Goal: Transaction & Acquisition: Purchase product/service

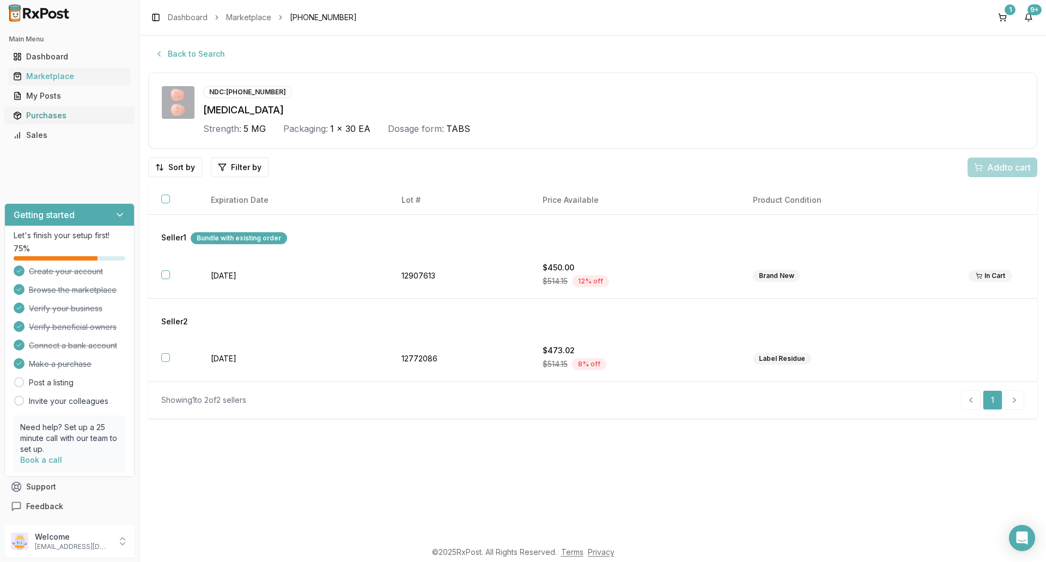
click at [68, 117] on div "Purchases" at bounding box center [69, 115] width 113 height 11
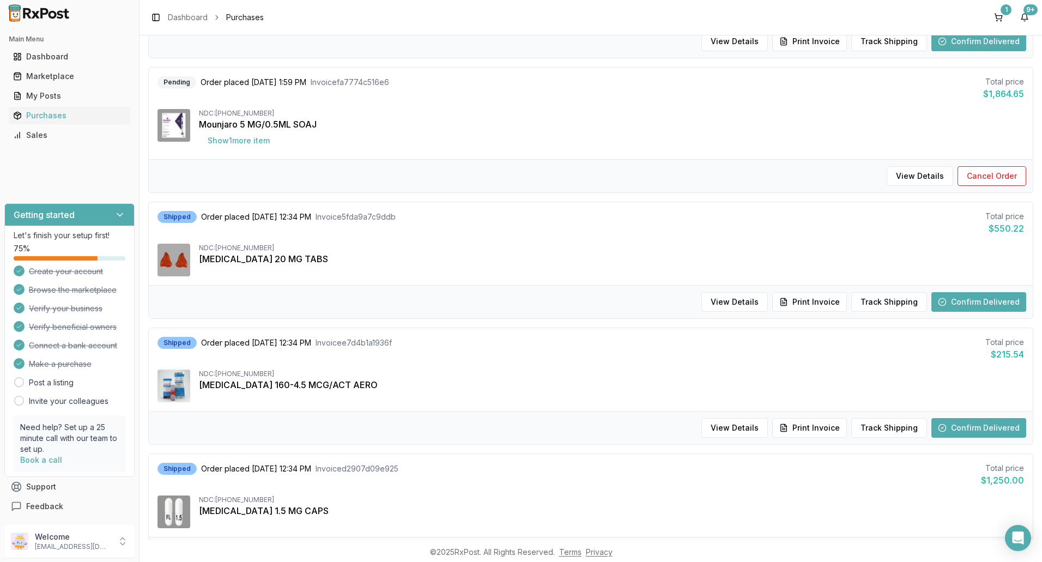
scroll to position [957, 0]
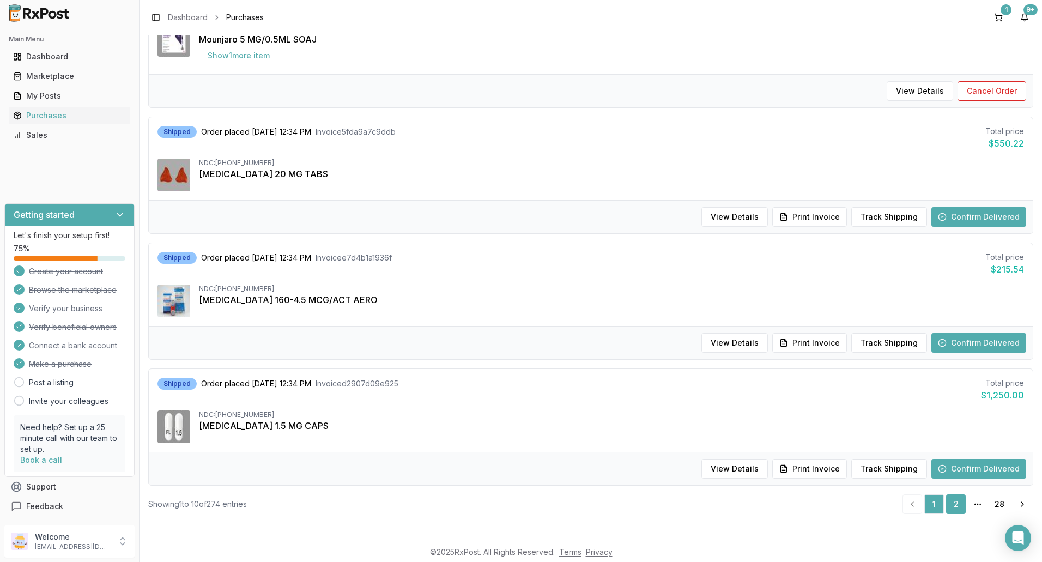
click at [949, 501] on link "2" at bounding box center [956, 504] width 20 height 20
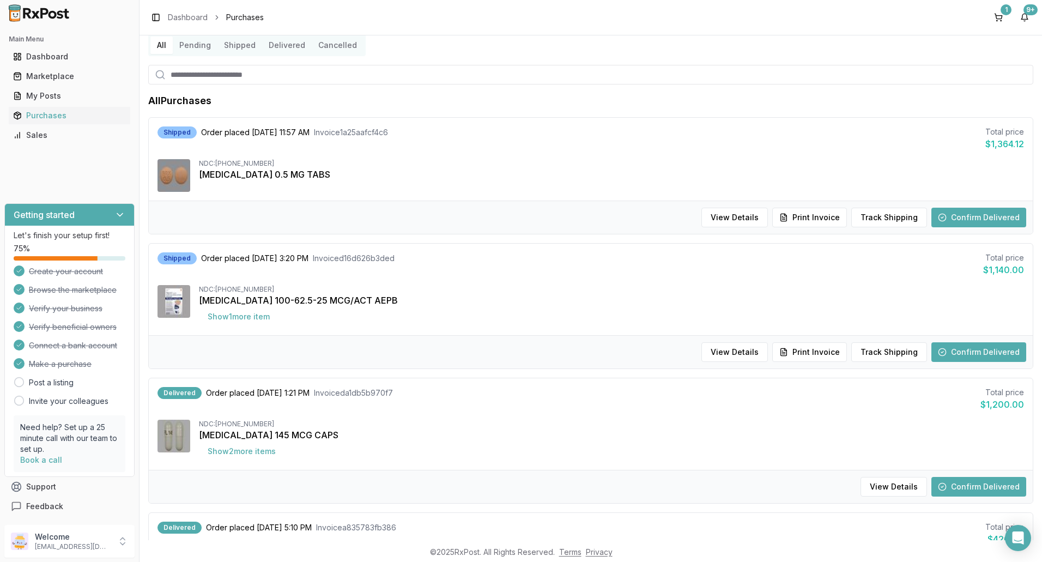
scroll to position [163, 0]
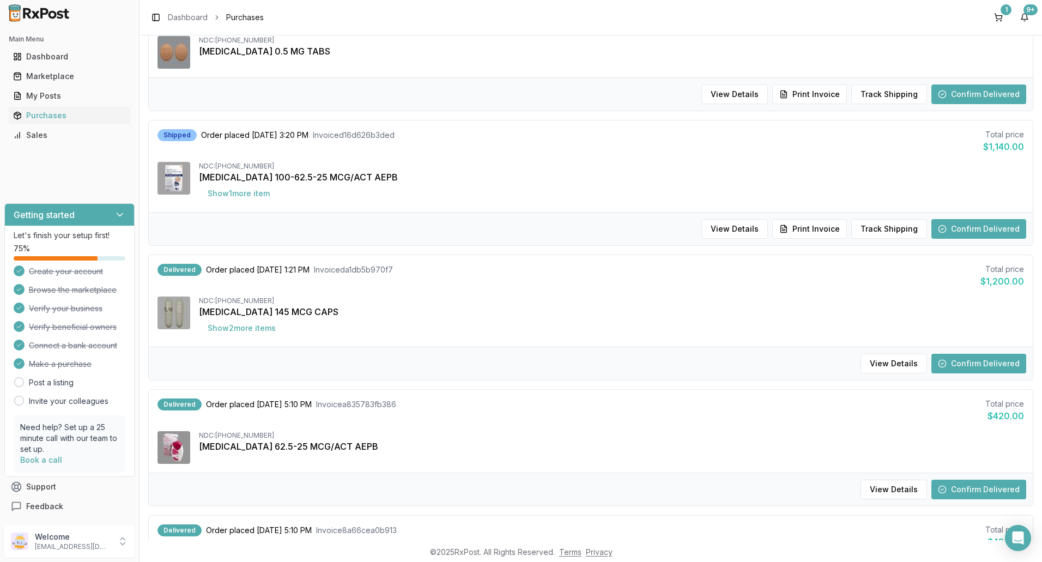
click at [966, 359] on button "Confirm Delivered" at bounding box center [978, 364] width 95 height 20
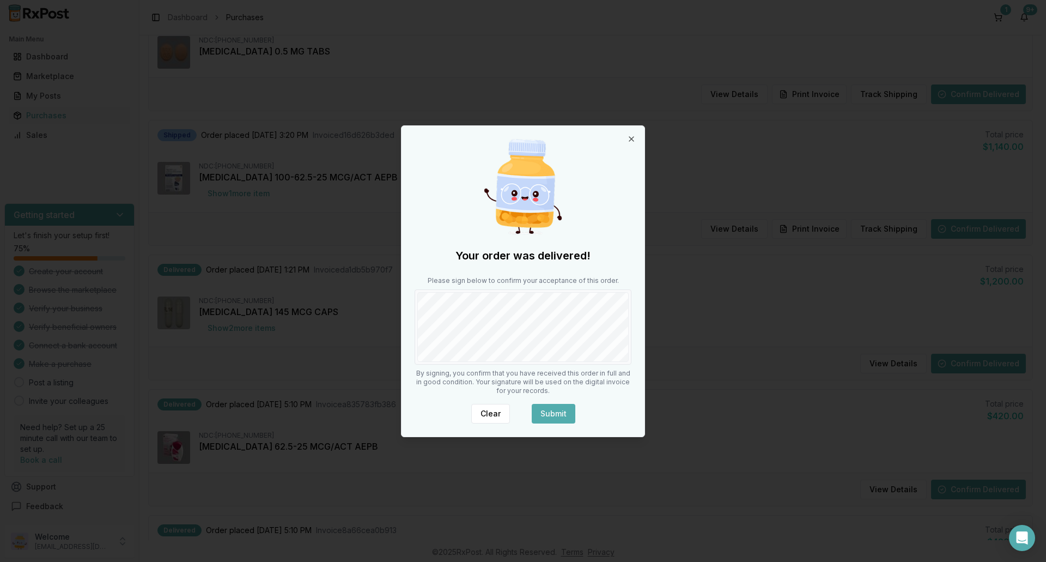
click at [556, 409] on button "Submit" at bounding box center [554, 414] width 44 height 20
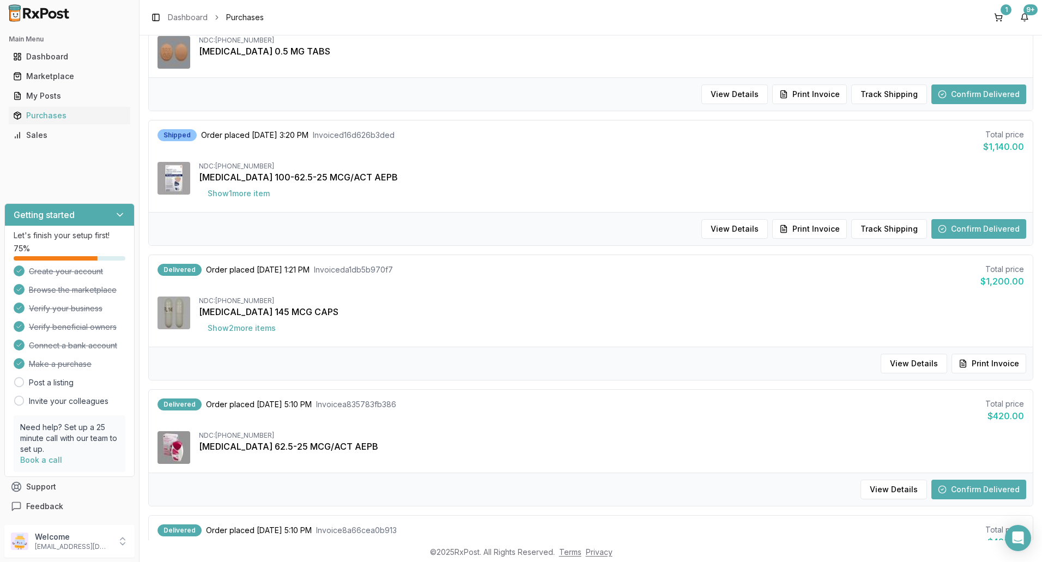
click at [962, 491] on button "Confirm Delivered" at bounding box center [978, 490] width 95 height 20
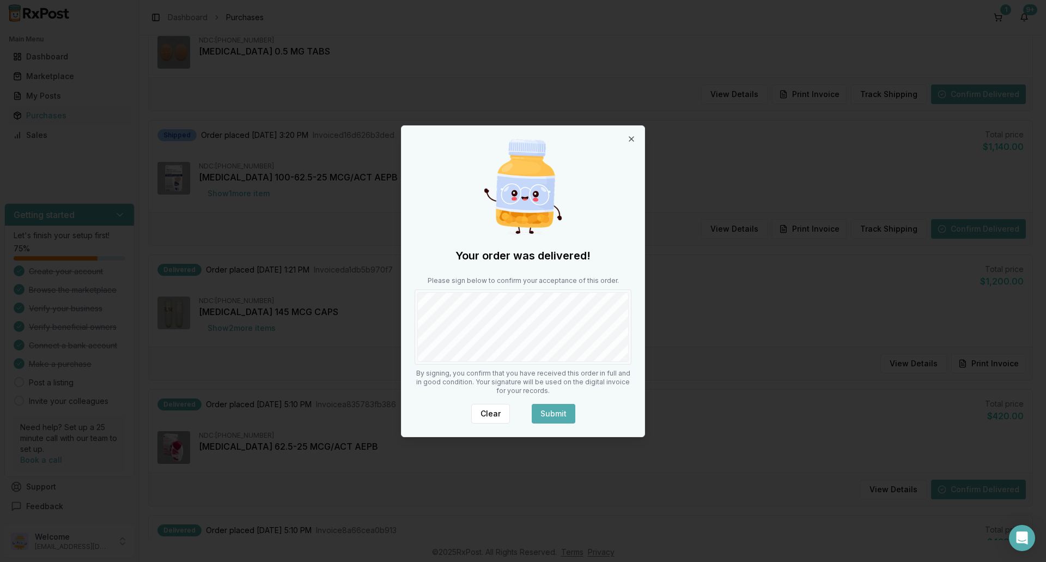
click at [549, 414] on button "Submit" at bounding box center [554, 414] width 44 height 20
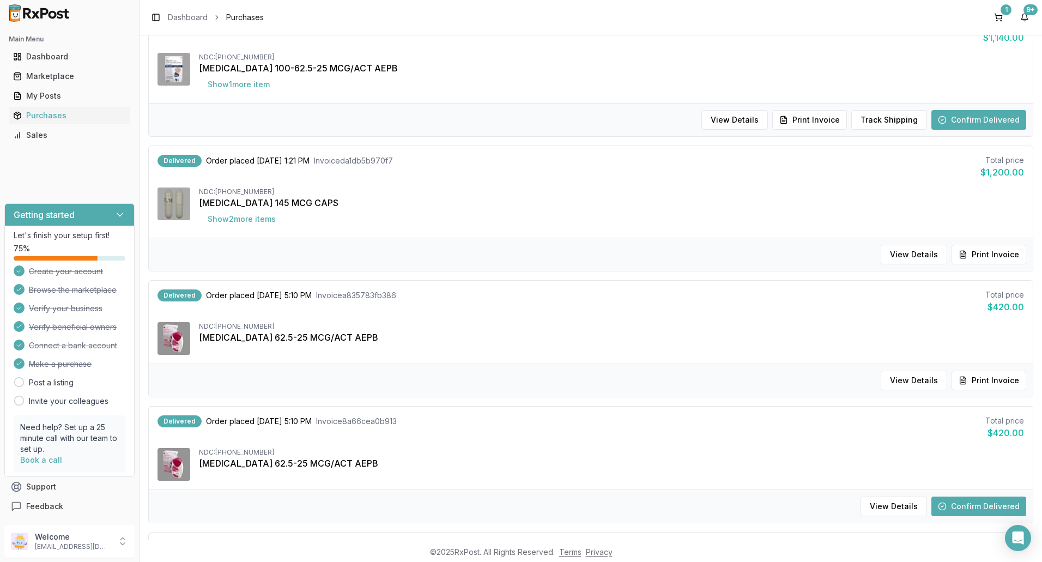
scroll to position [327, 0]
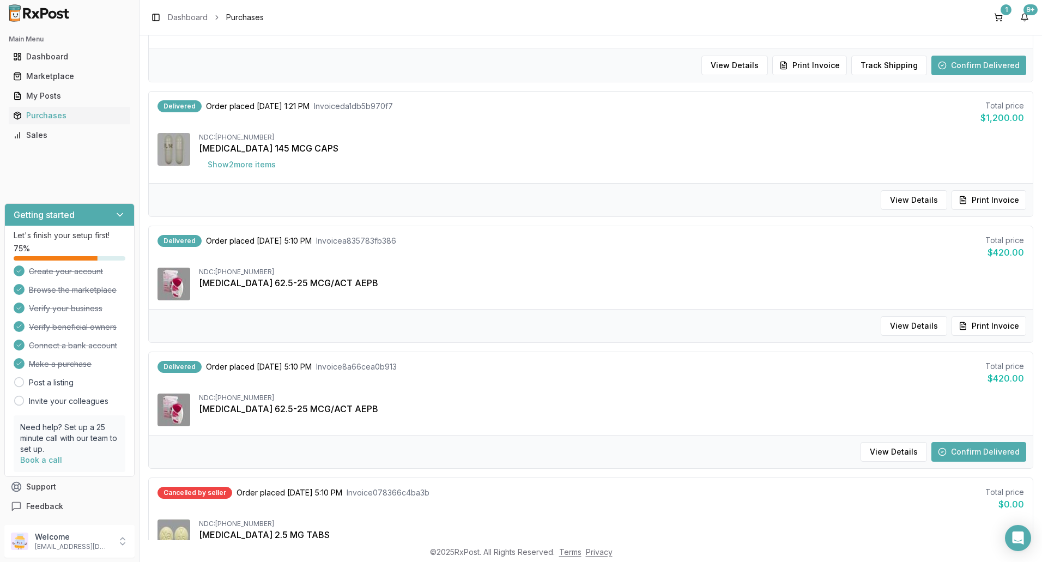
click at [958, 451] on button "Confirm Delivered" at bounding box center [978, 452] width 95 height 20
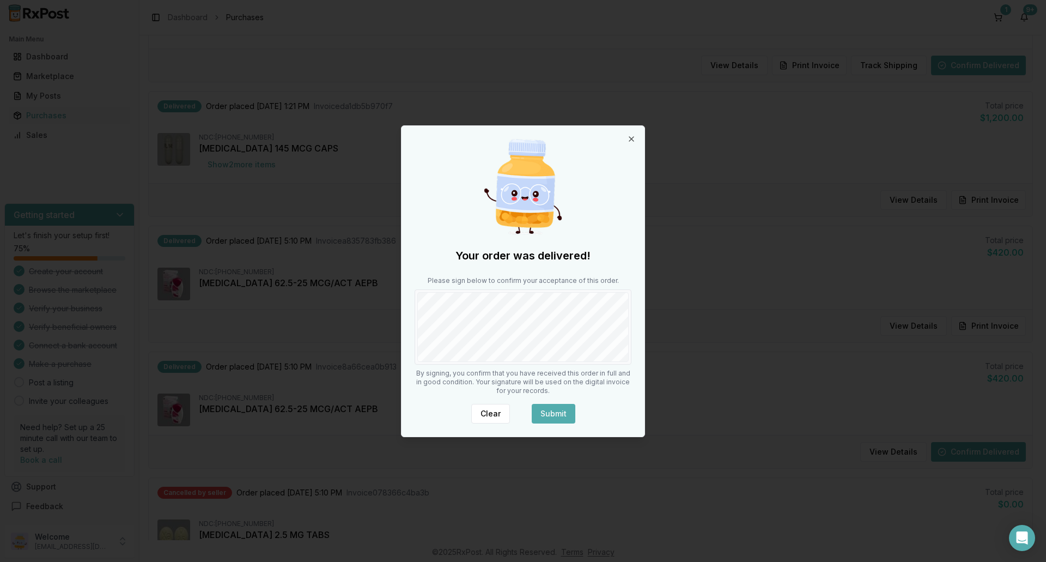
click at [555, 413] on button "Submit" at bounding box center [554, 414] width 44 height 20
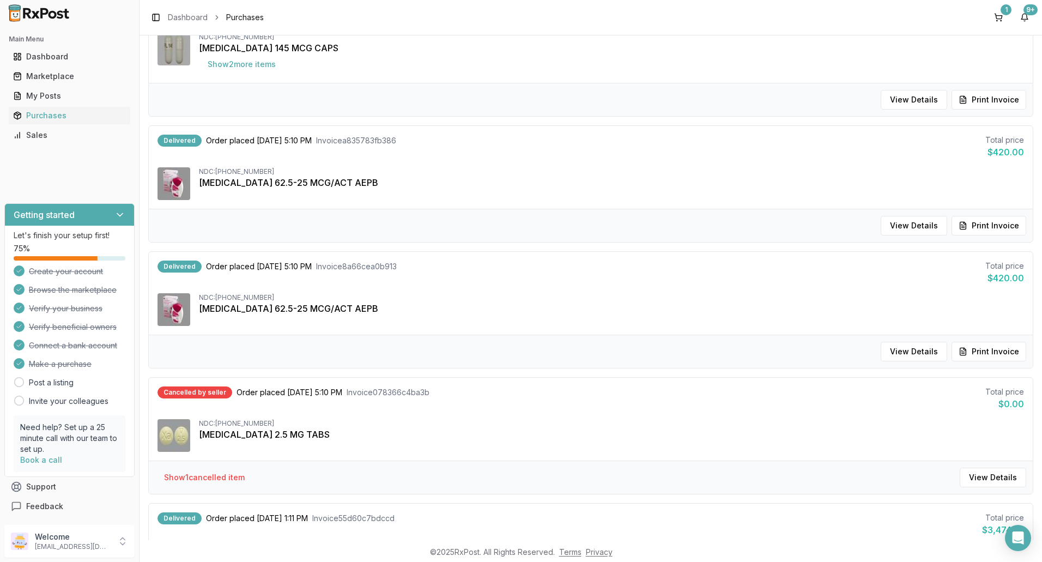
scroll to position [436, 0]
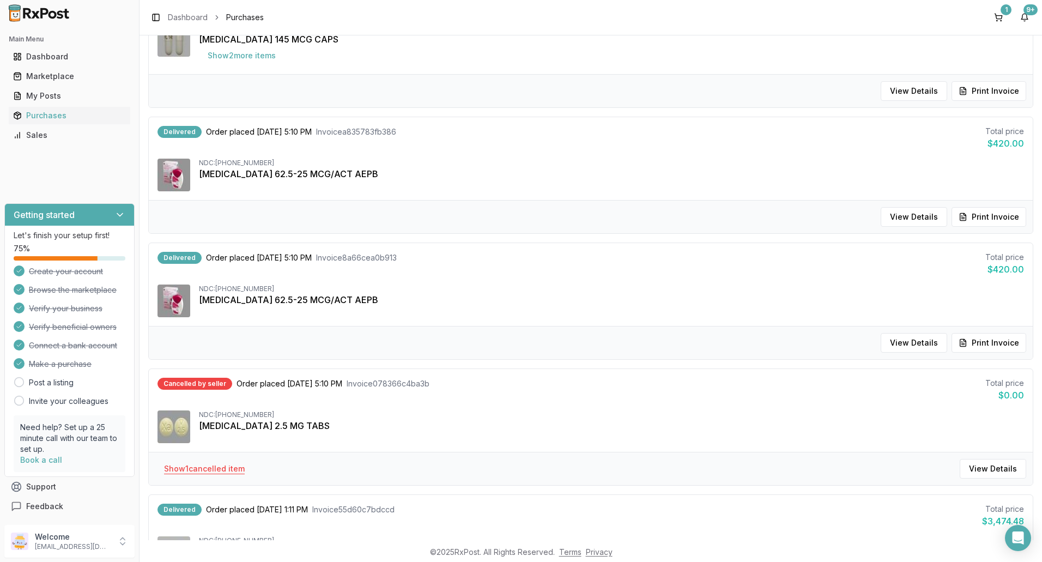
click at [219, 470] on button "Show 1 cancelled item" at bounding box center [204, 469] width 98 height 20
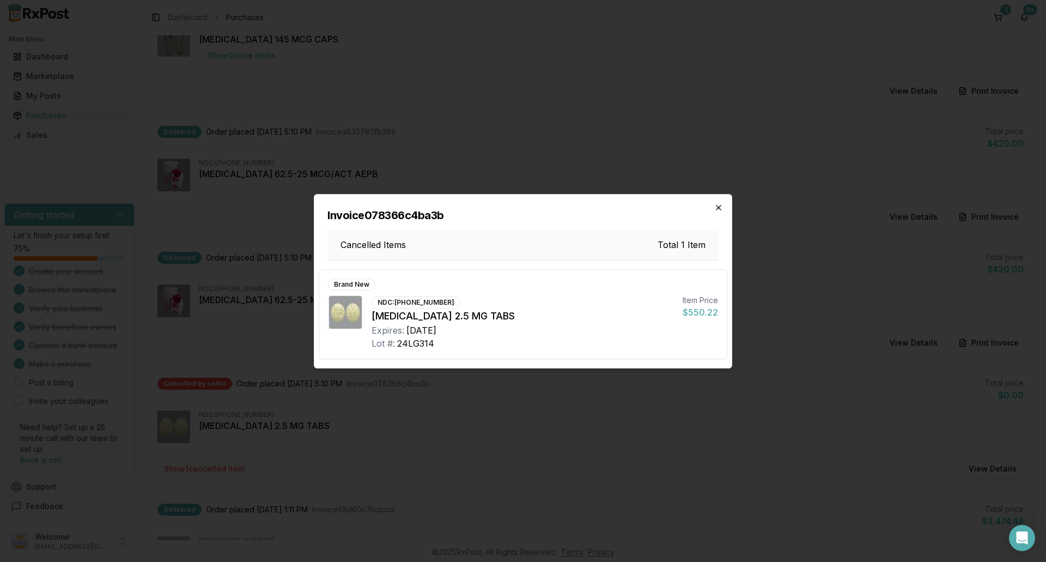
click at [718, 207] on icon "button" at bounding box center [719, 207] width 4 height 4
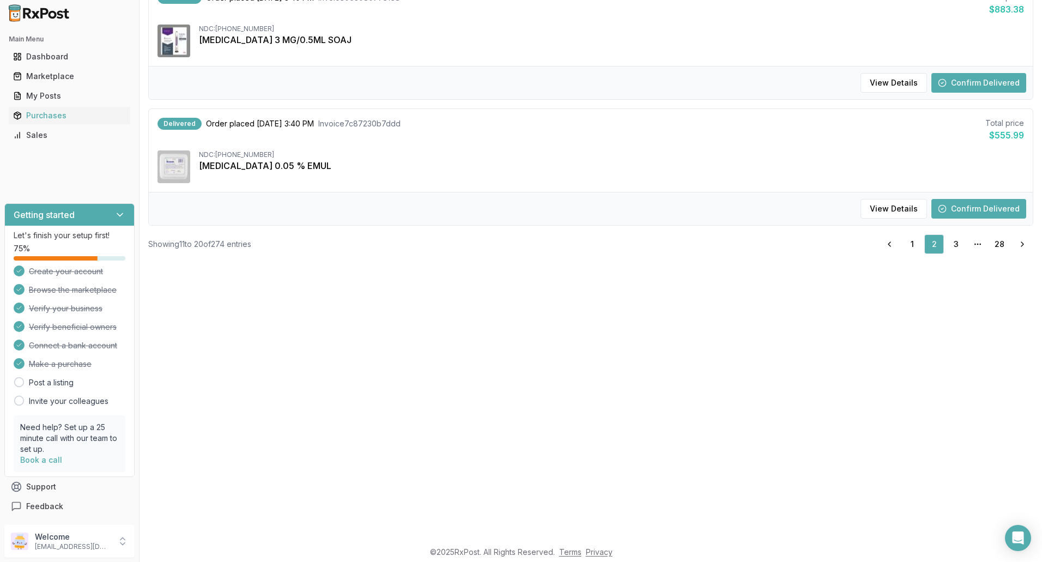
scroll to position [490, 0]
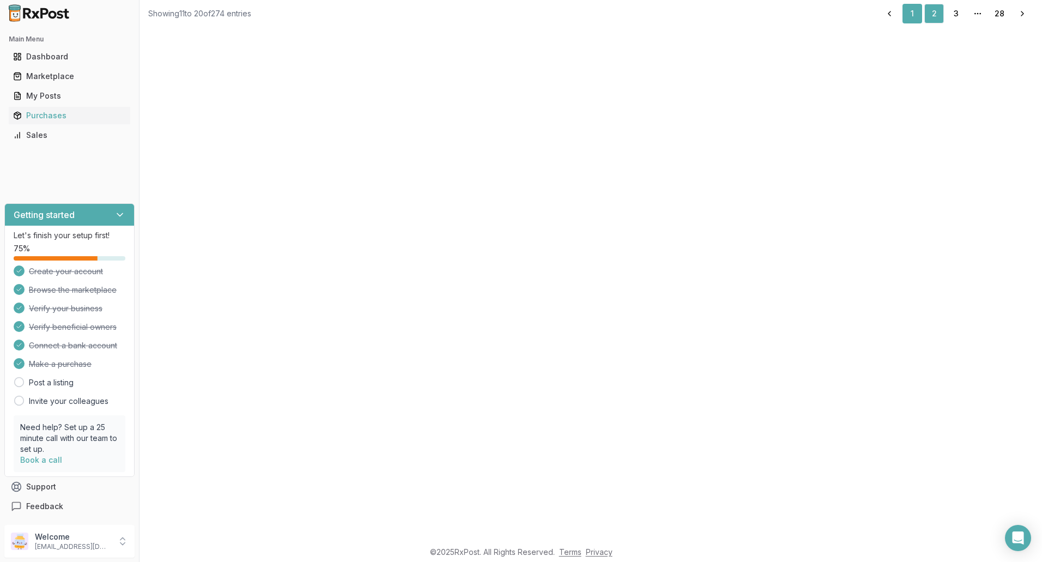
click at [909, 17] on link "1" at bounding box center [912, 14] width 20 height 20
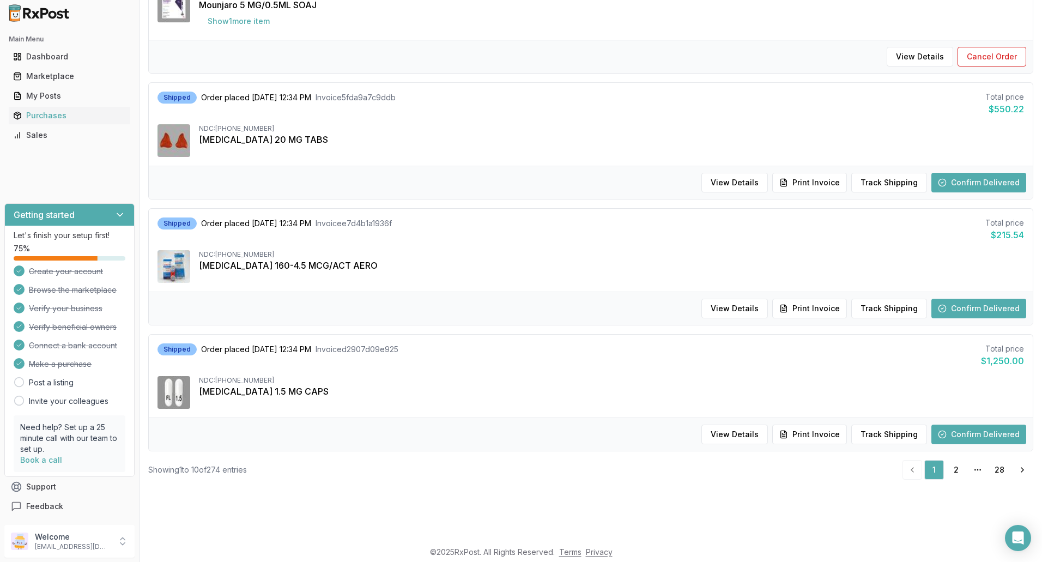
scroll to position [957, 0]
click at [955, 471] on link "2" at bounding box center [956, 469] width 20 height 20
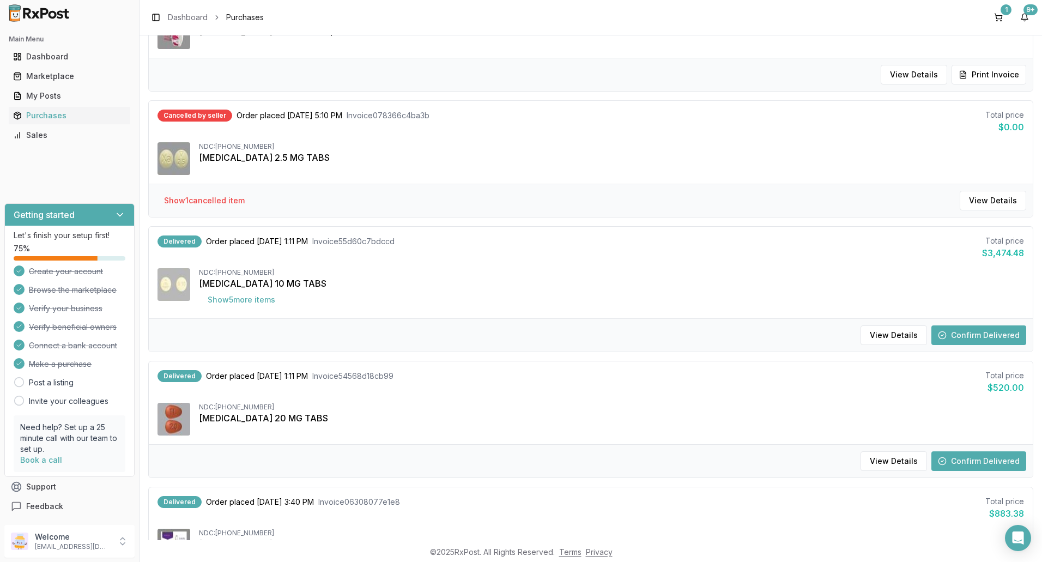
scroll to position [708, 0]
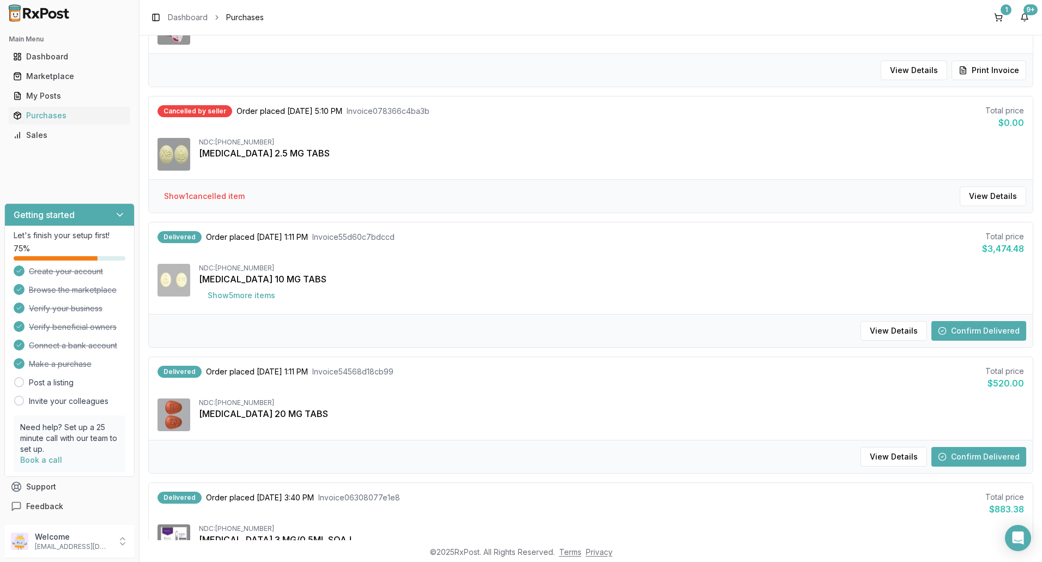
click at [960, 329] on button "Confirm Delivered" at bounding box center [978, 331] width 95 height 20
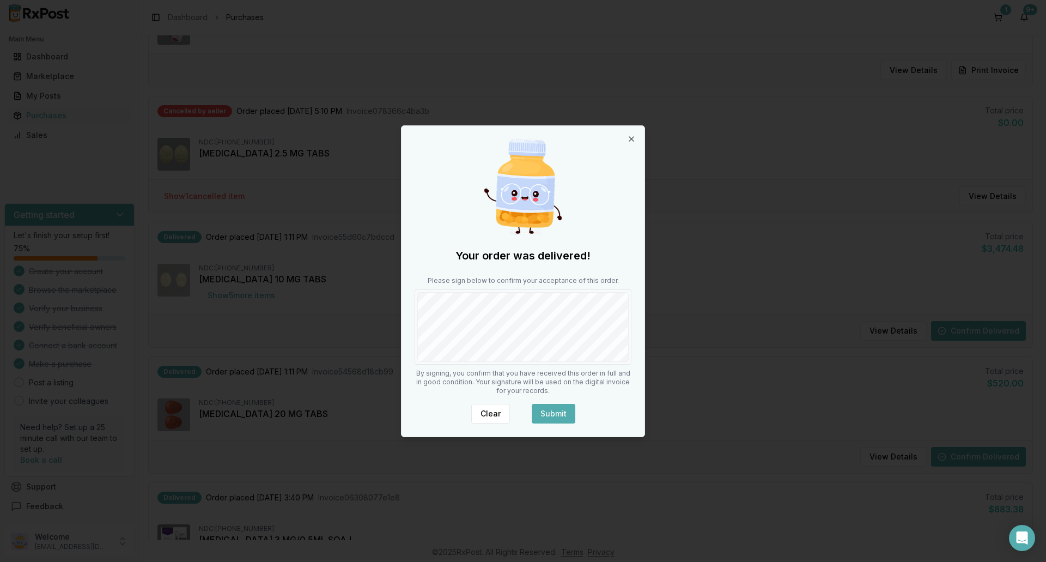
click at [553, 409] on button "Submit" at bounding box center [554, 414] width 44 height 20
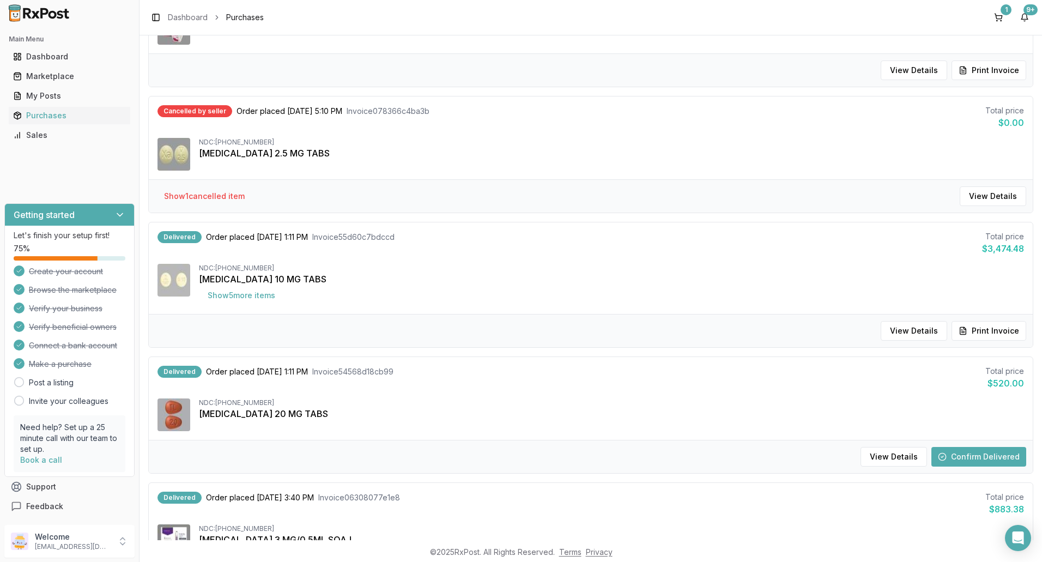
click at [1002, 461] on button "Confirm Delivered" at bounding box center [978, 457] width 95 height 20
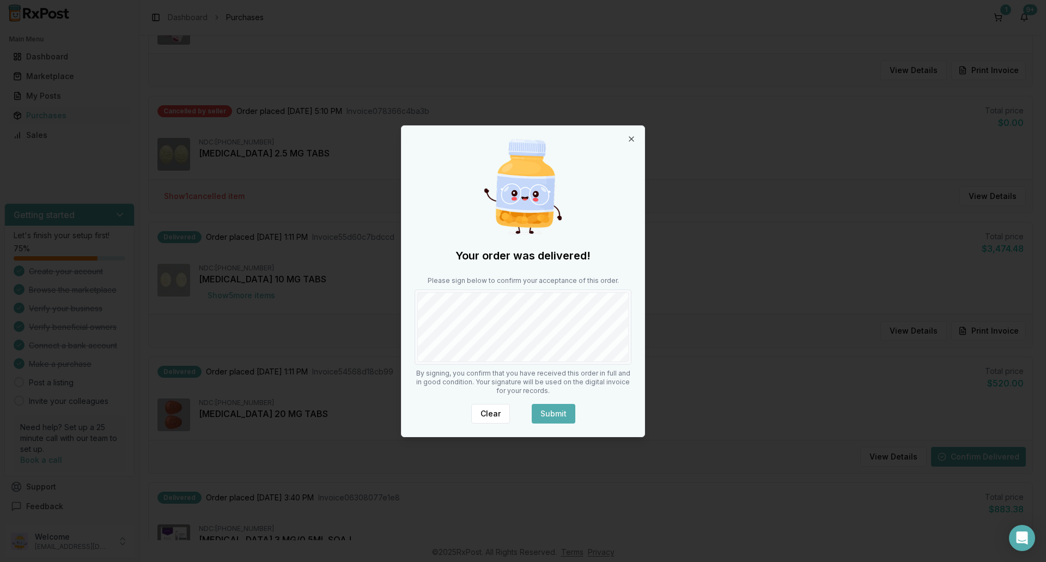
click at [562, 413] on button "Submit" at bounding box center [554, 414] width 44 height 20
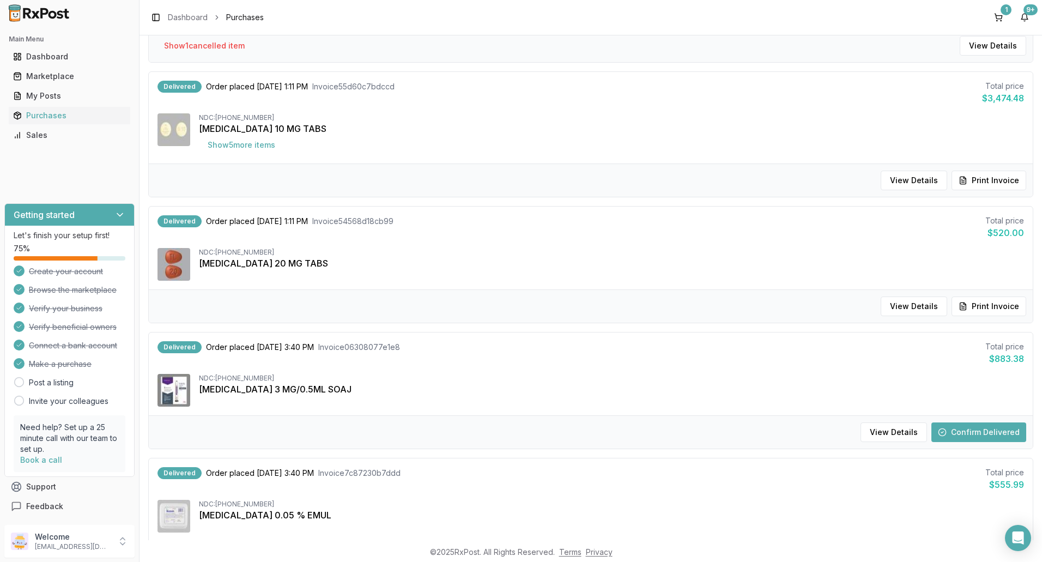
scroll to position [872, 0]
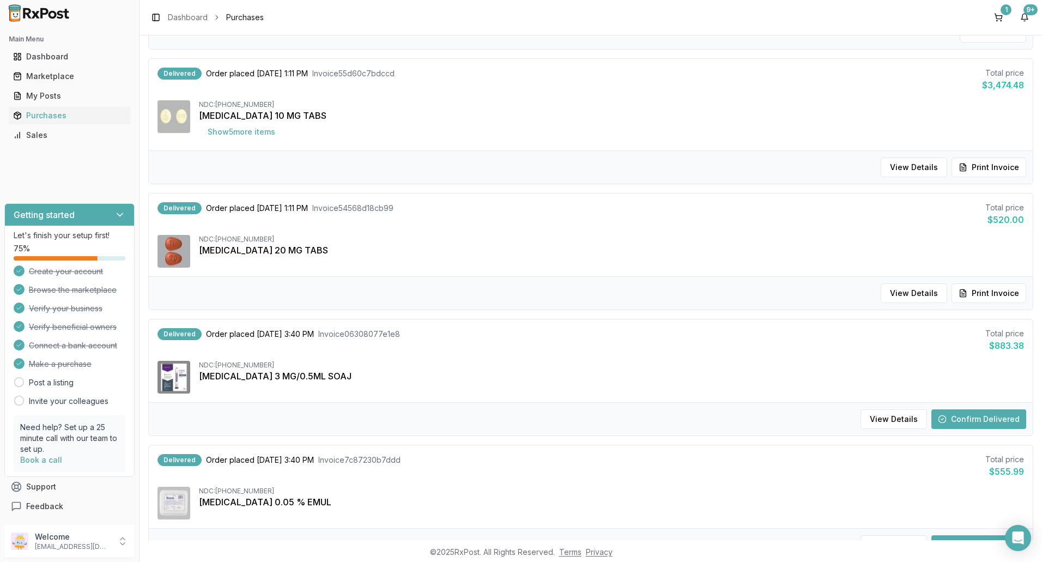
click at [983, 421] on button "Confirm Delivered" at bounding box center [978, 419] width 95 height 20
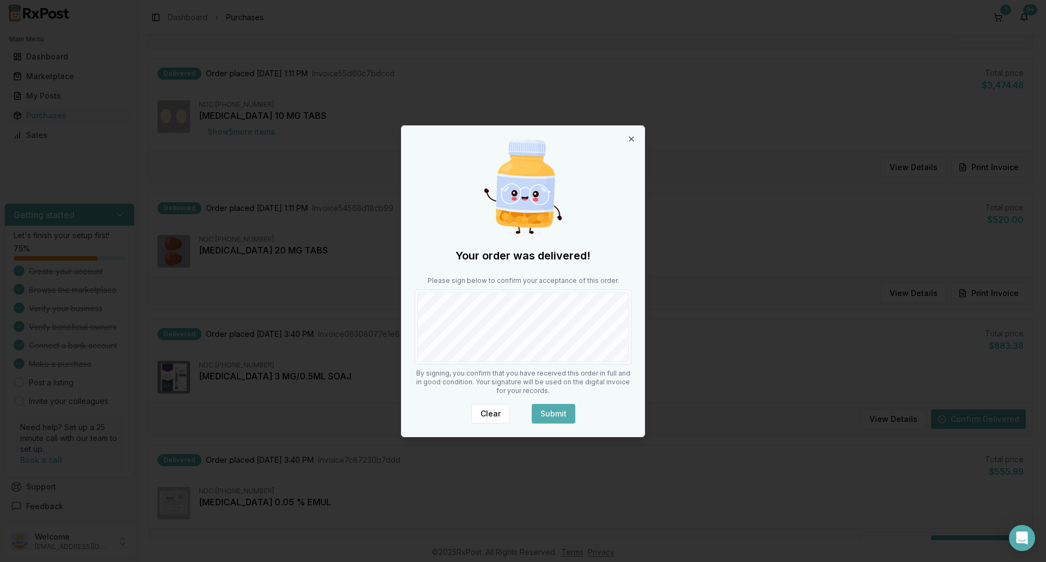
click at [562, 410] on button "Submit" at bounding box center [554, 414] width 44 height 20
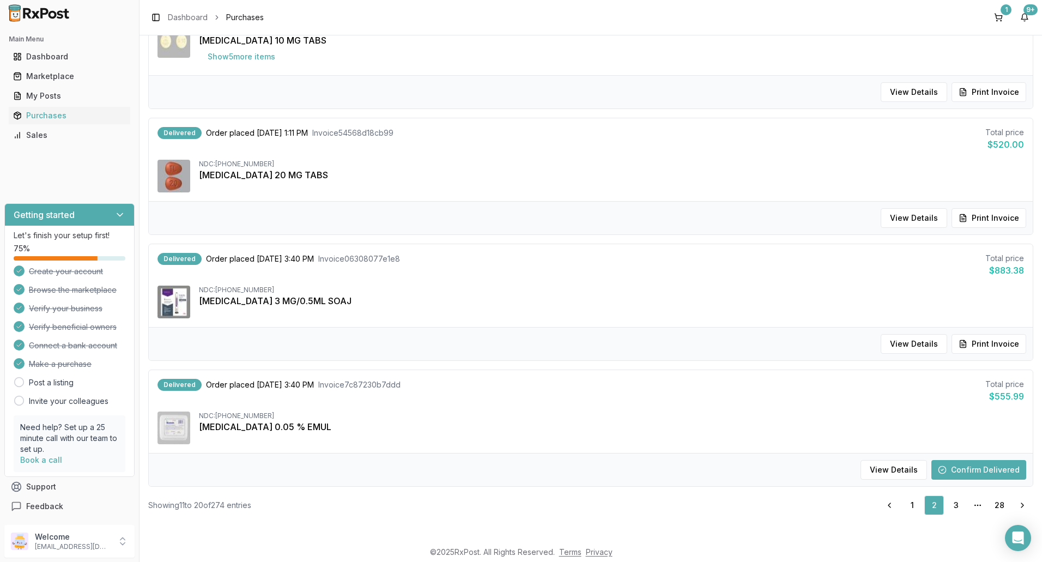
scroll to position [948, 0]
click at [947, 464] on button "Confirm Delivered" at bounding box center [978, 469] width 95 height 20
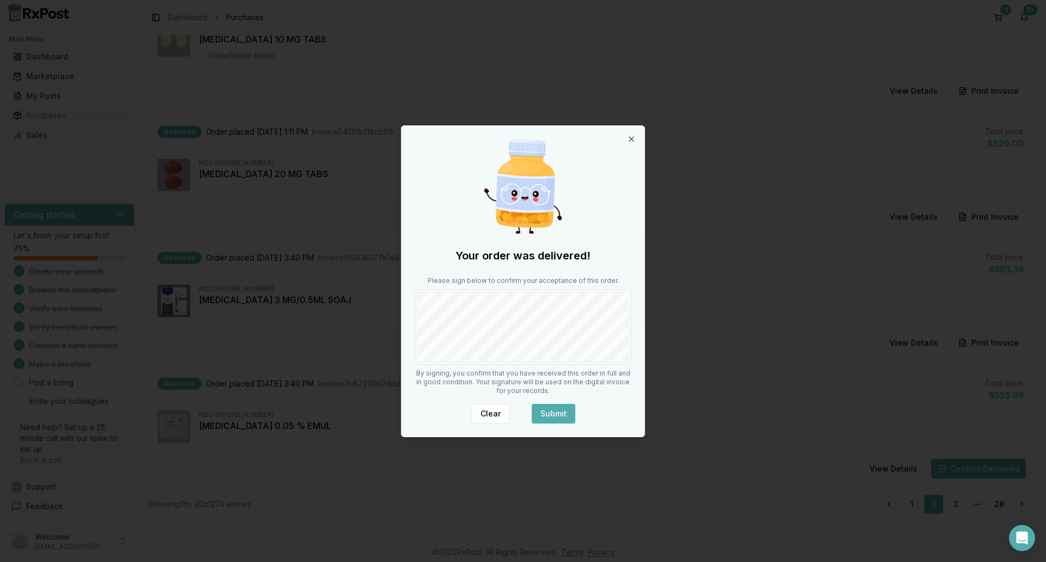
click at [556, 411] on button "Submit" at bounding box center [554, 414] width 44 height 20
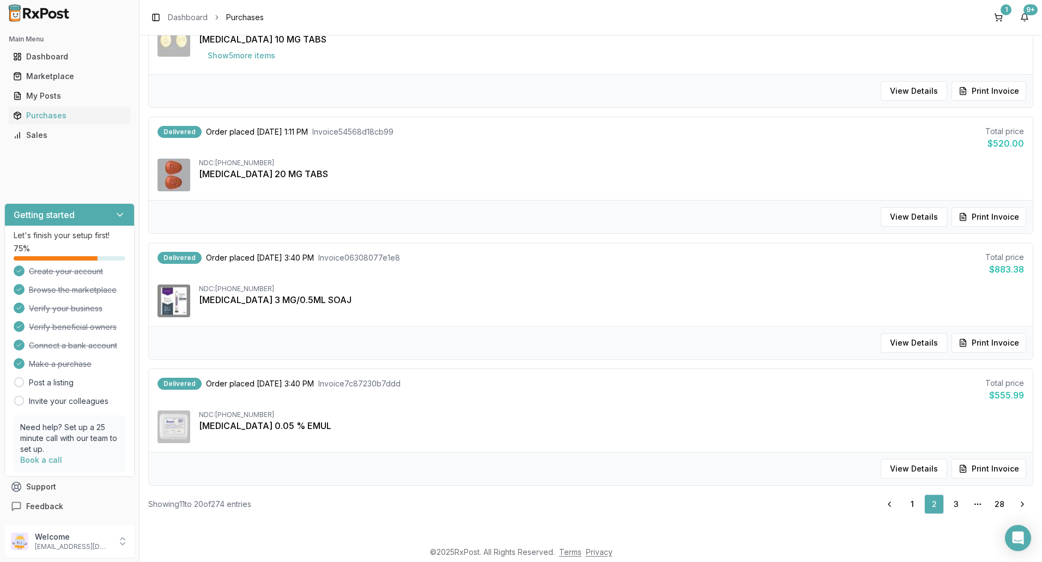
scroll to position [109, 0]
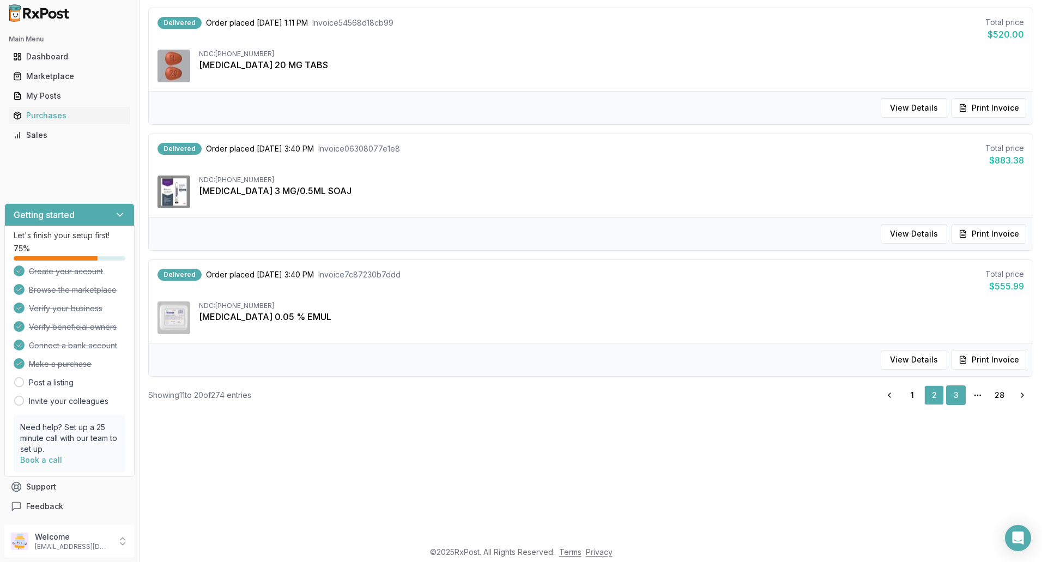
click at [953, 394] on link "3" at bounding box center [956, 395] width 20 height 20
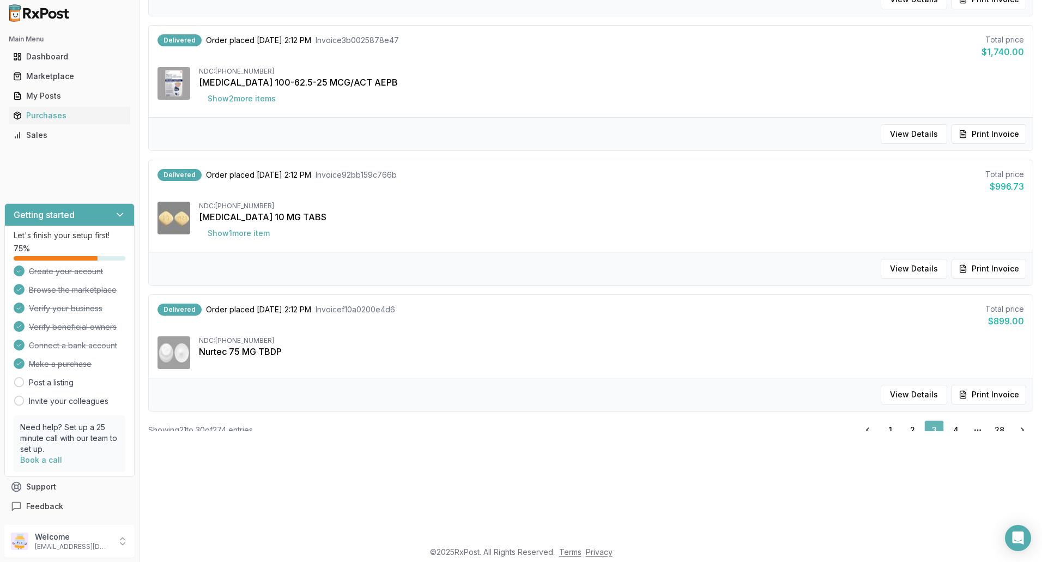
scroll to position [39, 0]
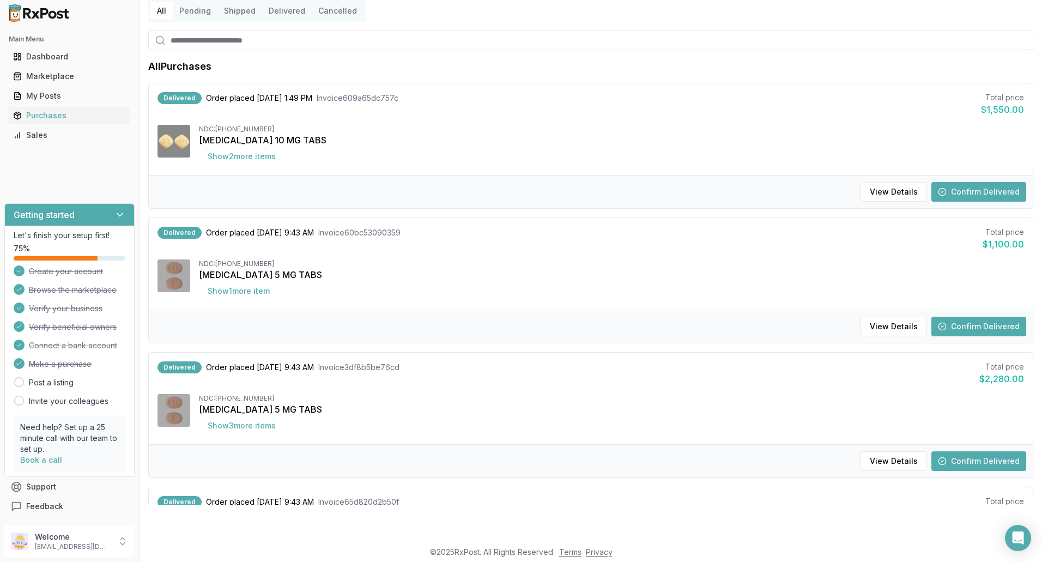
click at [983, 192] on button "Confirm Delivered" at bounding box center [978, 192] width 95 height 20
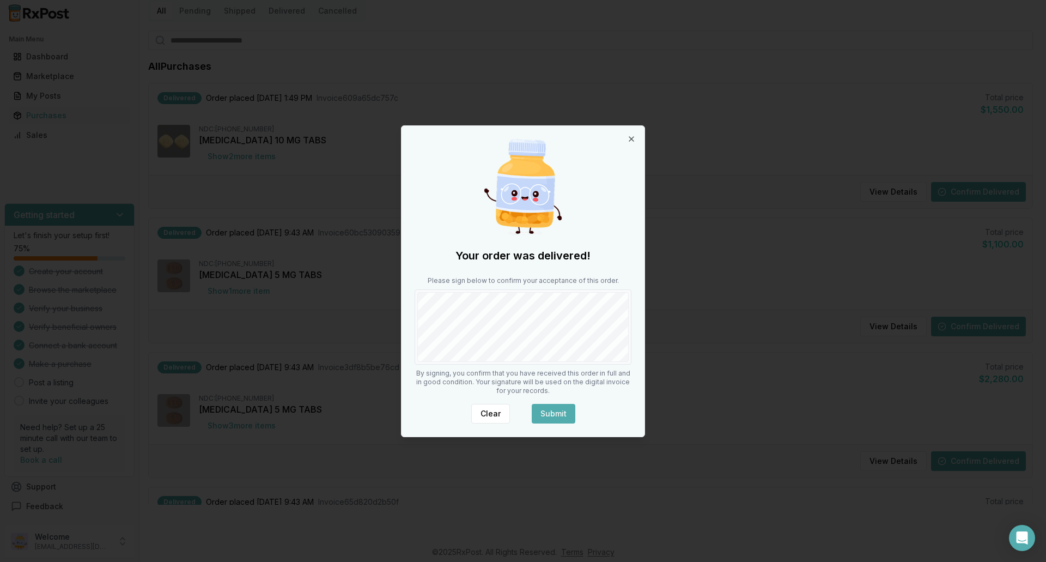
click at [559, 409] on button "Submit" at bounding box center [554, 414] width 44 height 20
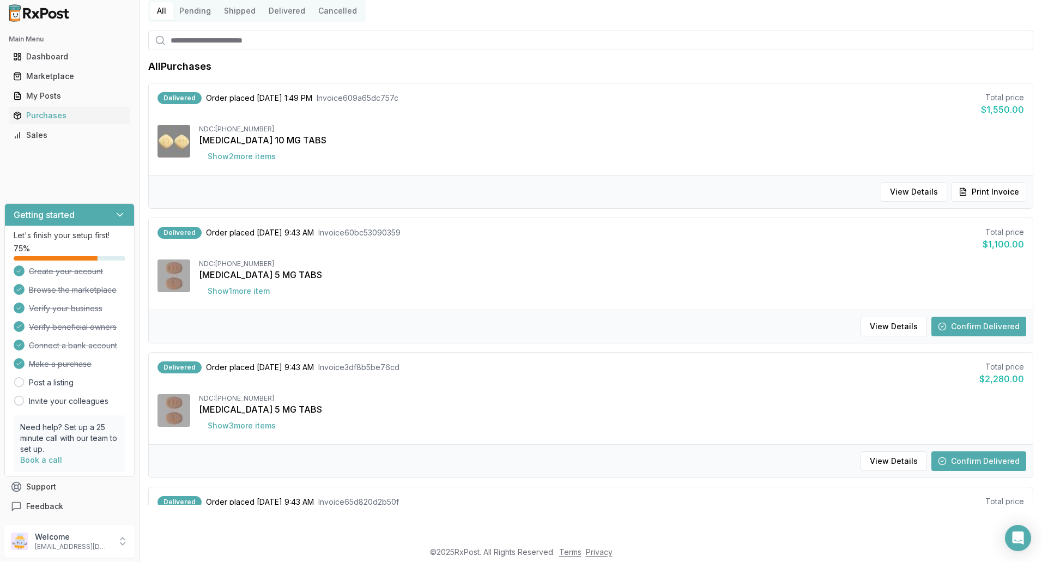
click at [970, 325] on button "Confirm Delivered" at bounding box center [978, 327] width 95 height 20
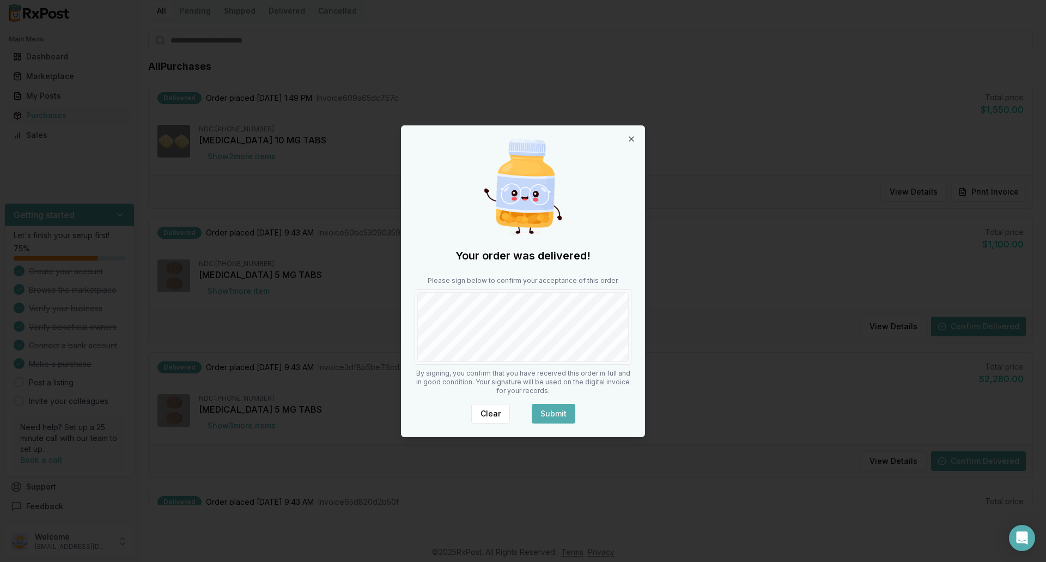
click at [567, 410] on button "Submit" at bounding box center [554, 414] width 44 height 20
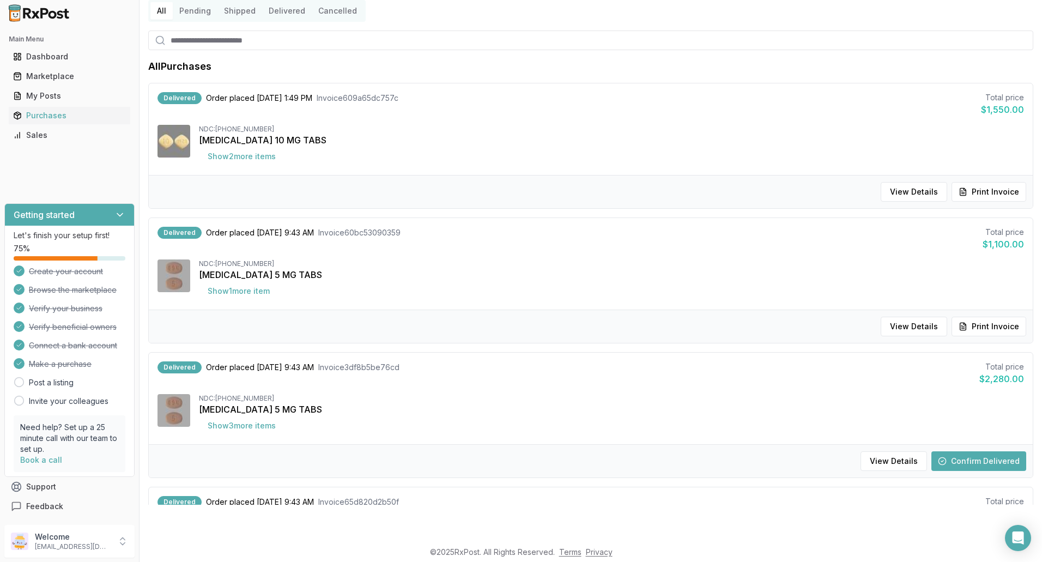
click at [968, 458] on button "Confirm Delivered" at bounding box center [978, 461] width 95 height 20
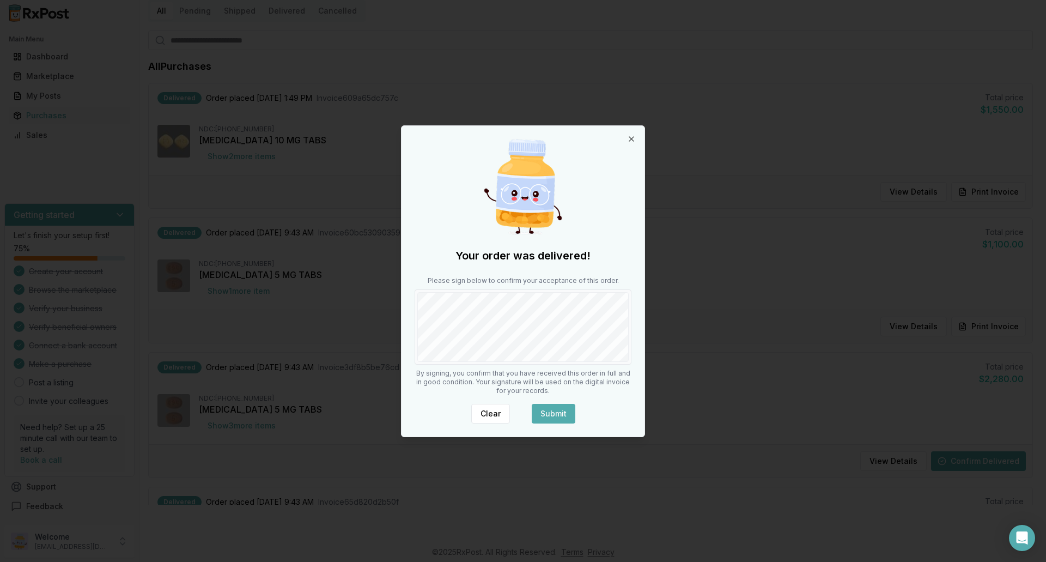
click at [562, 415] on button "Submit" at bounding box center [554, 414] width 44 height 20
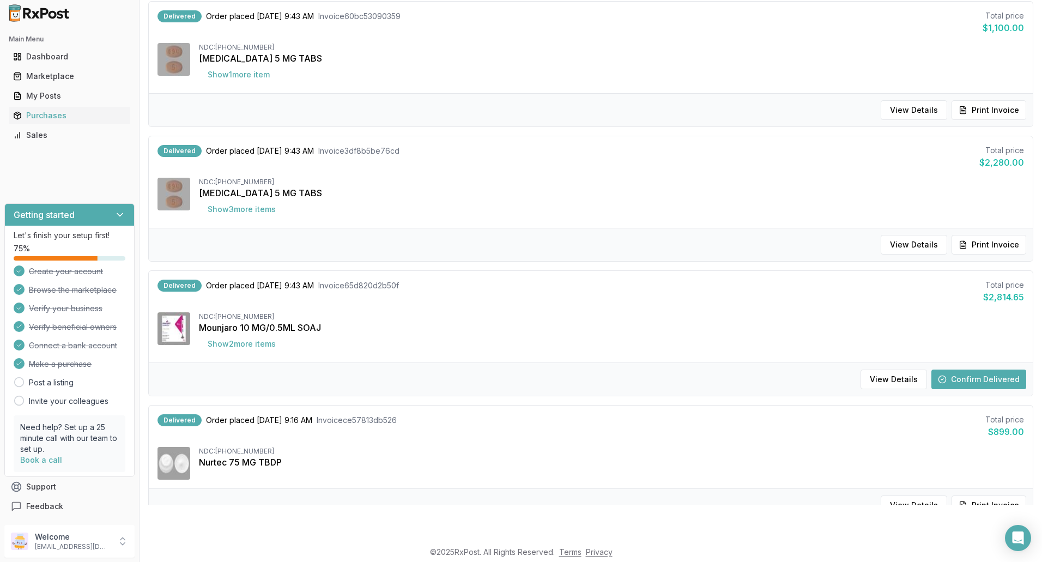
scroll to position [257, 0]
click at [973, 378] on button "Confirm Delivered" at bounding box center [978, 378] width 95 height 20
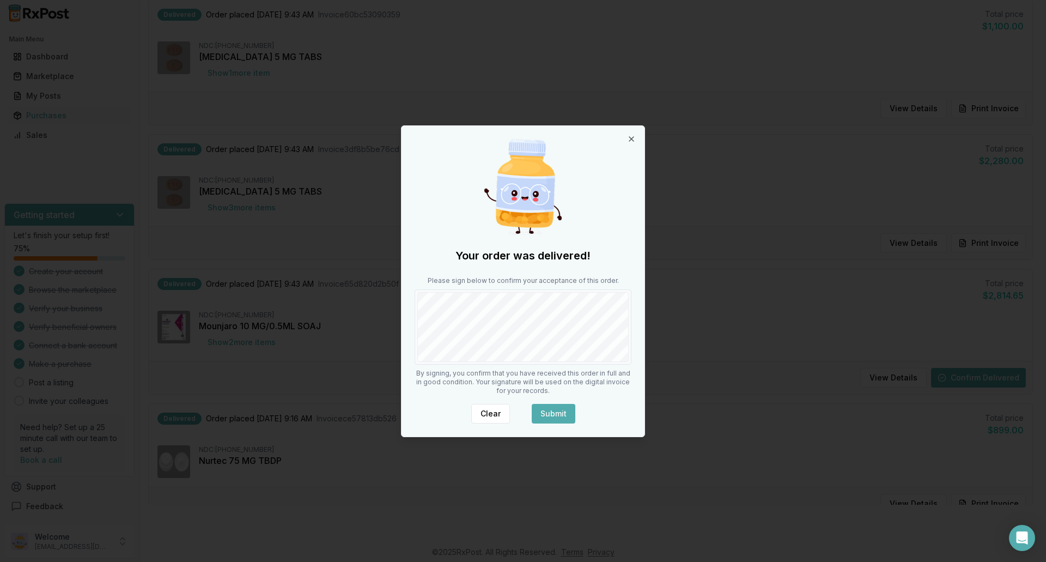
click at [555, 408] on button "Submit" at bounding box center [554, 414] width 44 height 20
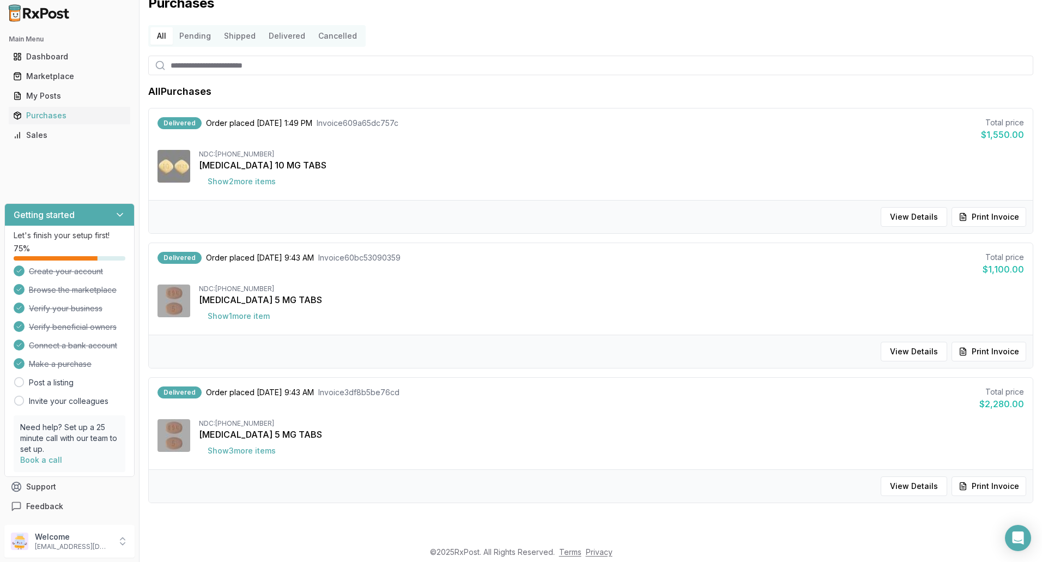
scroll to position [0, 0]
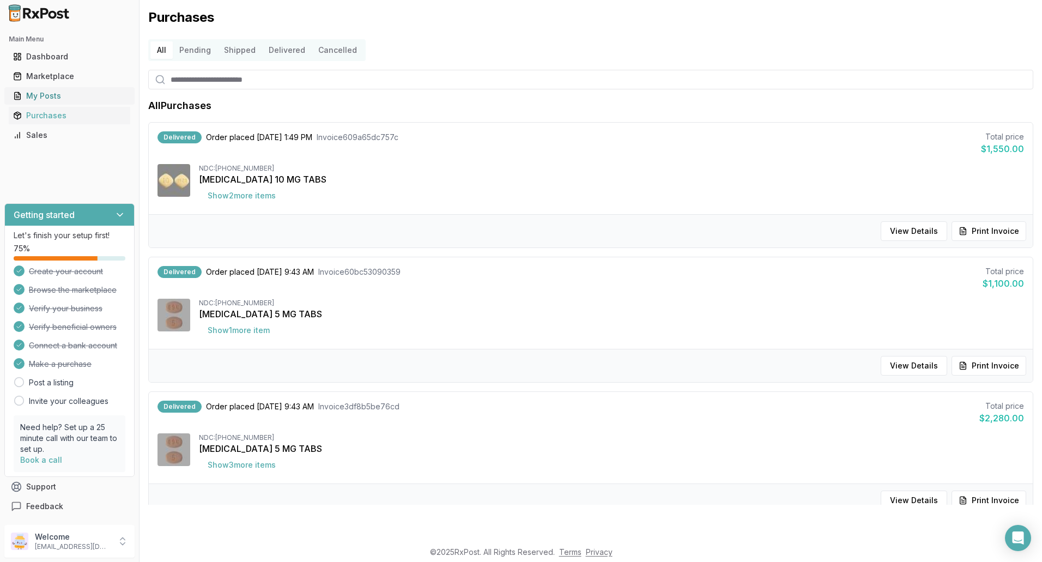
click at [59, 95] on div "My Posts" at bounding box center [69, 95] width 113 height 11
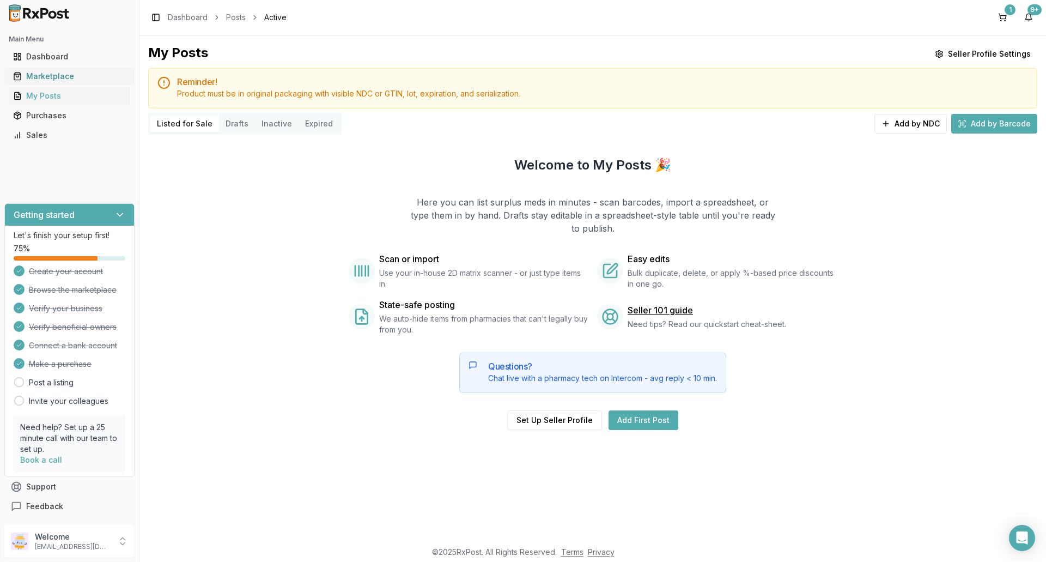
click at [58, 79] on div "Marketplace" at bounding box center [69, 76] width 113 height 11
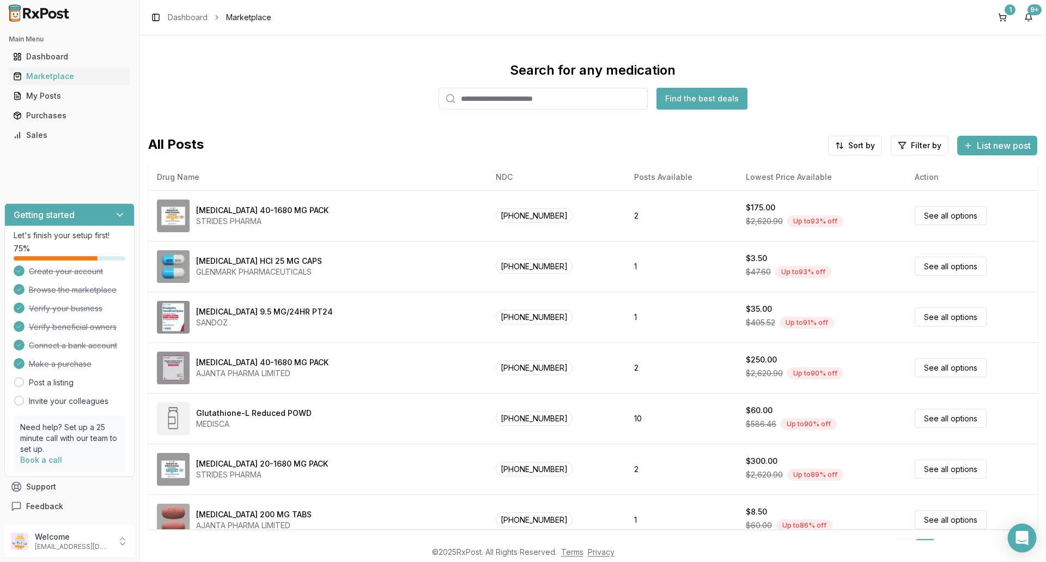
click at [1026, 539] on icon "Open Intercom Messenger" at bounding box center [1022, 538] width 13 height 14
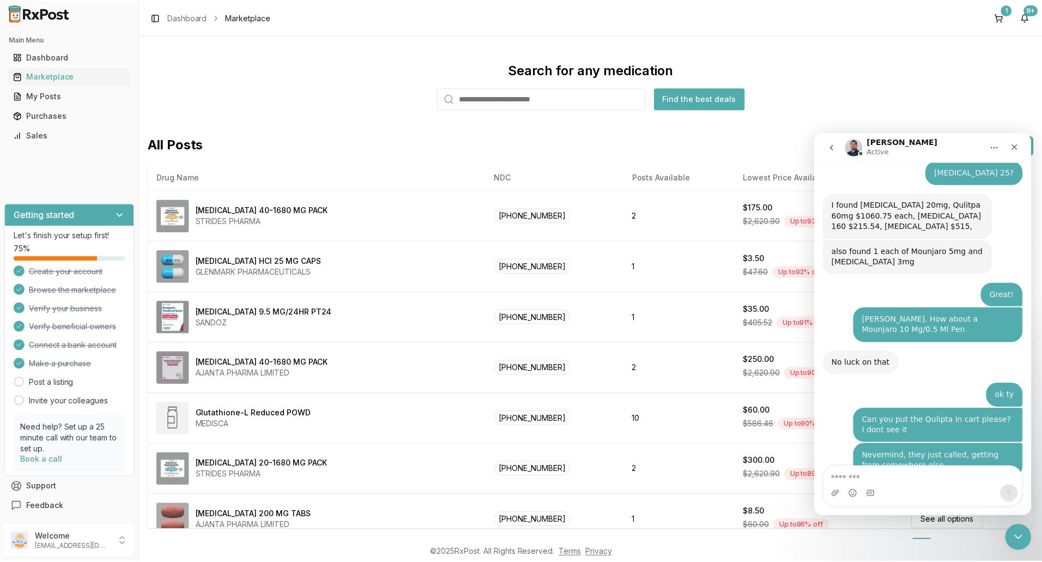
scroll to position [8127, 0]
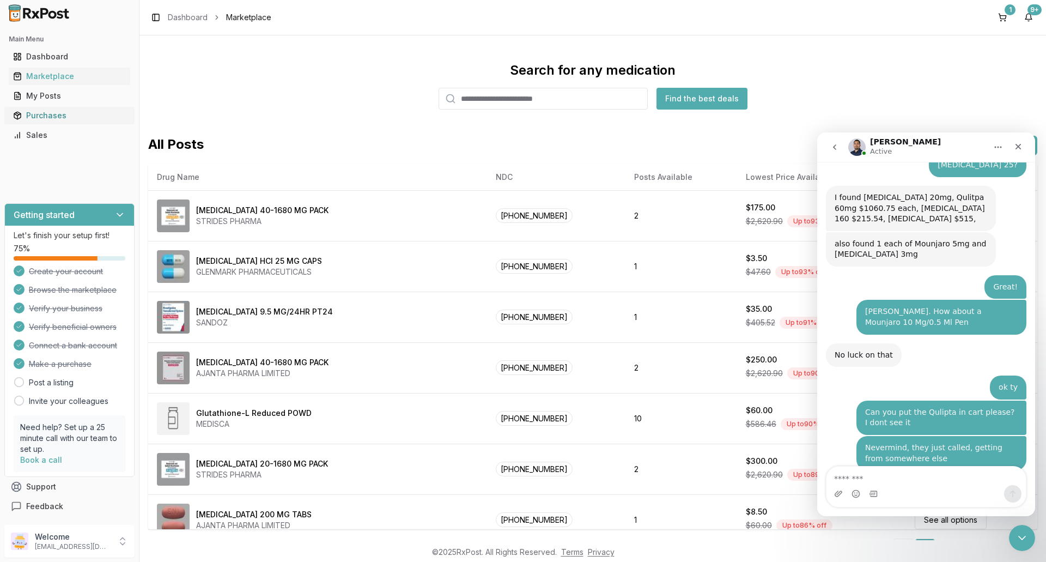
click at [45, 114] on div "Purchases" at bounding box center [69, 115] width 113 height 11
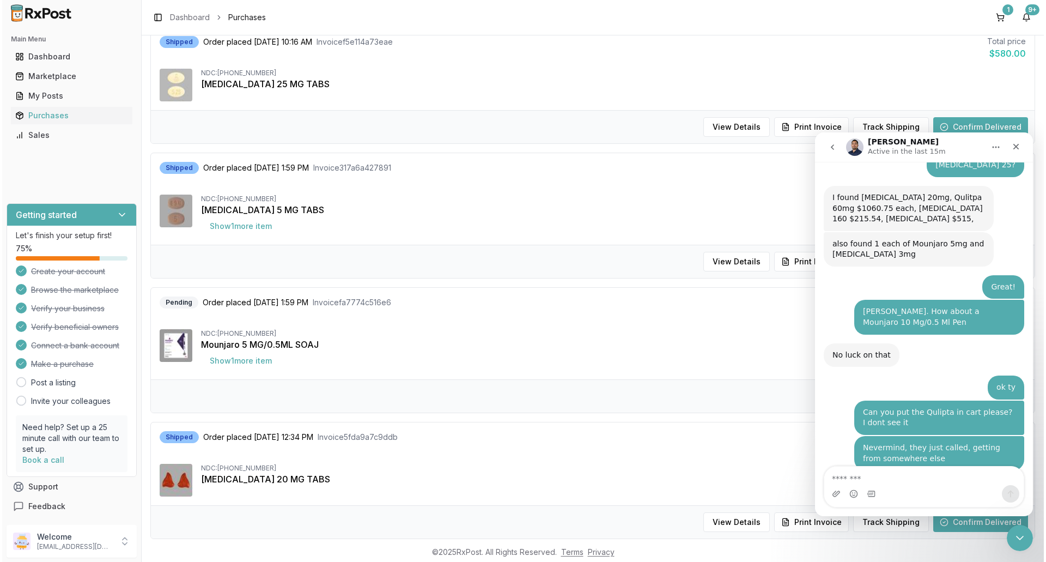
scroll to position [654, 0]
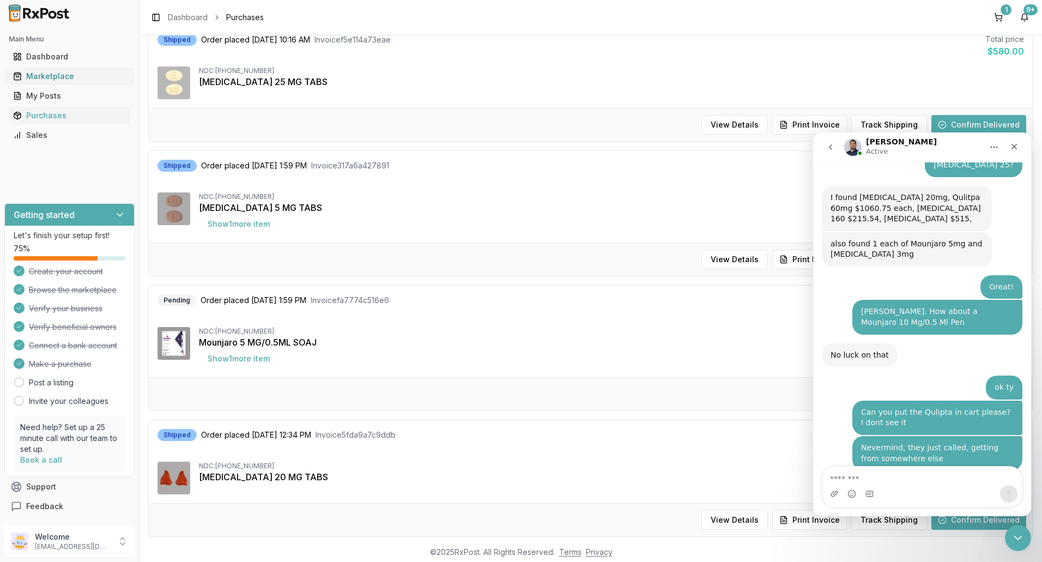
click at [72, 78] on div "Marketplace" at bounding box center [69, 76] width 113 height 11
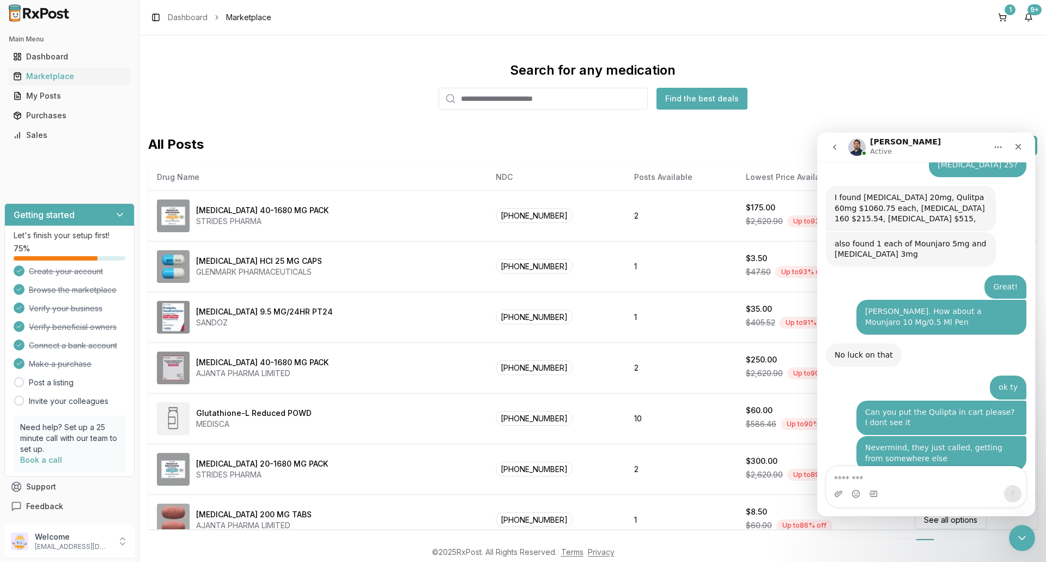
click at [508, 98] on input "search" at bounding box center [543, 99] width 209 height 22
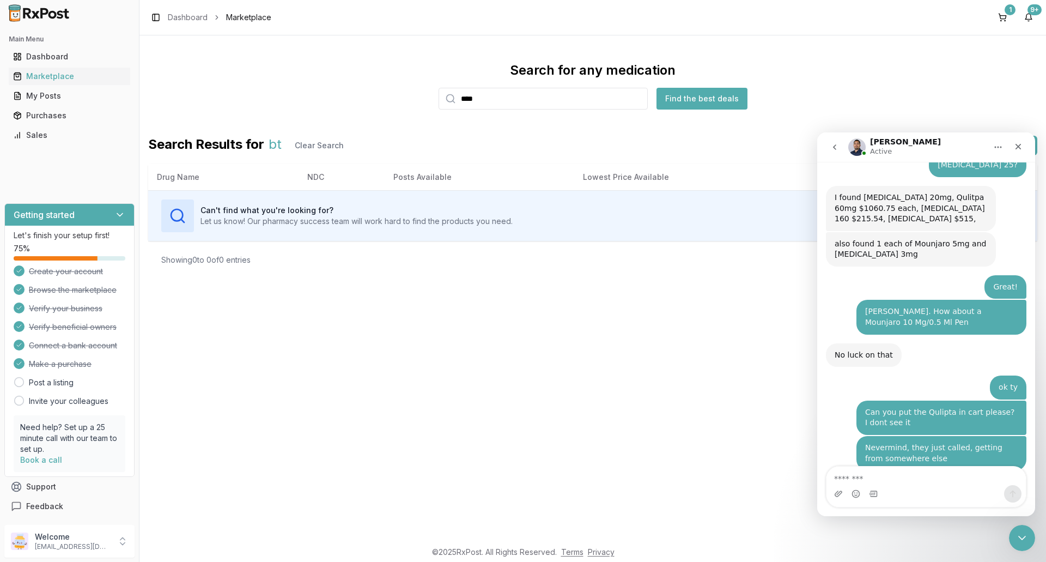
type input "****"
drag, startPoint x: 437, startPoint y: 102, endPoint x: 411, endPoint y: 105, distance: 26.4
click at [411, 105] on div "Search for any medication **** Find the best deals" at bounding box center [592, 86] width 889 height 48
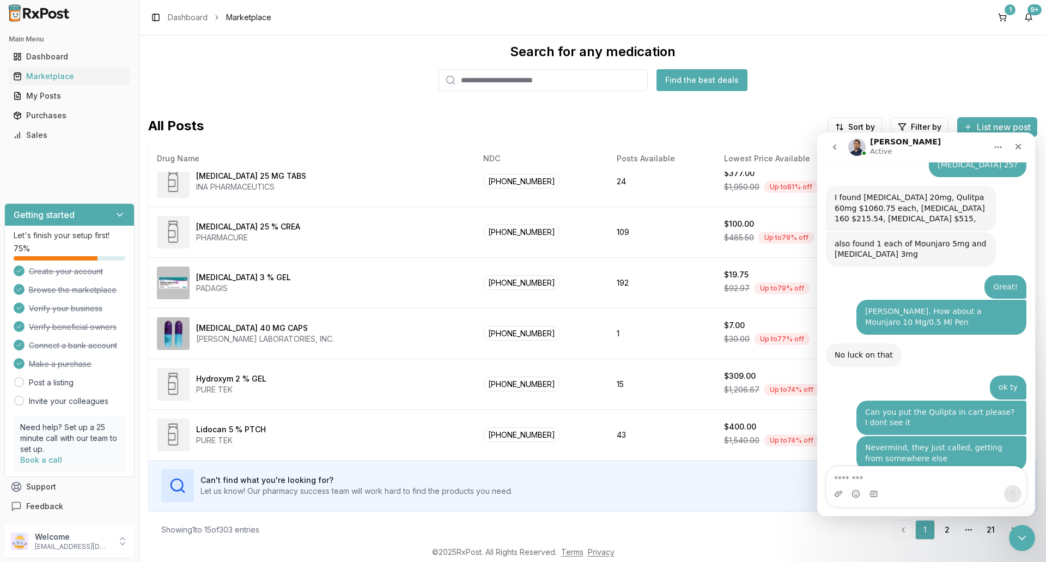
scroll to position [27, 0]
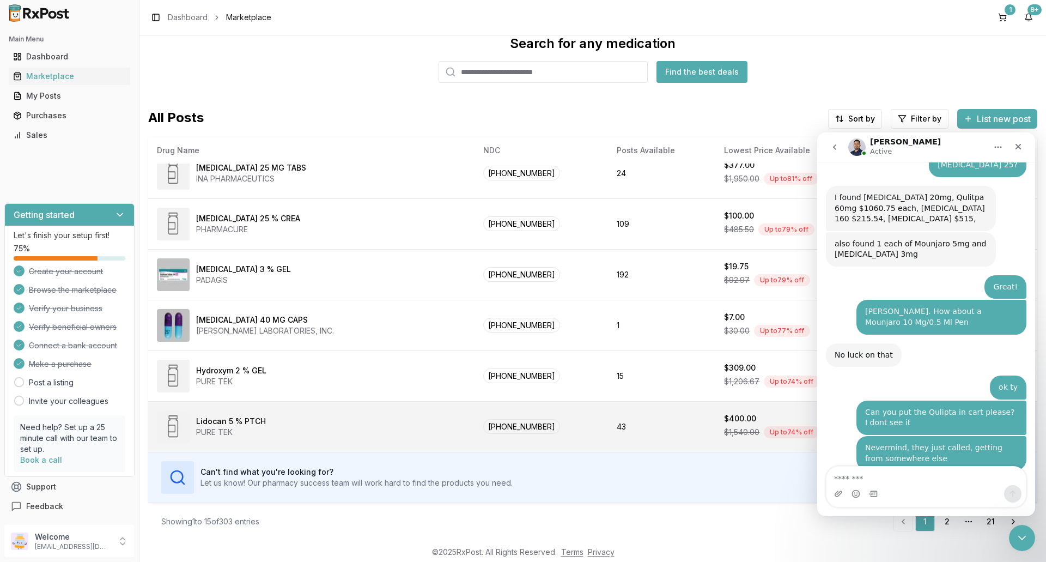
click at [661, 432] on td "43" at bounding box center [661, 426] width 107 height 51
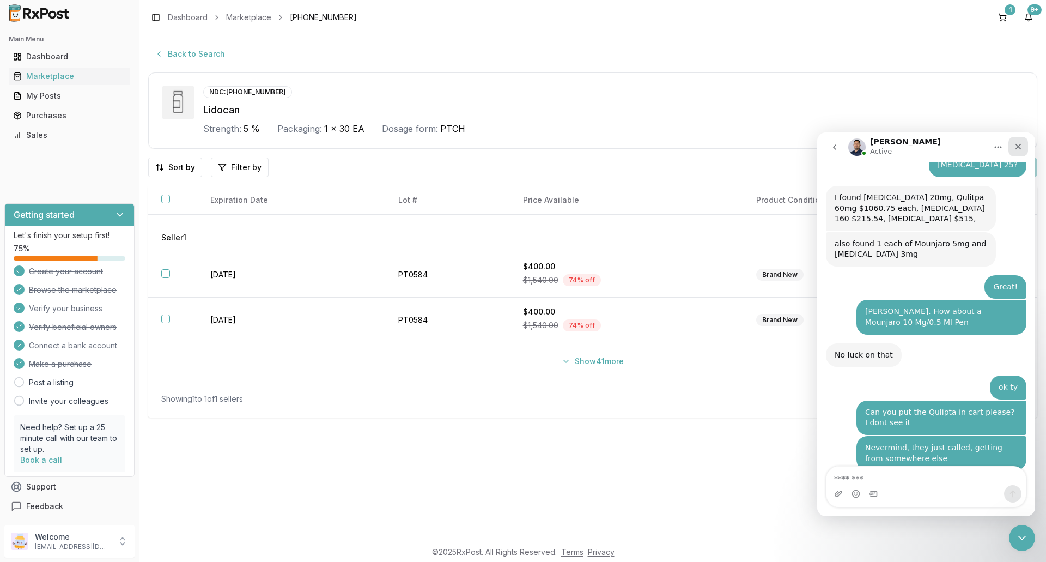
click at [1019, 149] on icon "Close" at bounding box center [1018, 146] width 9 height 9
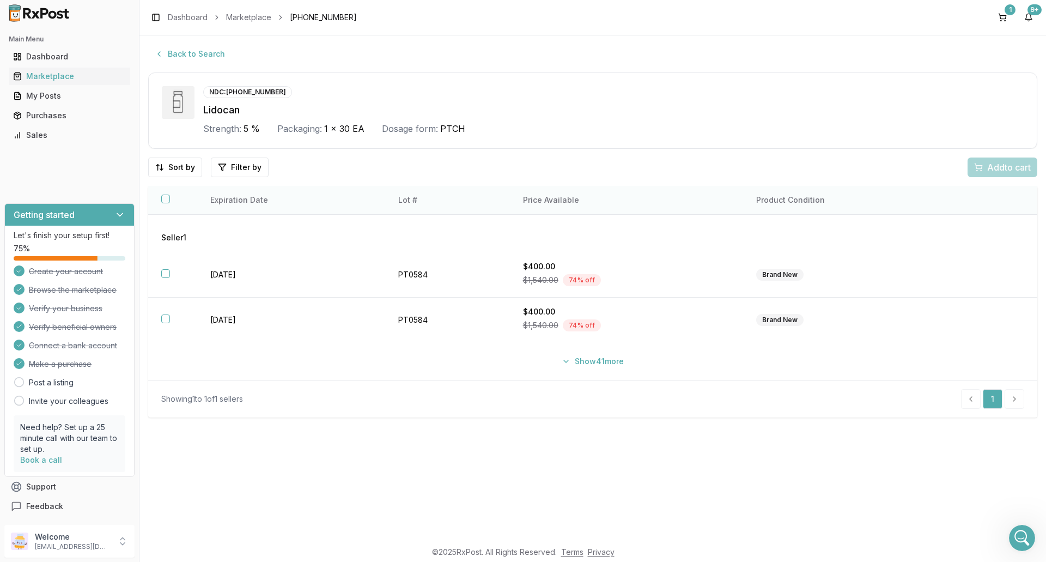
scroll to position [8127, 0]
click at [675, 453] on div "Back to Search NDC: [PHONE_NUMBER] Lidocan Strength: 5 % Packaging: 1 x 30 EA D…" at bounding box center [593, 287] width 907 height 505
drag, startPoint x: 65, startPoint y: 57, endPoint x: 73, endPoint y: 63, distance: 10.5
click at [65, 57] on div "Dashboard" at bounding box center [69, 56] width 113 height 11
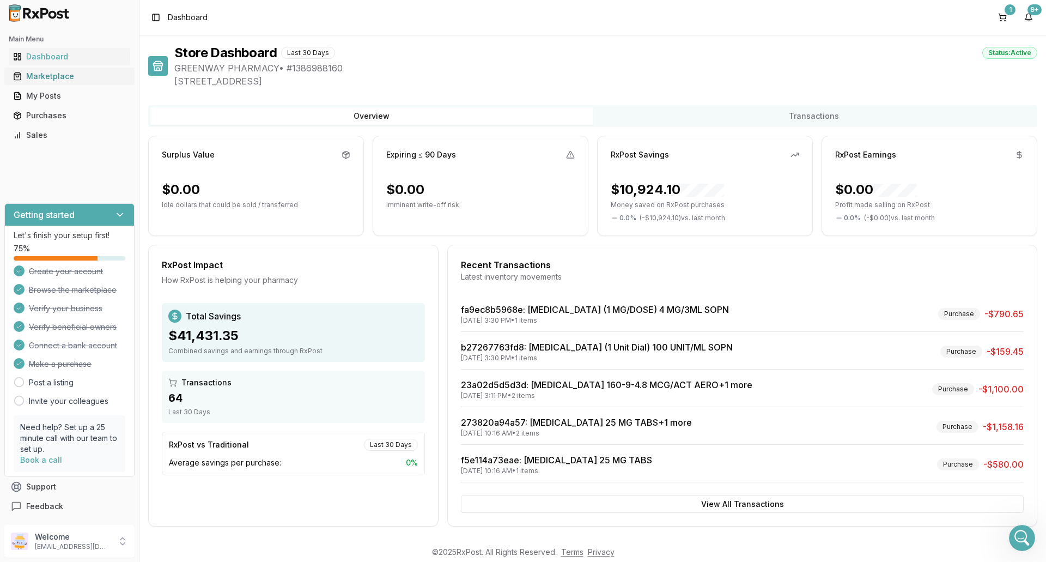
click at [57, 76] on div "Marketplace" at bounding box center [69, 76] width 113 height 11
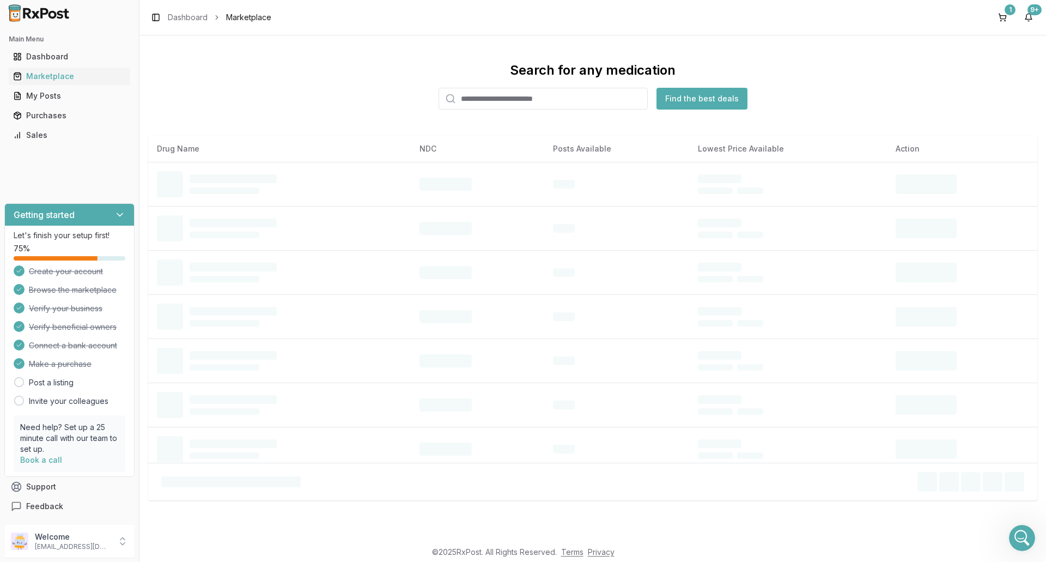
click at [505, 103] on input "search" at bounding box center [543, 99] width 209 height 22
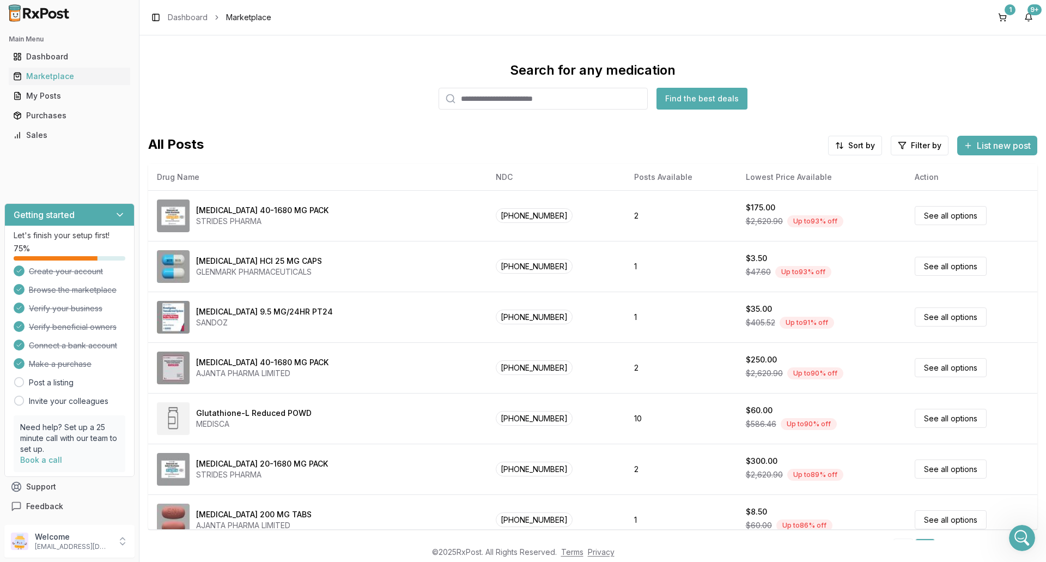
paste input "**********"
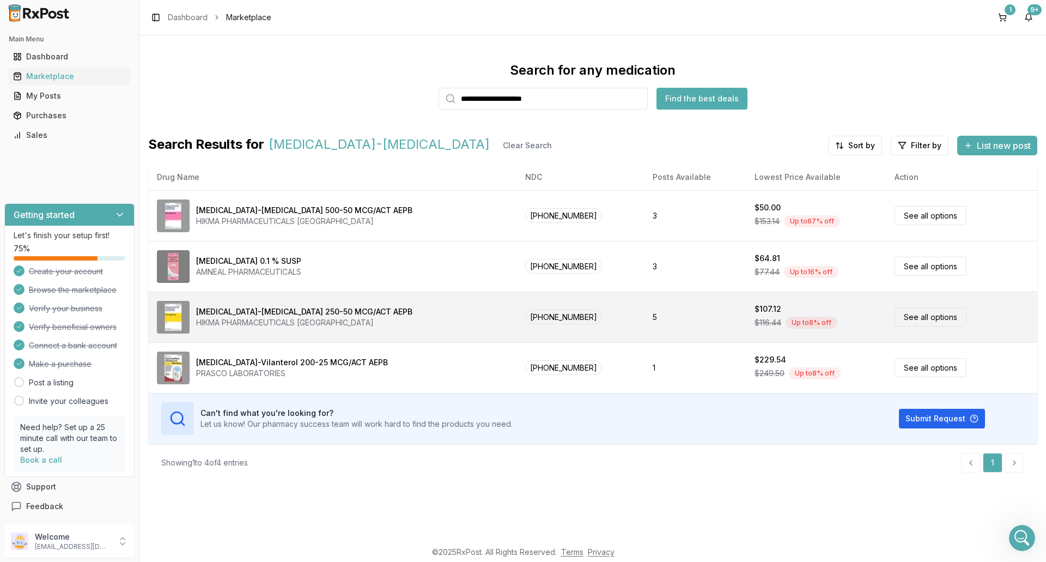
type input "**********"
click at [391, 318] on div "[MEDICAL_DATA]-[MEDICAL_DATA] 250-50 MCG/ACT AEPB HIKMA PHARMACEUTICALS [GEOGRA…" at bounding box center [332, 317] width 351 height 33
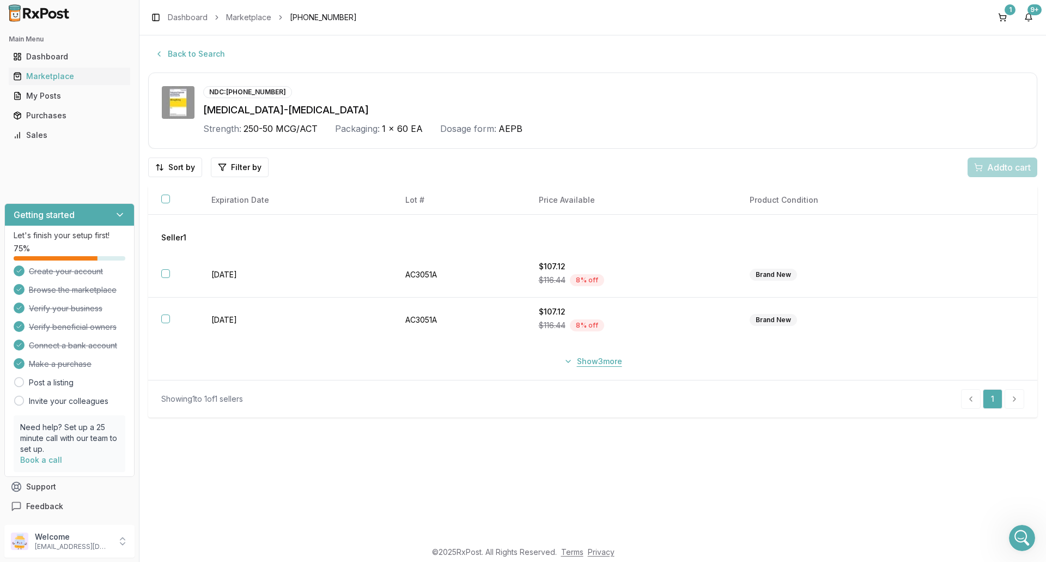
click at [591, 366] on button "Show 3 more" at bounding box center [593, 362] width 71 height 20
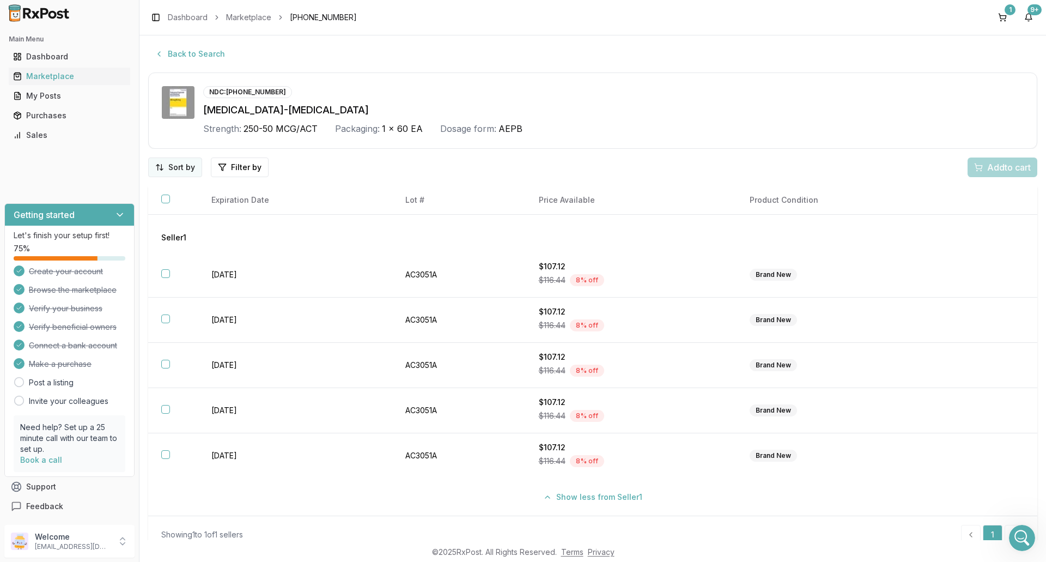
click at [190, 168] on html "Main Menu Dashboard Marketplace My Posts Purchases Sales Getting started Let's …" at bounding box center [523, 281] width 1046 height 562
click at [148, 207] on div "Price (Low to High)" at bounding box center [147, 207] width 104 height 17
click at [53, 60] on div "Dashboard" at bounding box center [69, 56] width 113 height 11
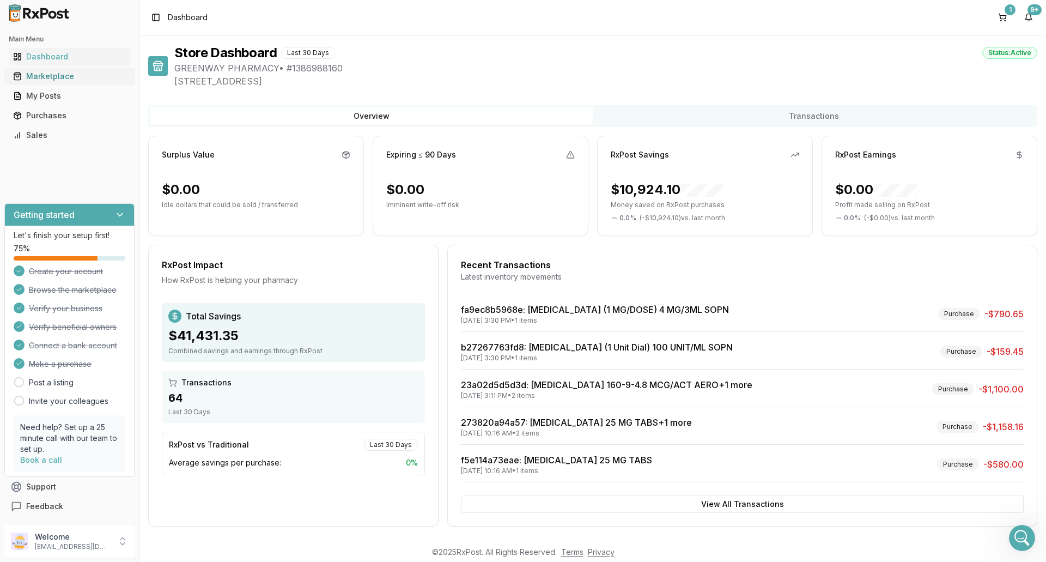
click at [64, 80] on div "Marketplace" at bounding box center [69, 76] width 113 height 11
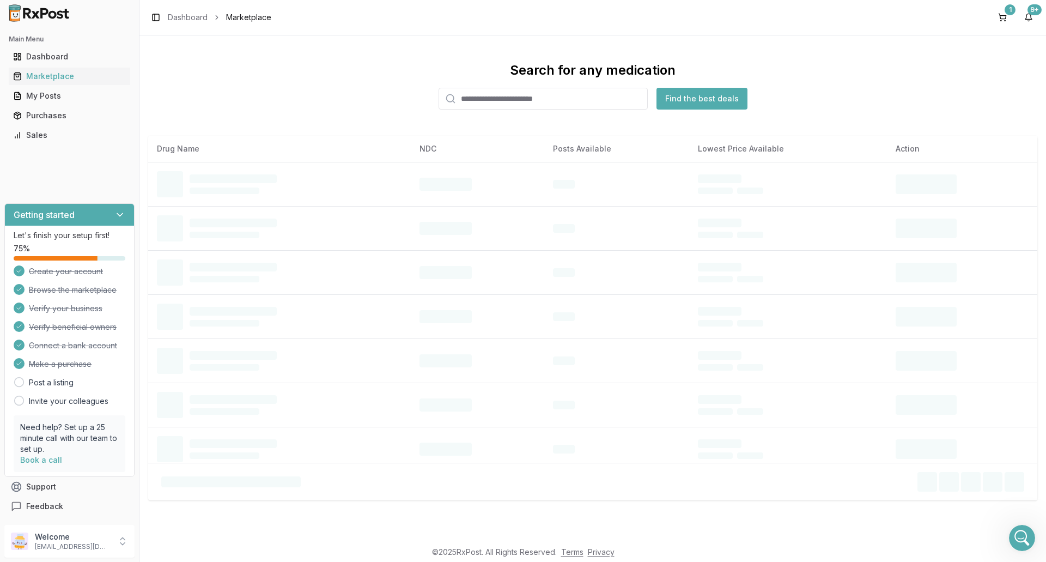
click at [523, 100] on input "search" at bounding box center [543, 99] width 209 height 22
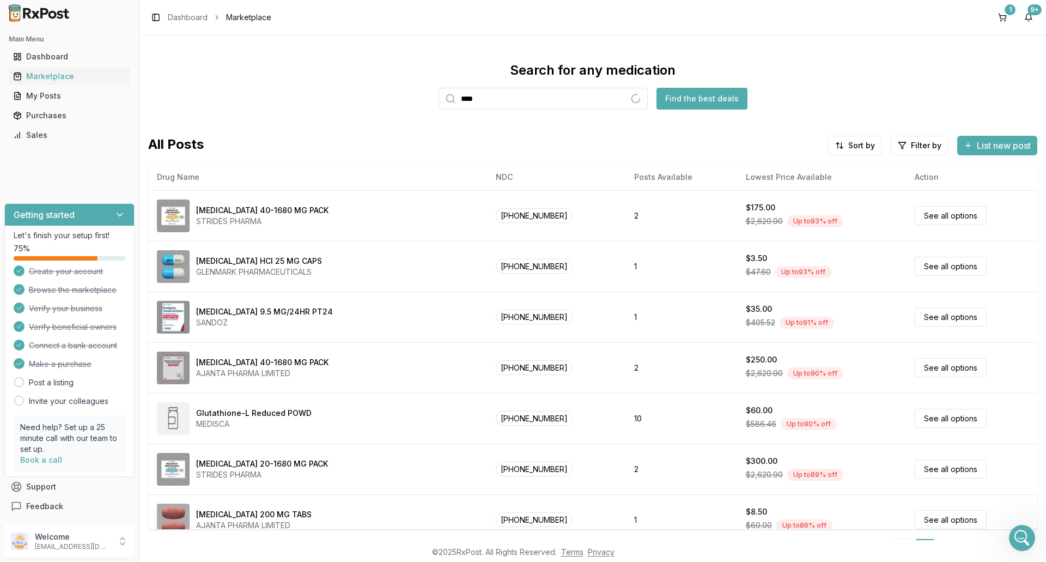
type input "****"
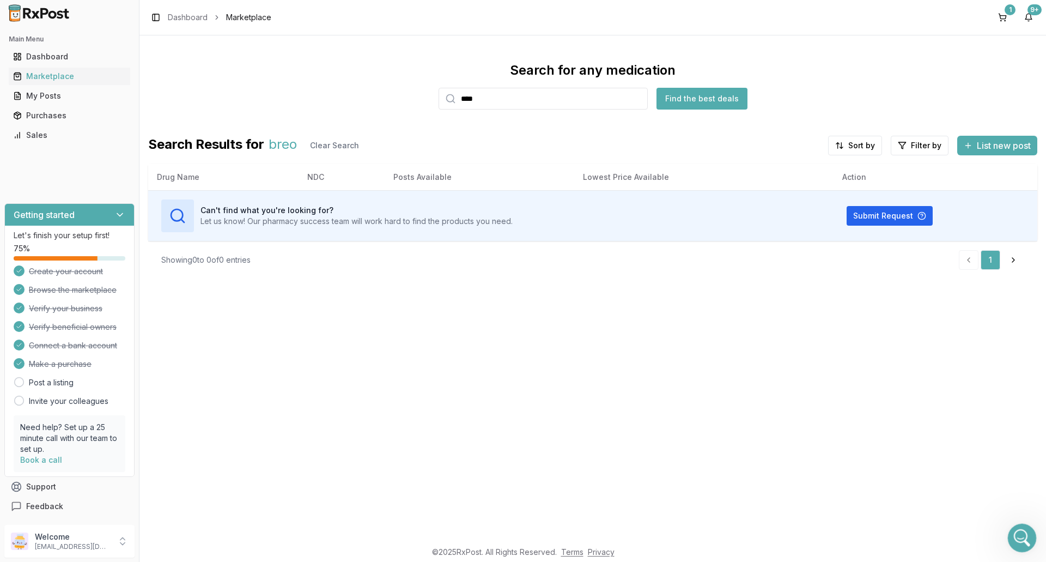
click at [1021, 531] on icon "Open Intercom Messenger" at bounding box center [1021, 537] width 18 height 18
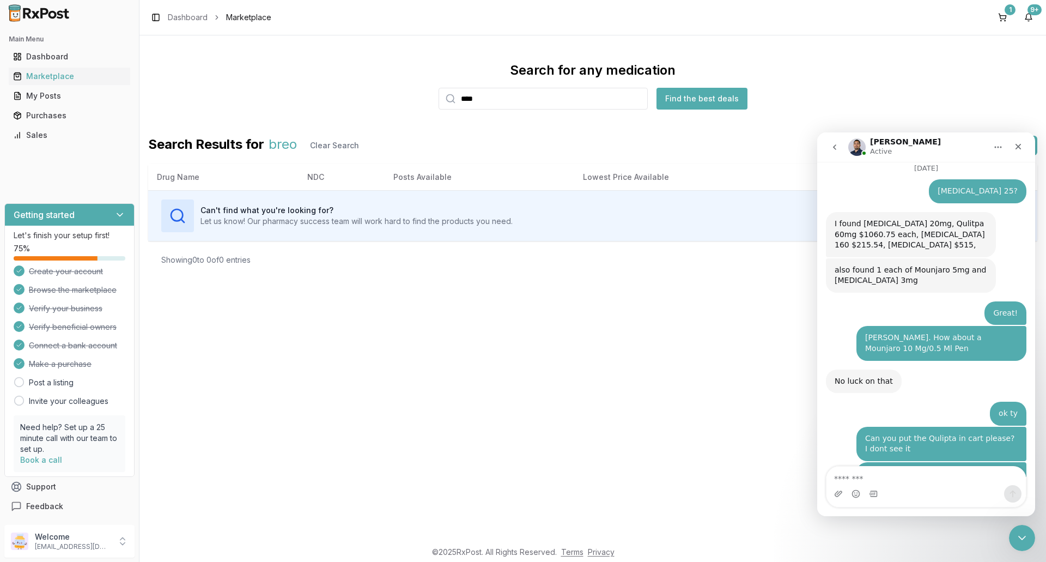
scroll to position [8127, 0]
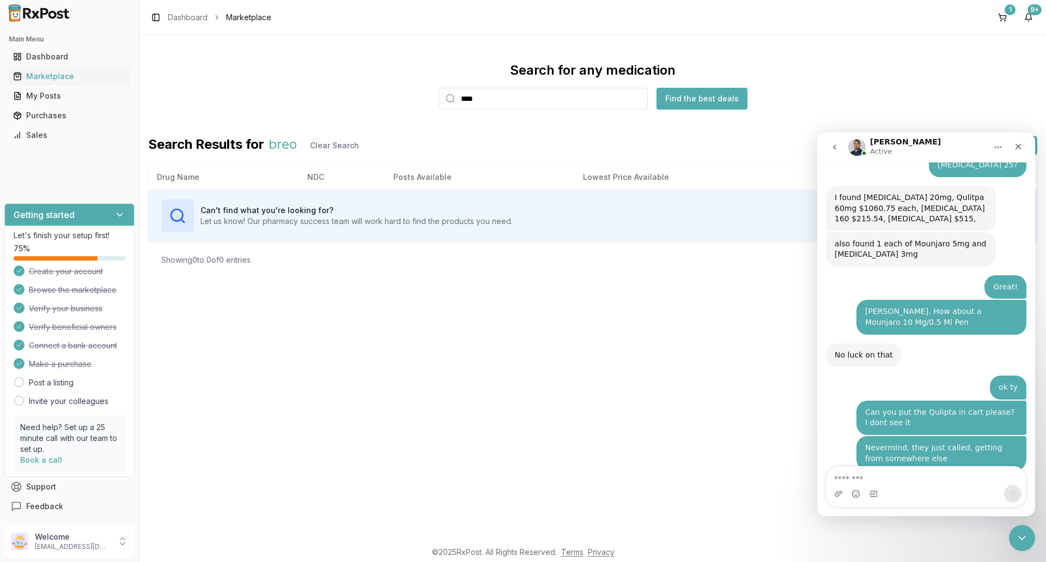
click at [852, 477] on textarea "Message…" at bounding box center [926, 476] width 199 height 19
type textarea "**********"
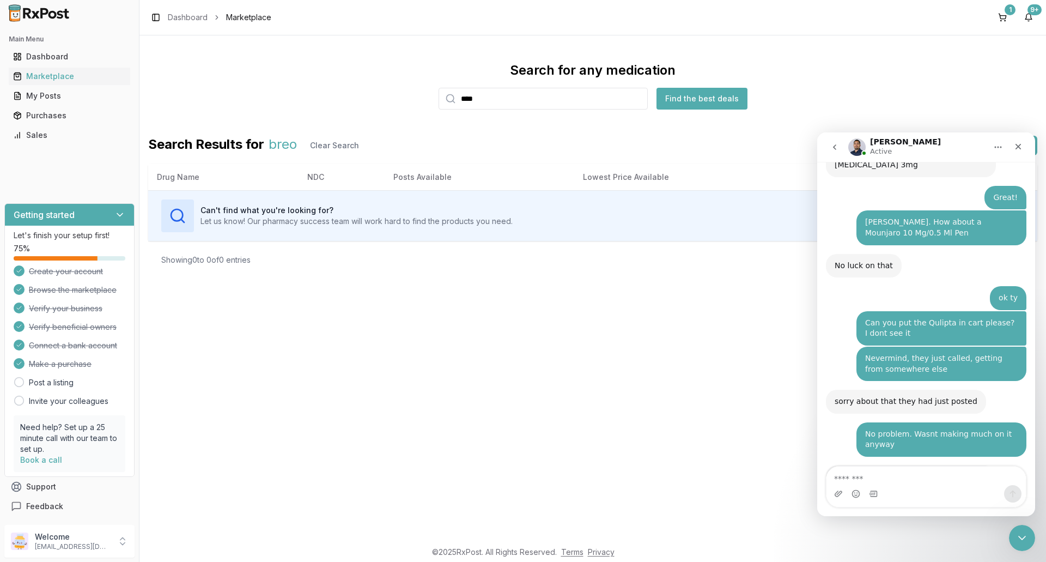
scroll to position [8242, 0]
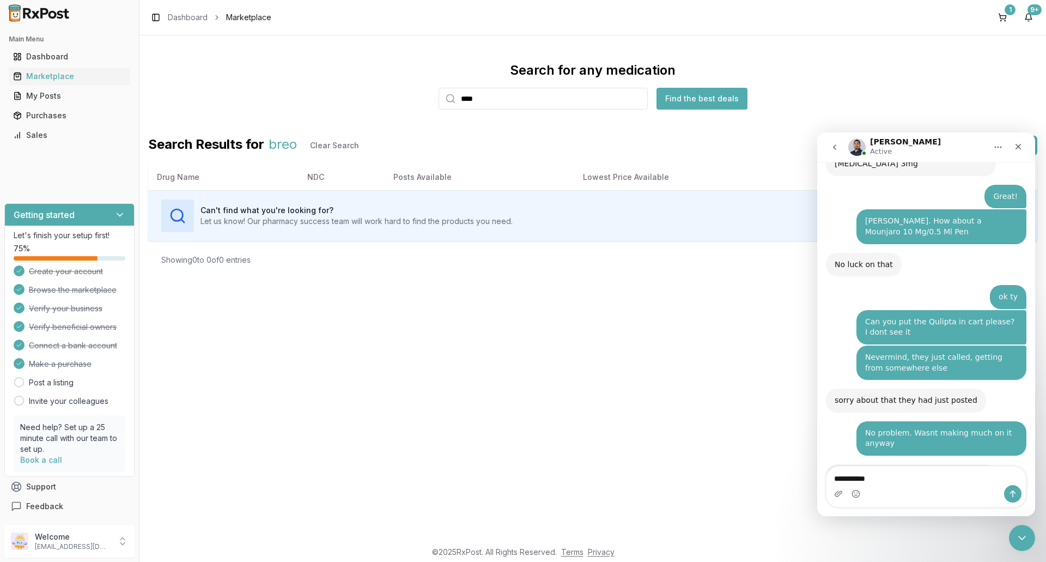
type textarea "**********"
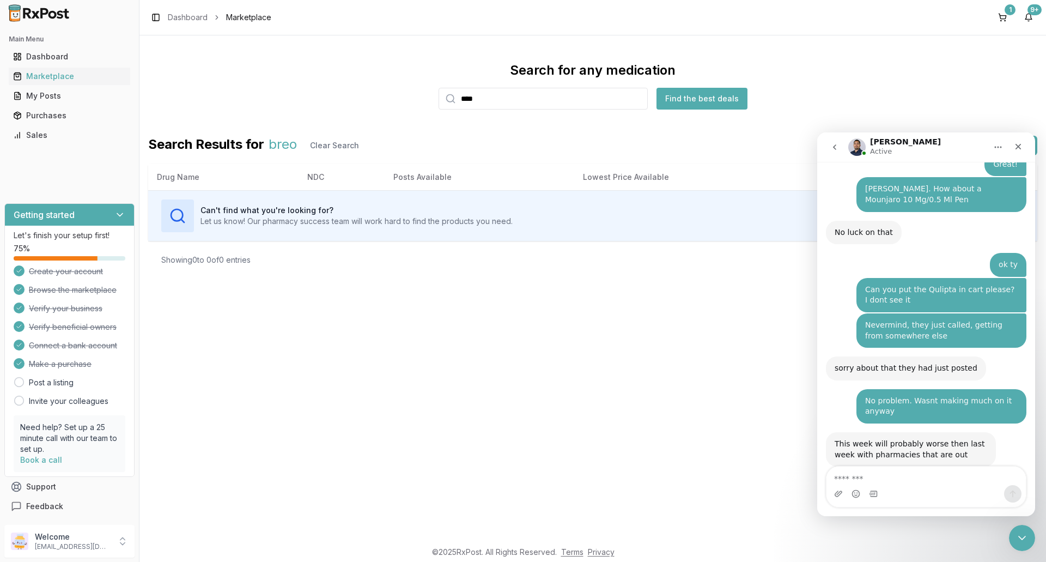
scroll to position [8111, 0]
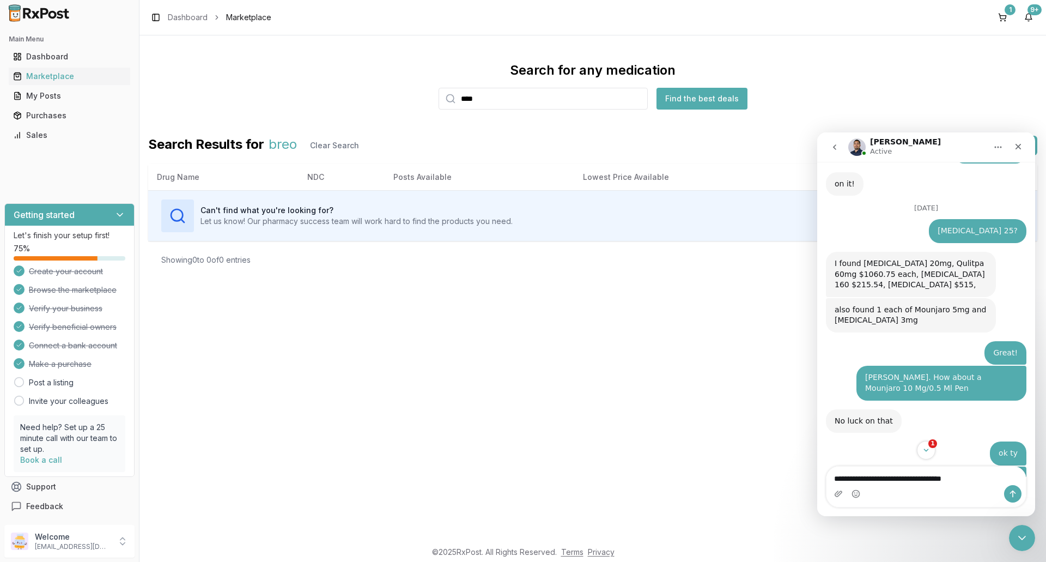
type textarea "**********"
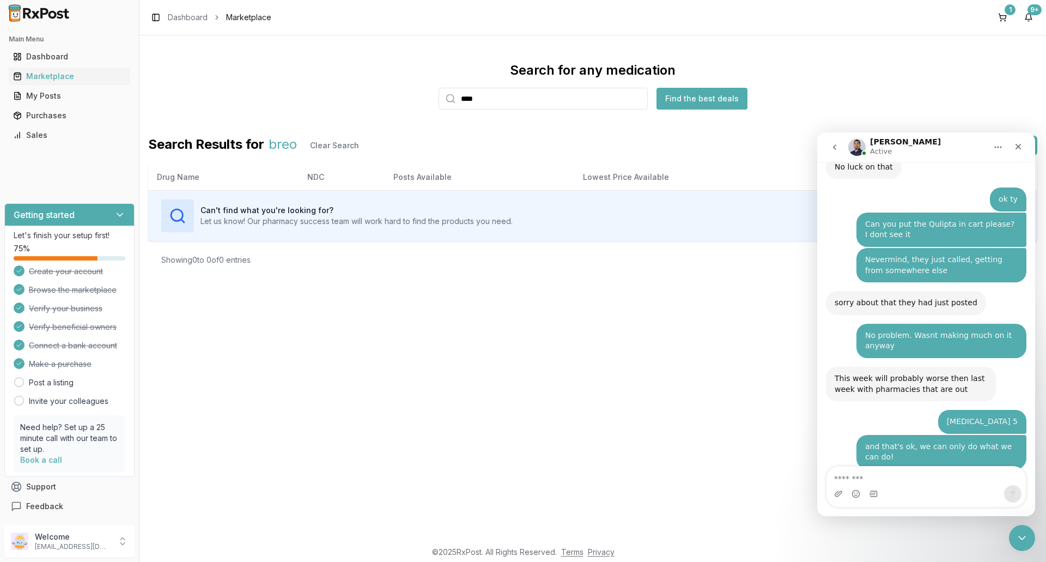
scroll to position [8422, 0]
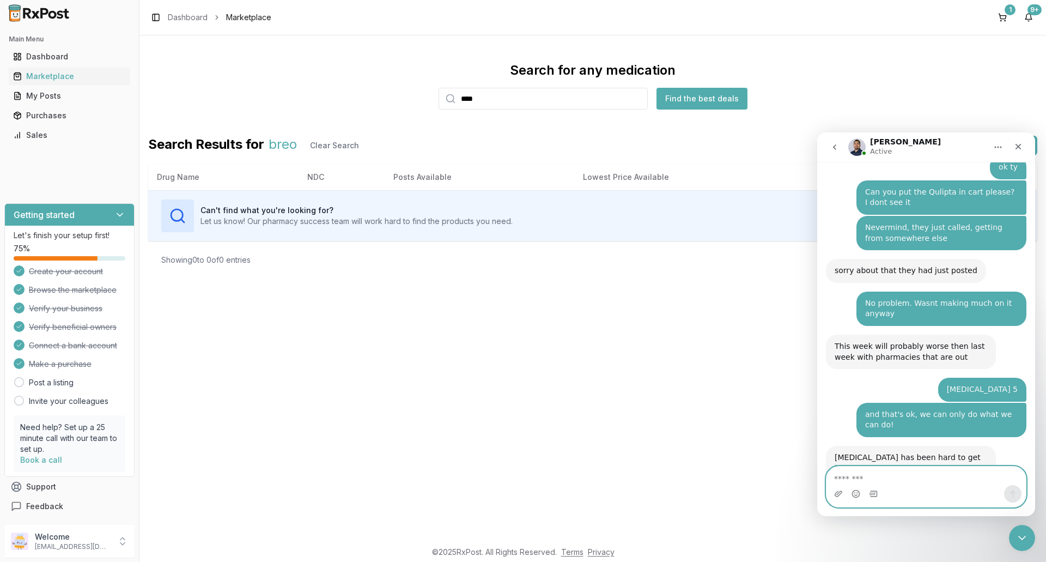
click at [862, 482] on textarea "Message…" at bounding box center [926, 476] width 199 height 19
click at [863, 479] on textarea "Message…" at bounding box center [926, 476] width 199 height 19
type textarea "**********"
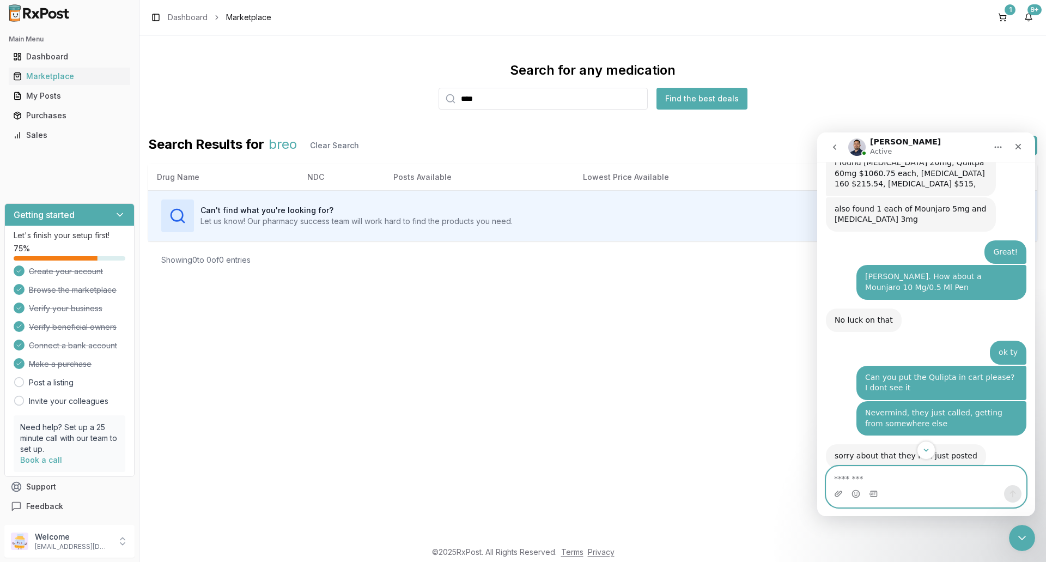
scroll to position [8346, 0]
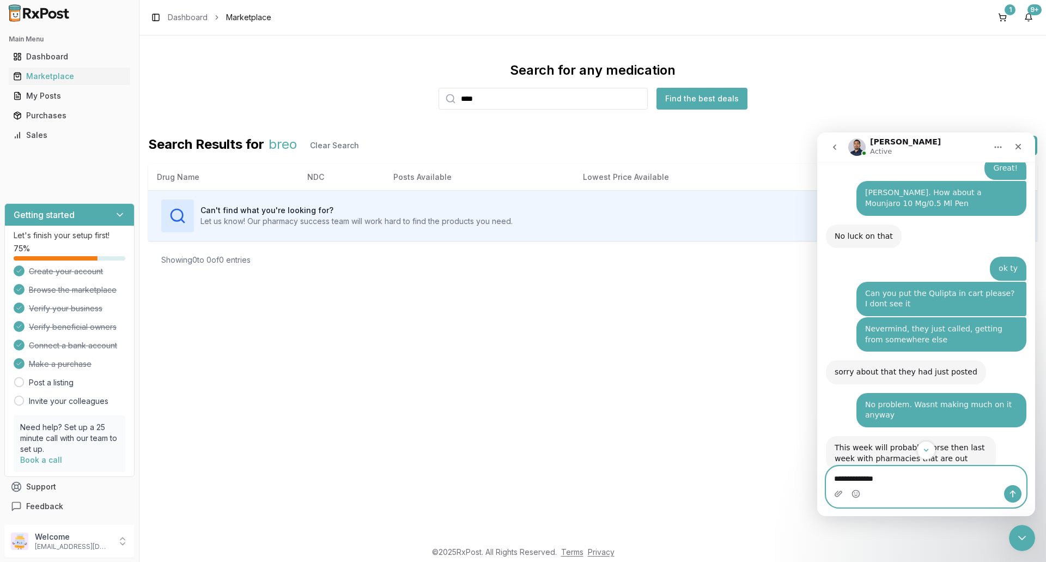
type textarea "**********"
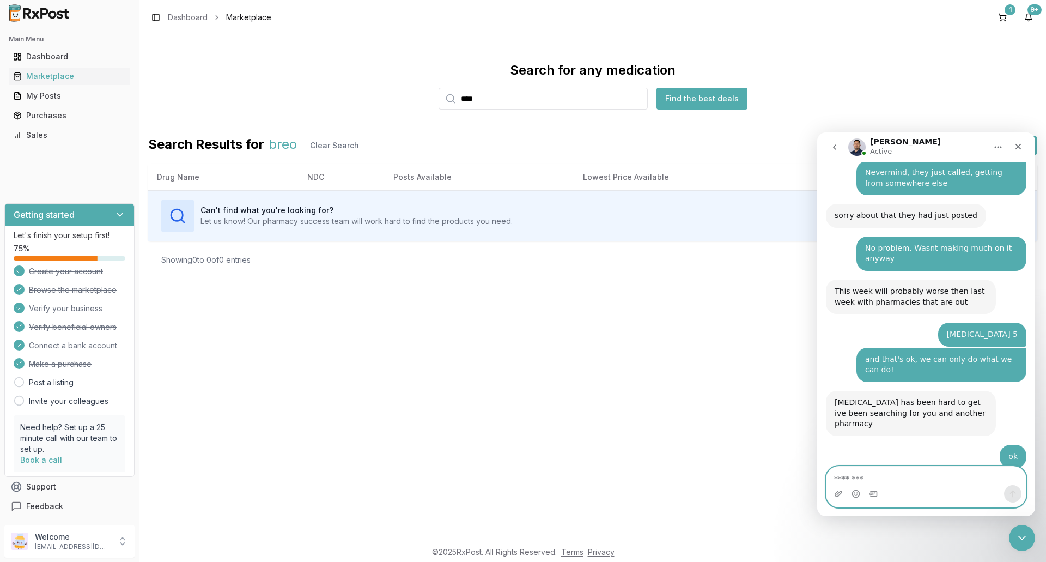
scroll to position [8504, 0]
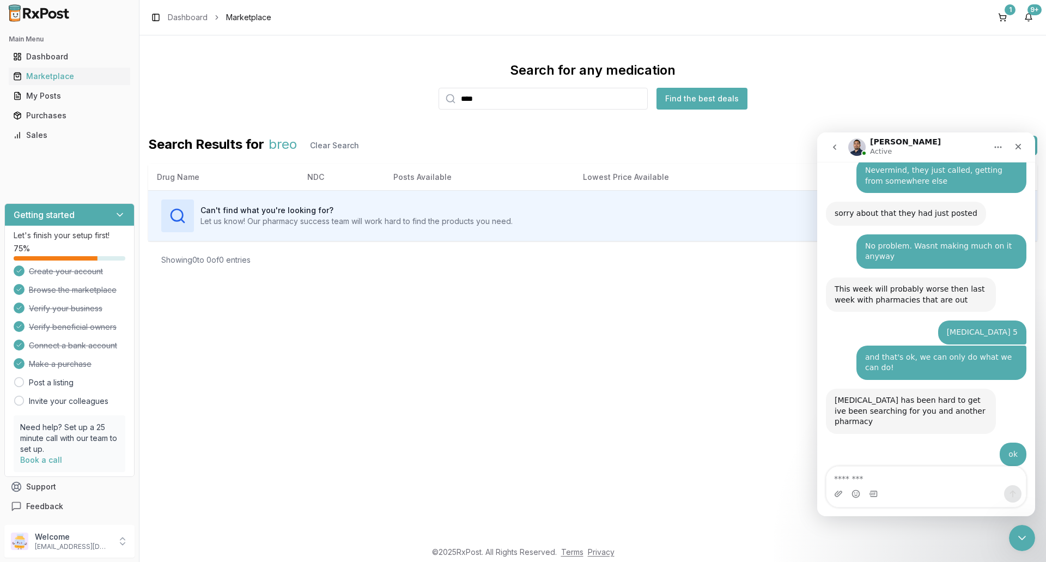
click at [421, 401] on div "Search for any medication **** Find the best deals Search Results for breo Clea…" at bounding box center [593, 287] width 907 height 505
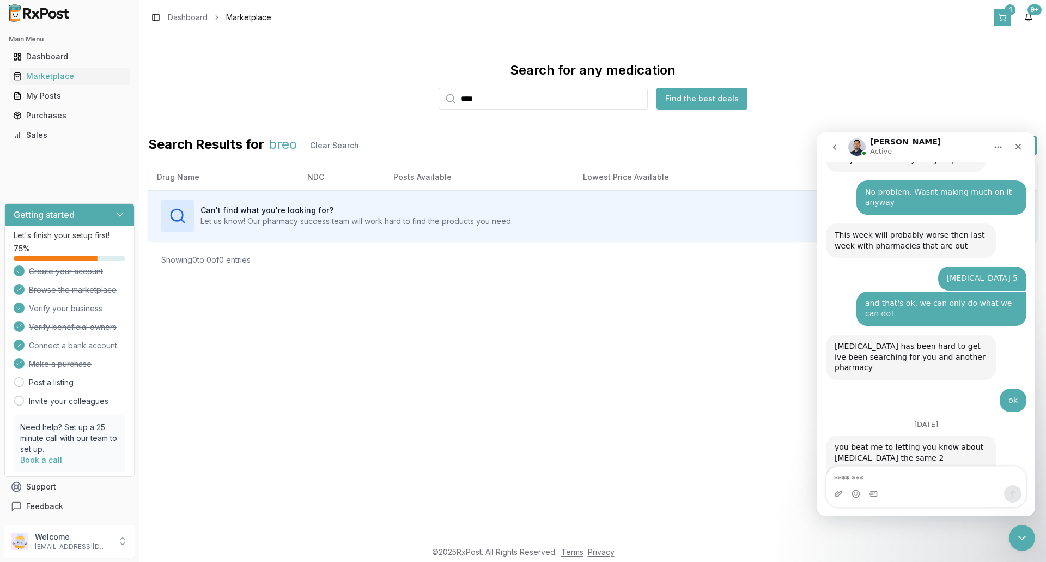
click at [1008, 8] on div "1" at bounding box center [1010, 9] width 11 height 11
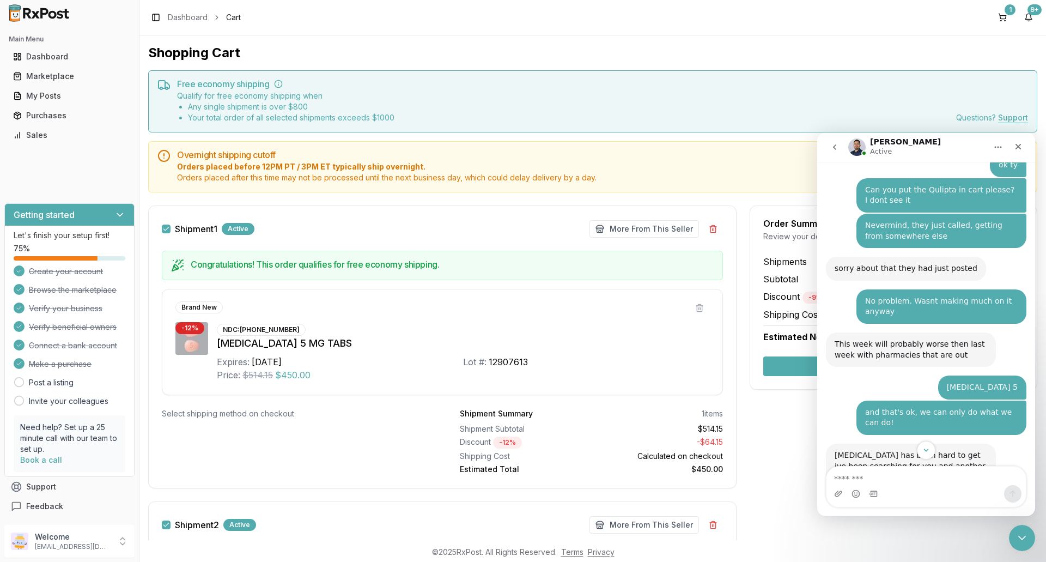
scroll to position [8558, 0]
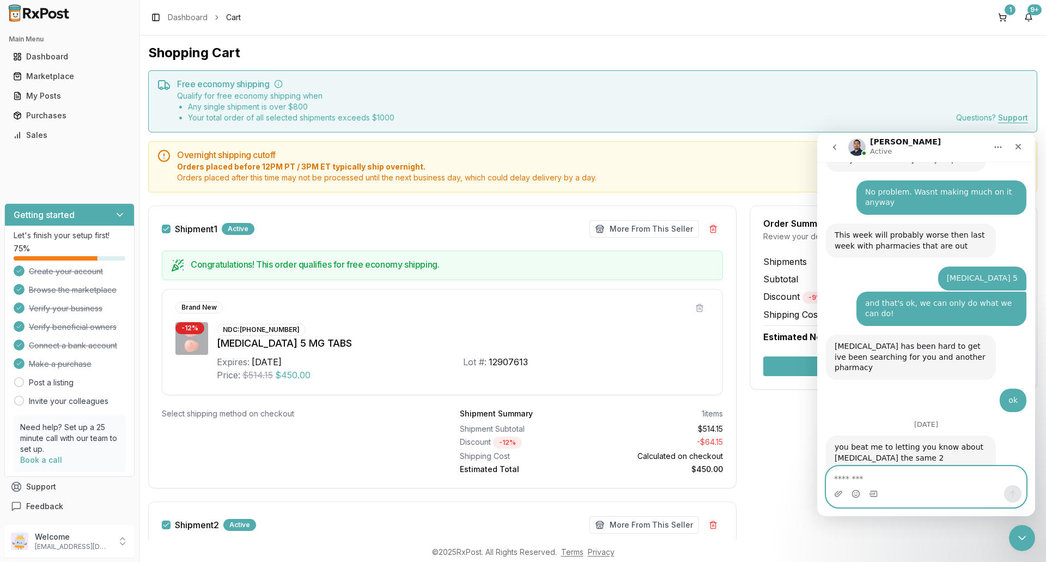
click at [853, 481] on textarea "Message…" at bounding box center [926, 476] width 199 height 19
type textarea "*****"
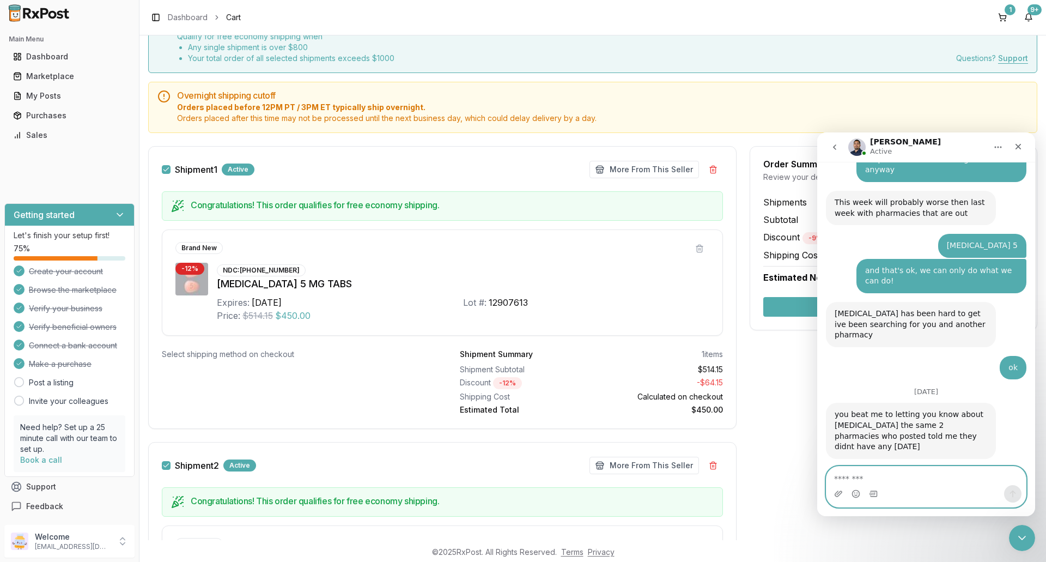
scroll to position [218, 0]
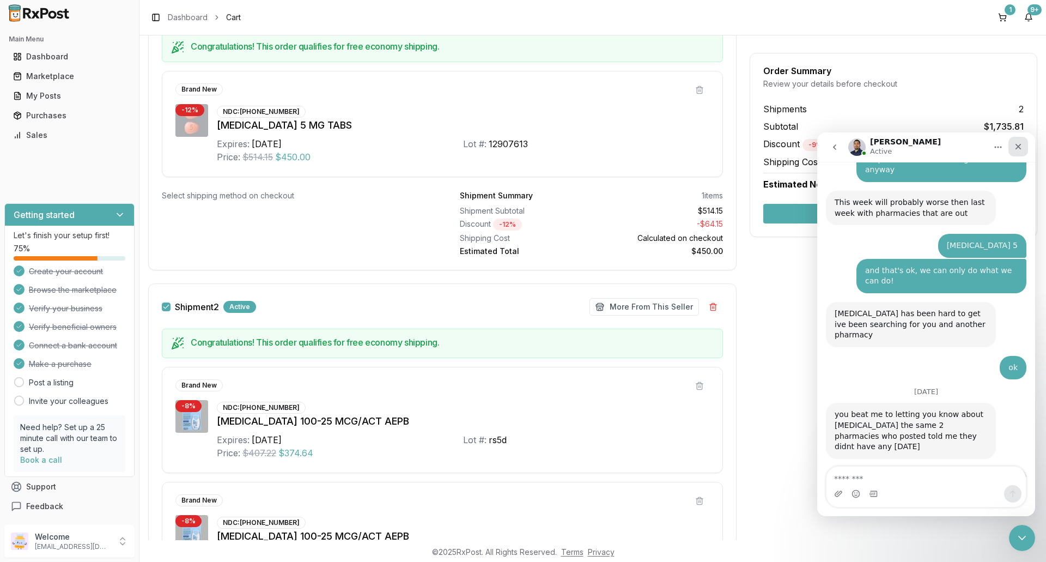
click at [1019, 148] on icon "Close" at bounding box center [1018, 146] width 9 height 9
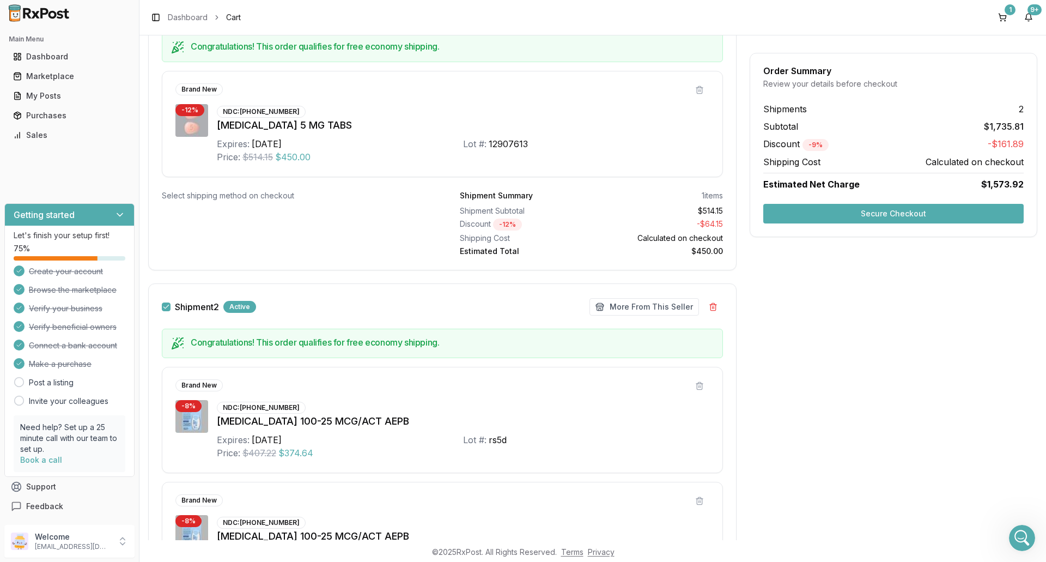
click at [934, 211] on button "Secure Checkout" at bounding box center [894, 214] width 261 height 20
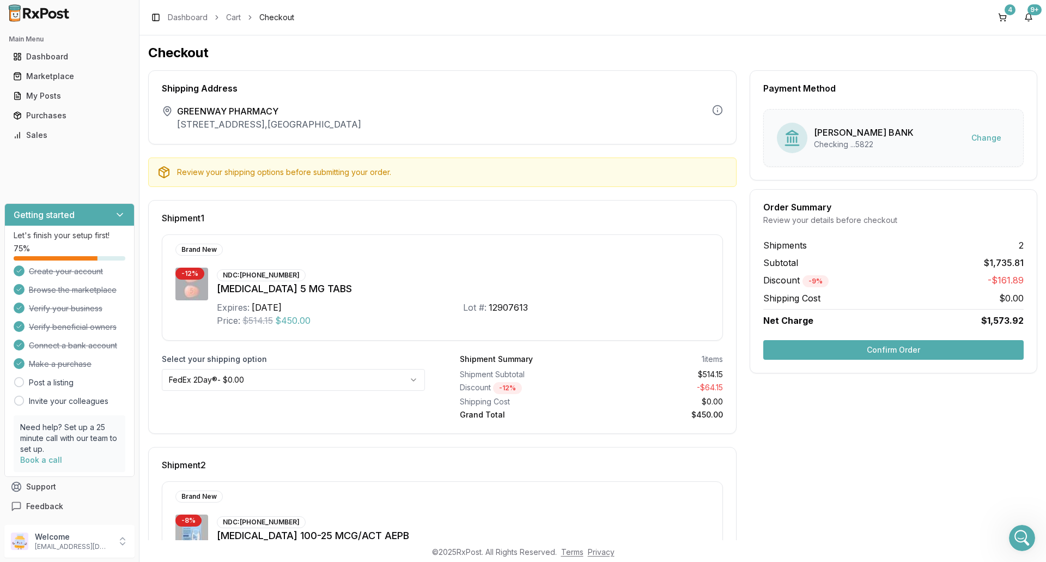
drag, startPoint x: 905, startPoint y: 348, endPoint x: 854, endPoint y: 352, distance: 50.8
click at [905, 348] on button "Confirm Order" at bounding box center [894, 350] width 261 height 20
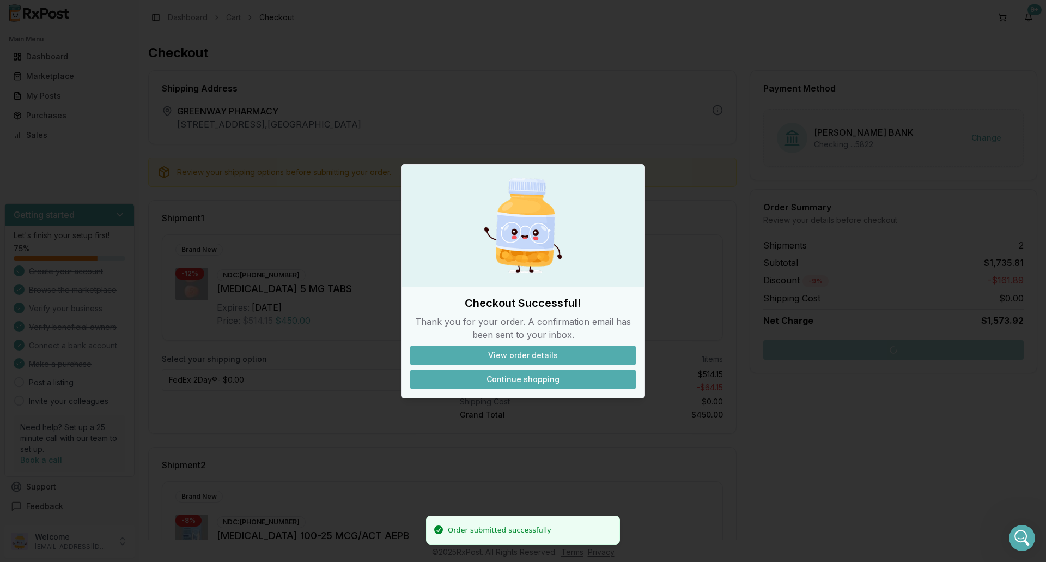
click at [522, 378] on button "Continue shopping" at bounding box center [523, 379] width 226 height 20
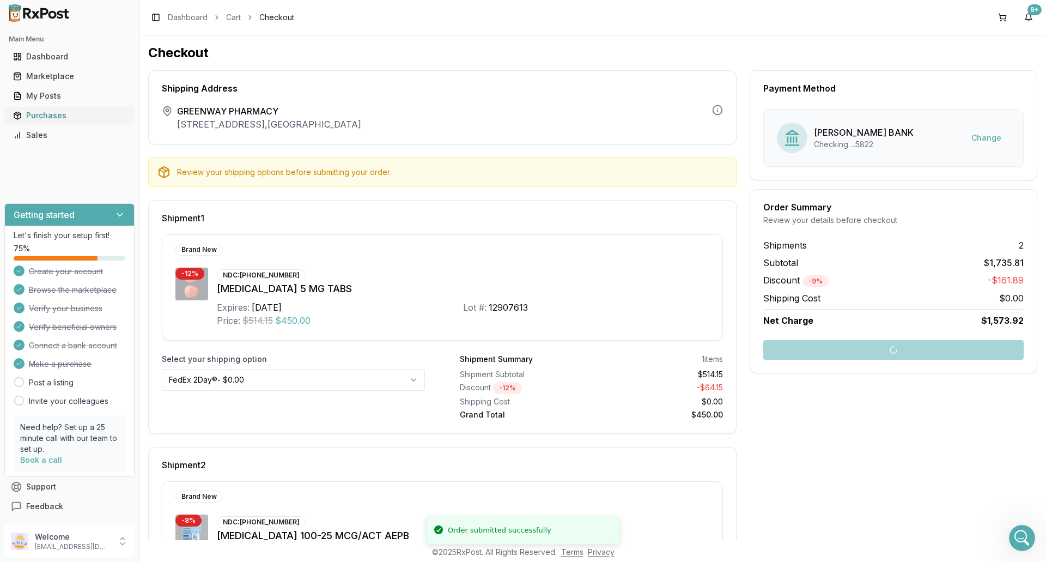
click at [35, 115] on div "Purchases" at bounding box center [69, 115] width 113 height 11
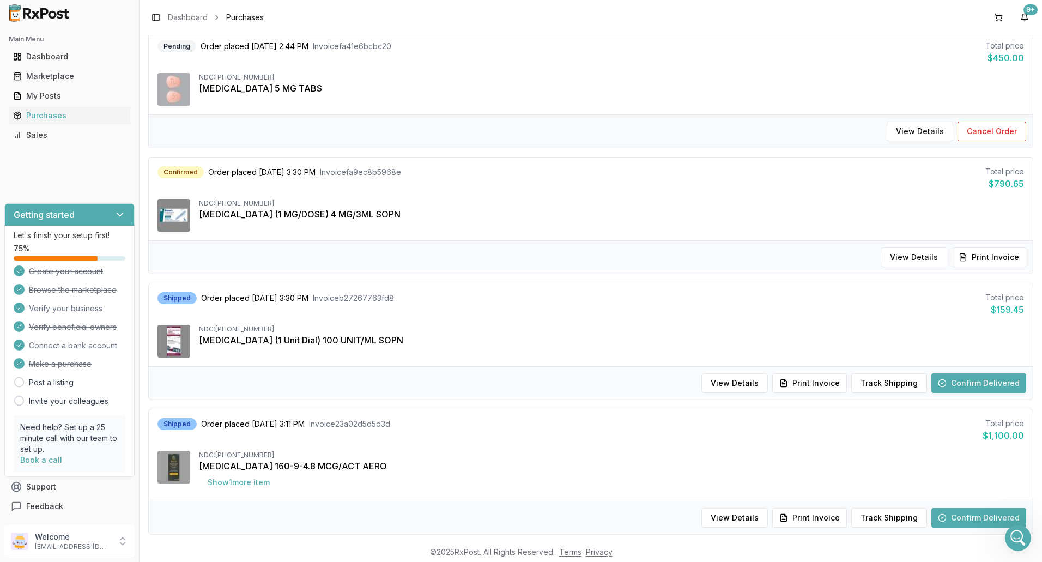
scroll to position [327, 0]
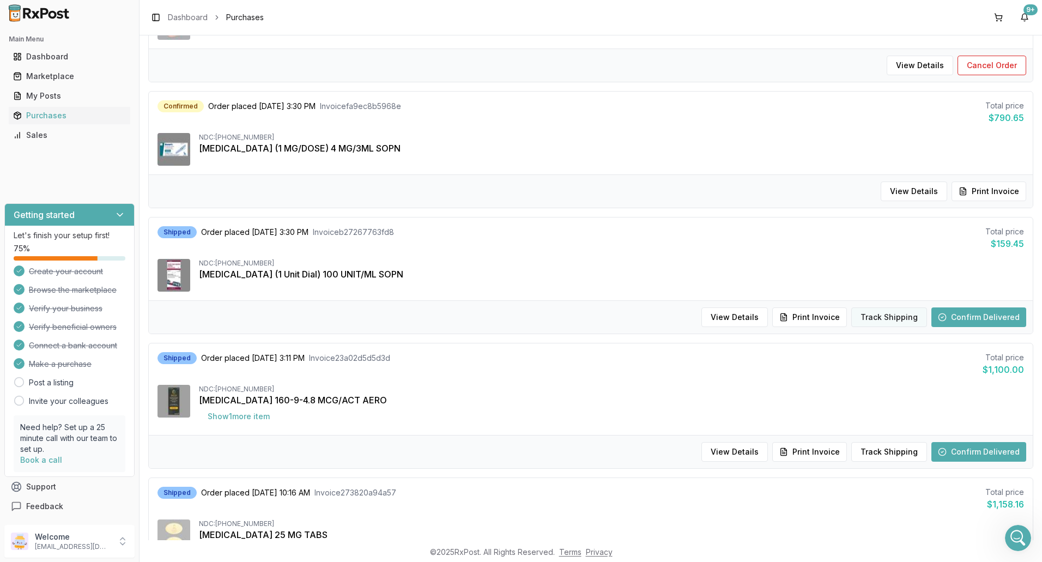
click at [866, 317] on button "Track Shipping" at bounding box center [889, 317] width 76 height 20
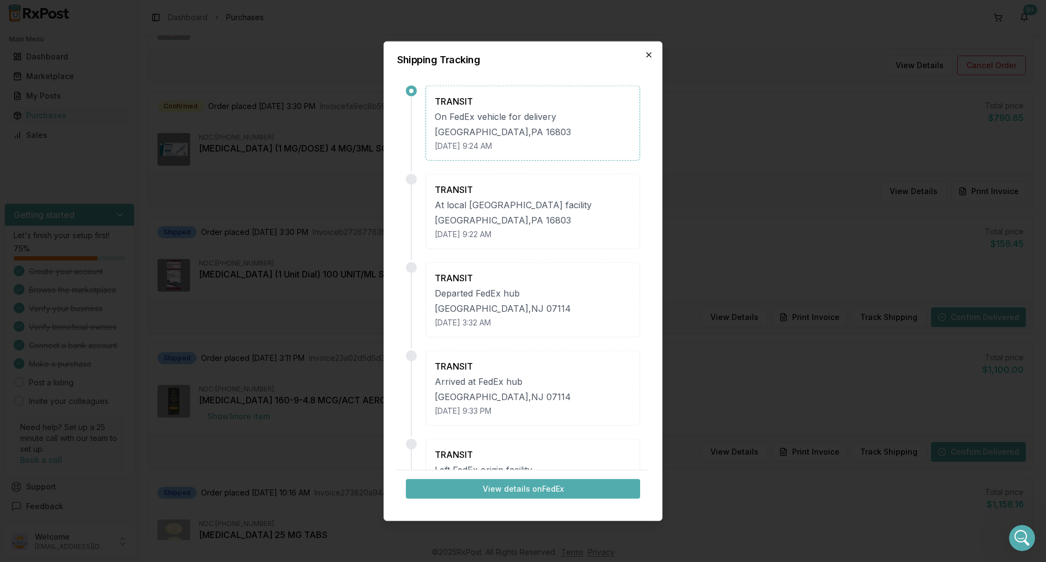
drag, startPoint x: 650, startPoint y: 54, endPoint x: 640, endPoint y: 78, distance: 26.1
click at [650, 54] on icon "button" at bounding box center [649, 54] width 4 height 4
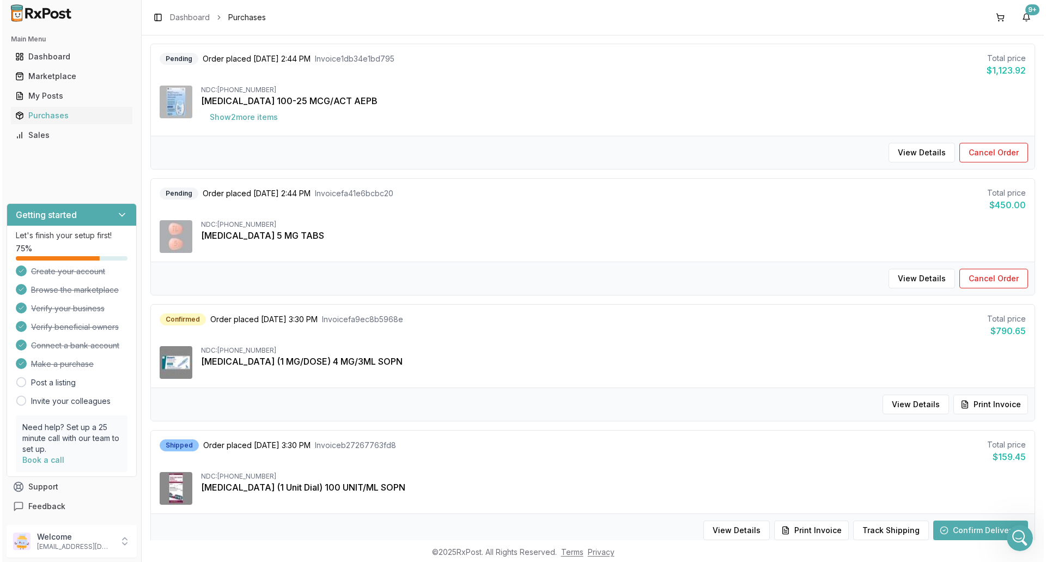
scroll to position [109, 0]
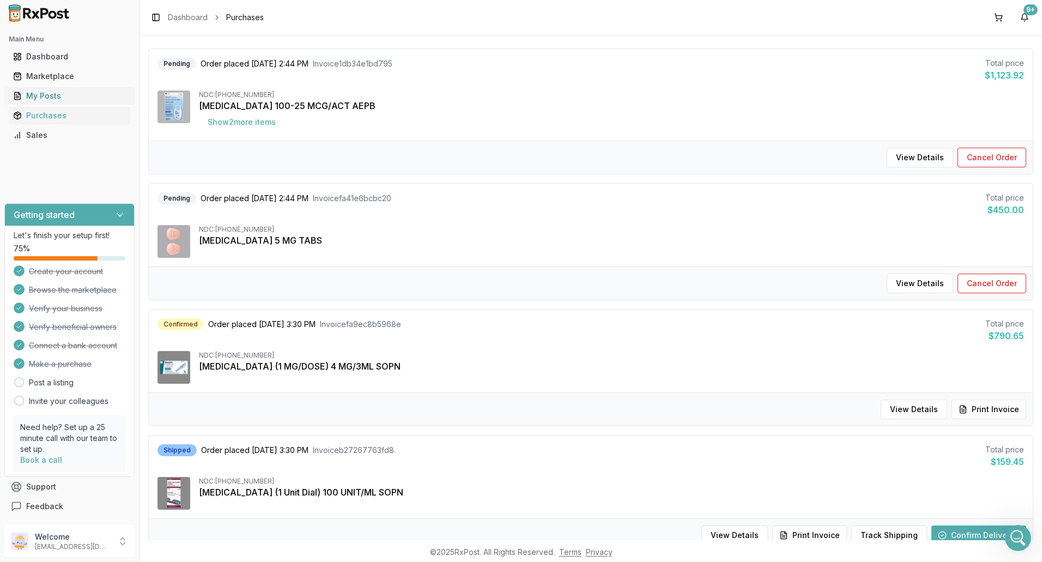
drag, startPoint x: 44, startPoint y: 77, endPoint x: 80, endPoint y: 90, distance: 39.0
click at [43, 77] on div "Marketplace" at bounding box center [69, 76] width 113 height 11
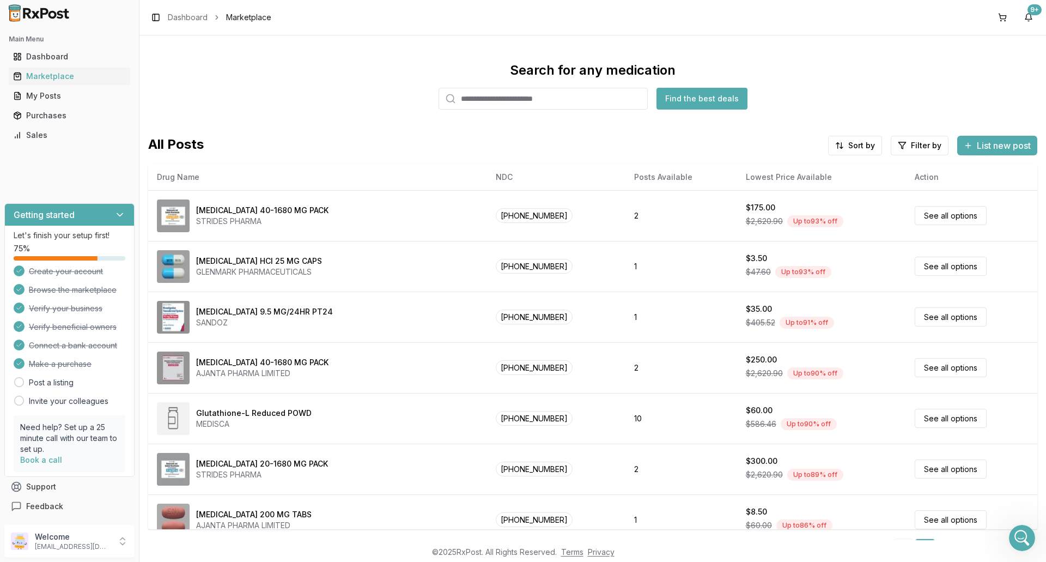
click at [520, 103] on input "search" at bounding box center [543, 99] width 209 height 22
paste input "*******"
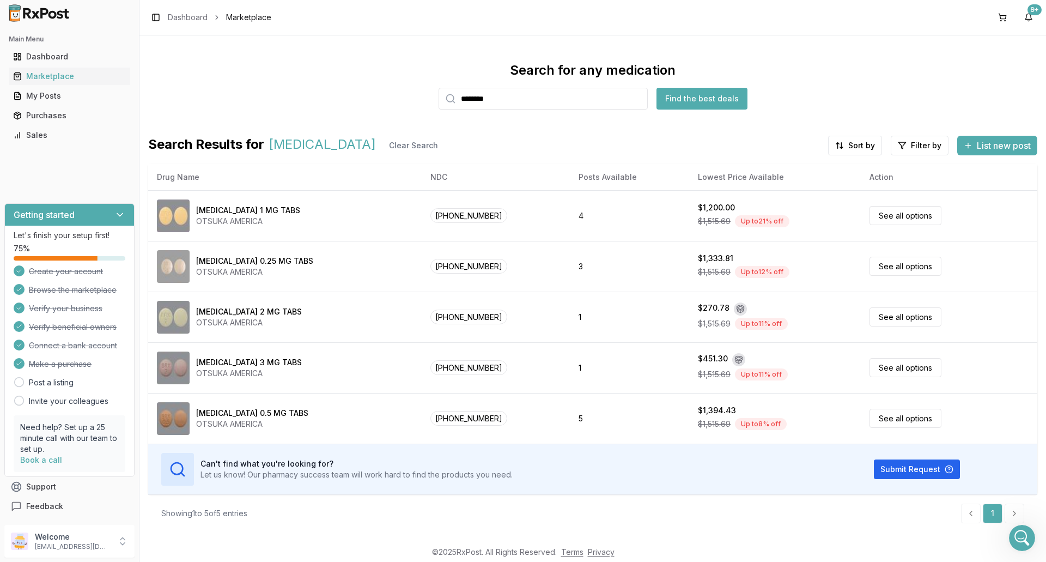
type input "*******"
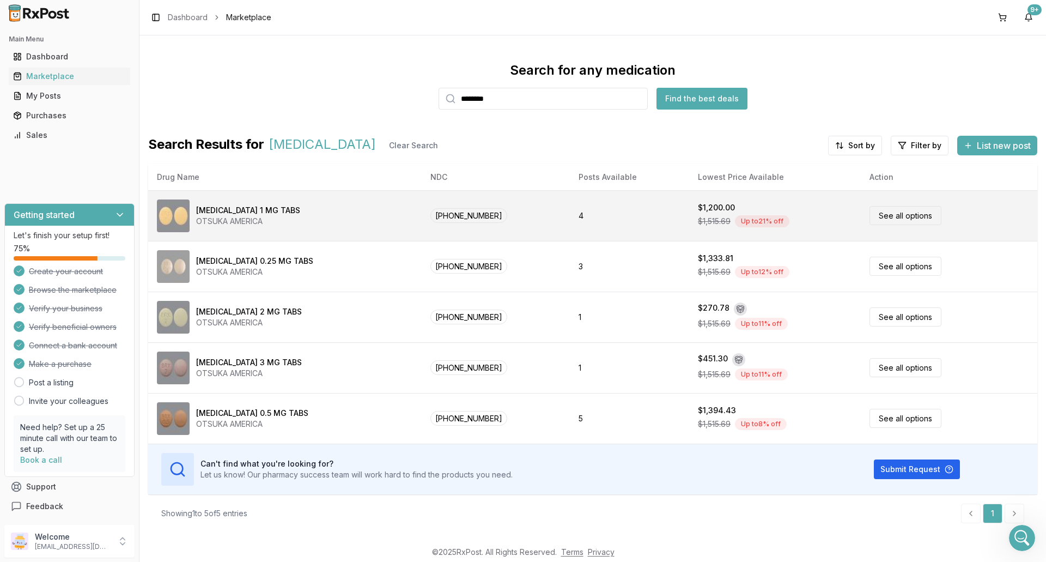
click at [899, 216] on link "See all options" at bounding box center [906, 215] width 72 height 19
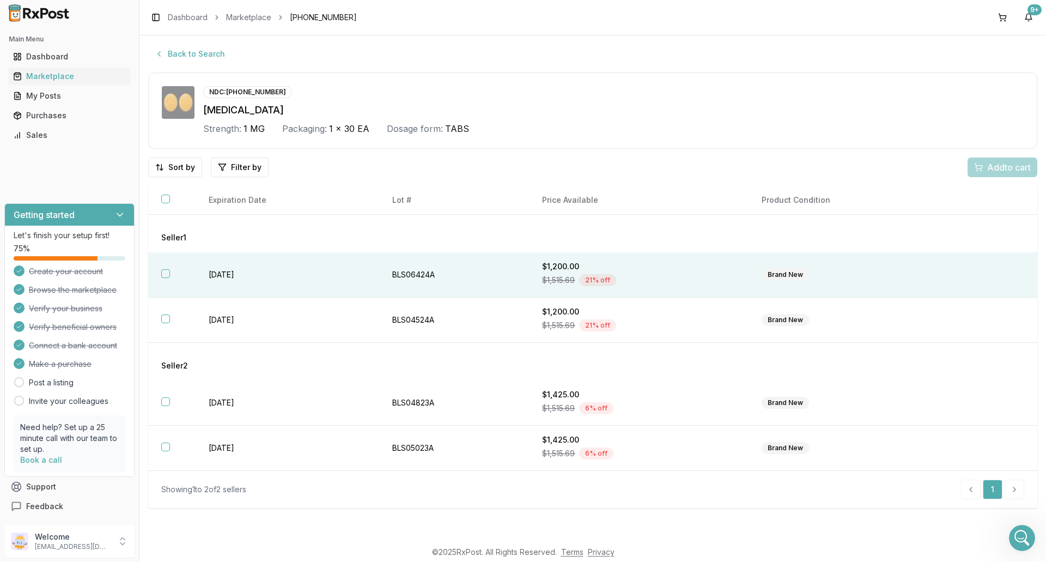
click at [168, 274] on button "button" at bounding box center [165, 273] width 9 height 9
click at [1006, 165] on span "Add 1 to cart" at bounding box center [1007, 167] width 47 height 13
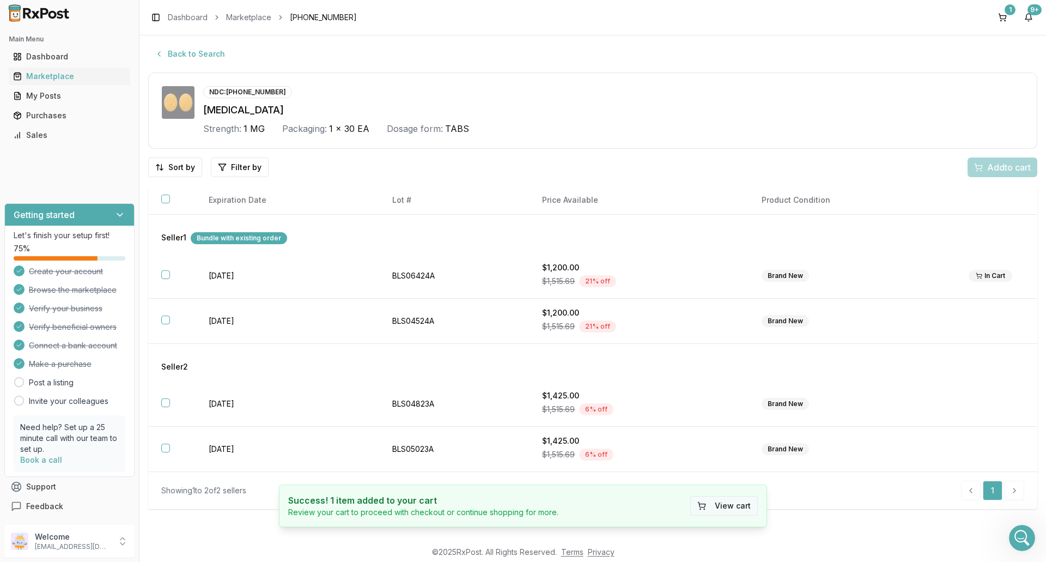
click at [737, 507] on button "View cart" at bounding box center [724, 506] width 68 height 20
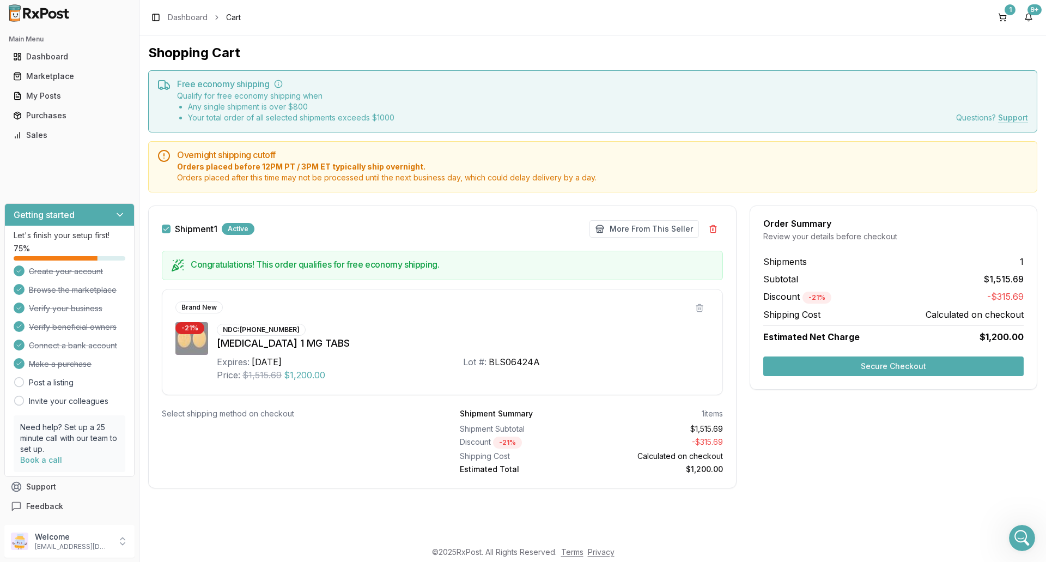
click at [911, 365] on button "Secure Checkout" at bounding box center [894, 366] width 261 height 20
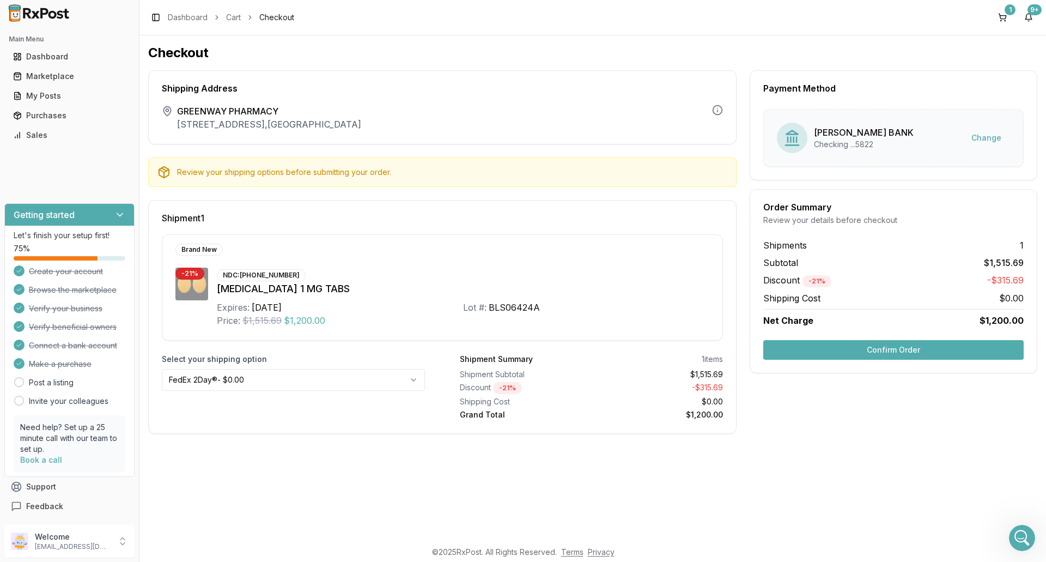
click at [898, 355] on button "Confirm Order" at bounding box center [894, 350] width 261 height 20
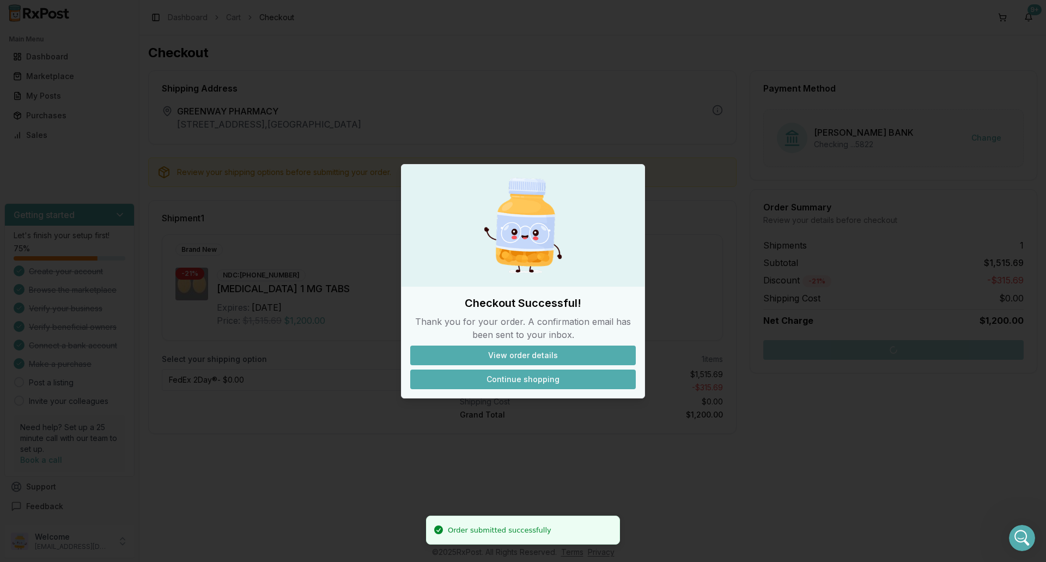
click at [547, 385] on button "Continue shopping" at bounding box center [523, 379] width 226 height 20
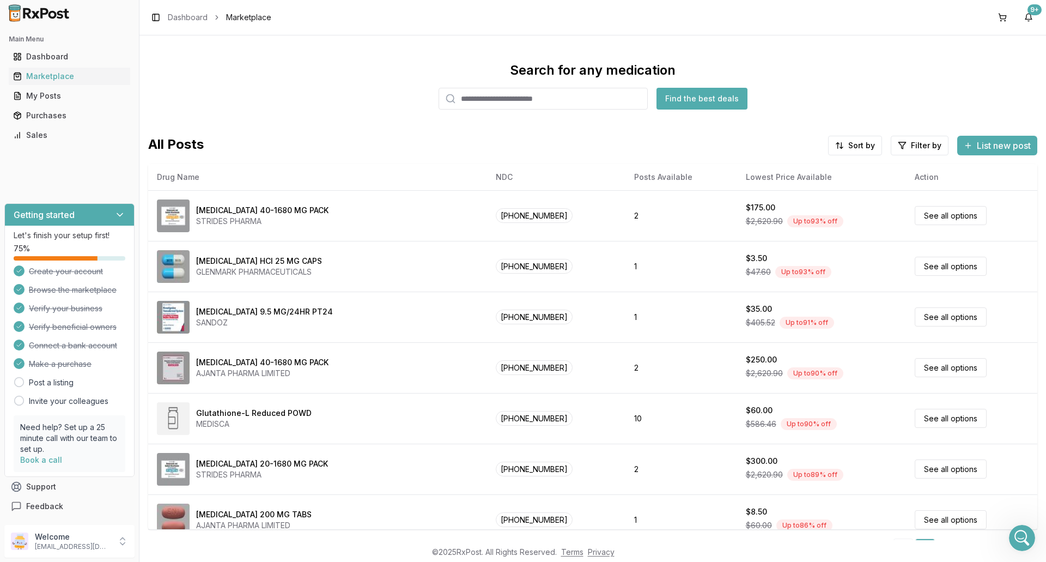
click at [477, 101] on input "search" at bounding box center [543, 99] width 209 height 22
paste input "*******"
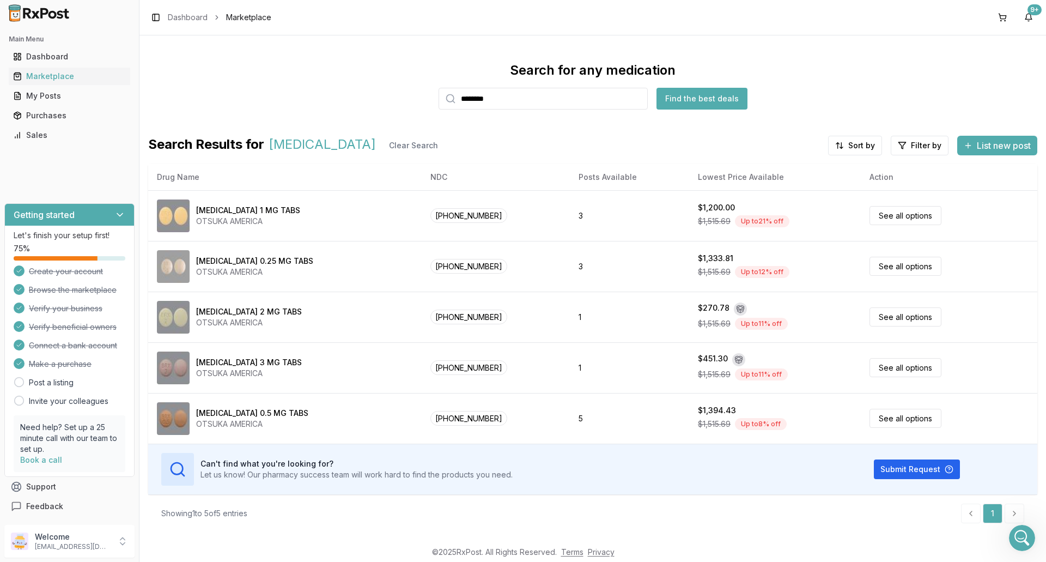
drag, startPoint x: 500, startPoint y: 101, endPoint x: 366, endPoint y: 93, distance: 134.3
click at [368, 93] on div "Search for any medication ******* Find the best deals" at bounding box center [592, 86] width 889 height 48
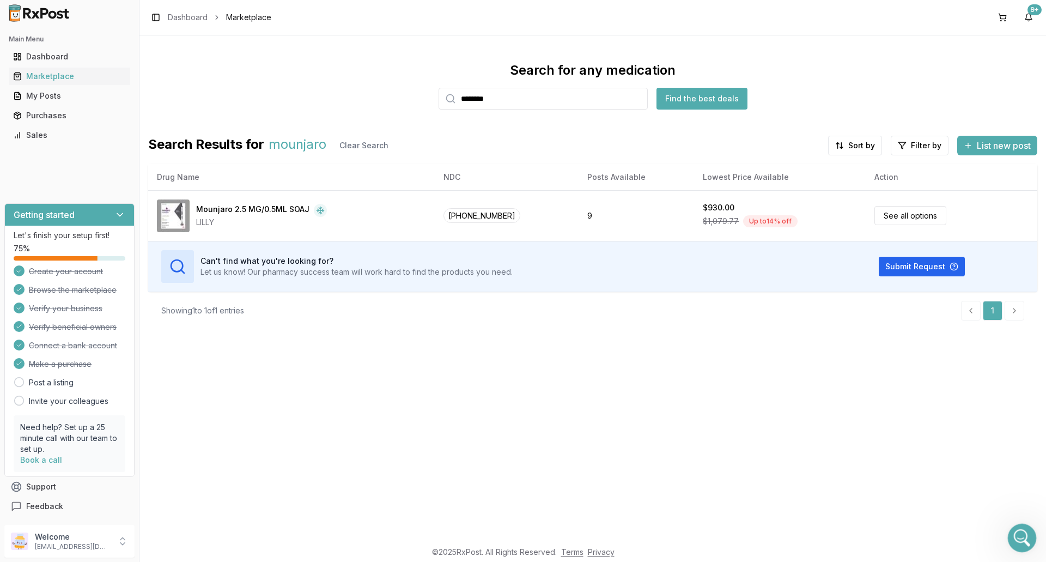
type input "********"
click at [1022, 529] on icon "Open Intercom Messenger" at bounding box center [1021, 537] width 18 height 18
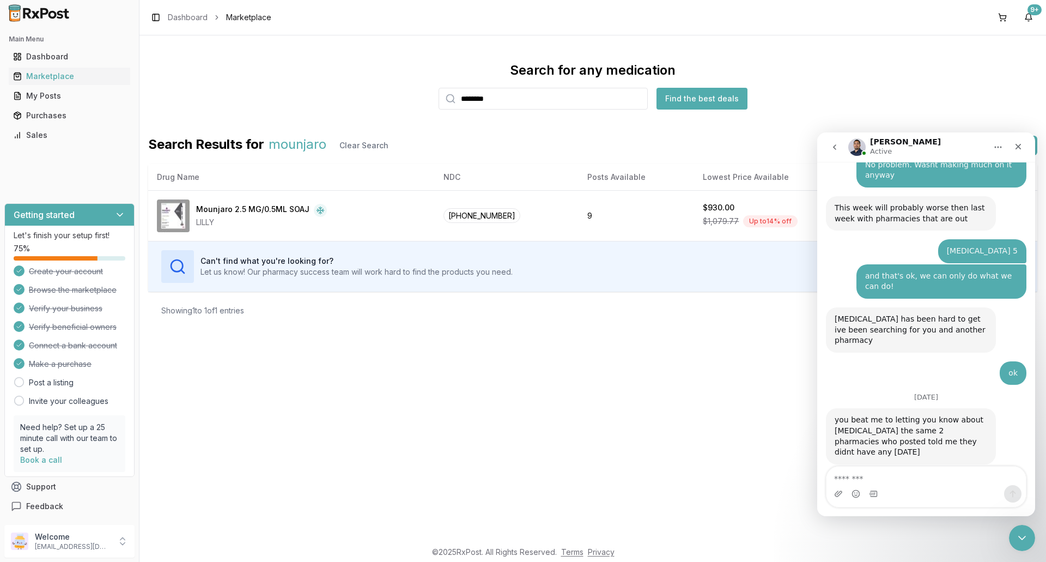
scroll to position [8616, 0]
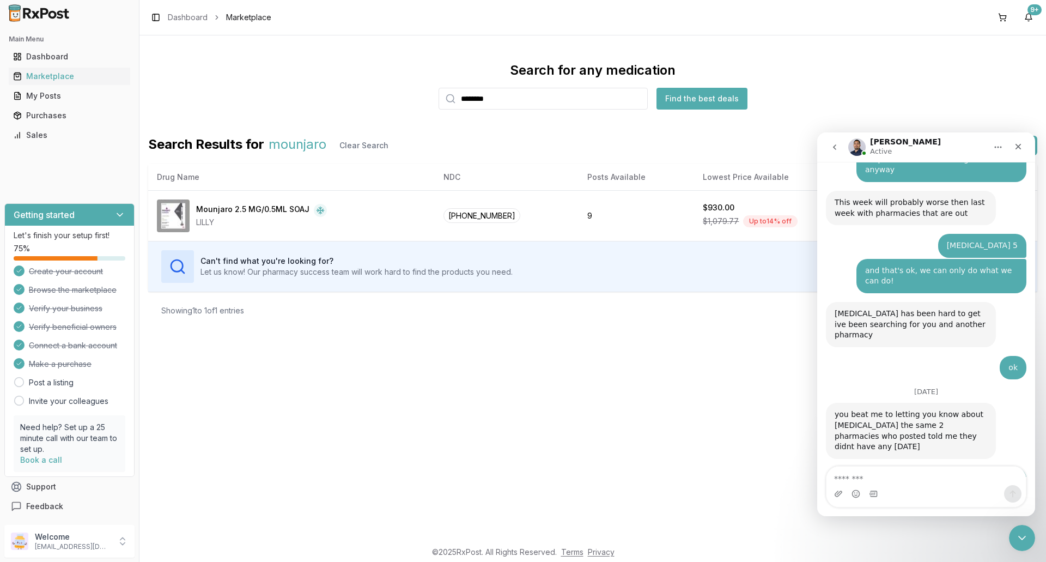
click at [883, 479] on textarea "Message…" at bounding box center [926, 476] width 199 height 19
type textarea "**********"
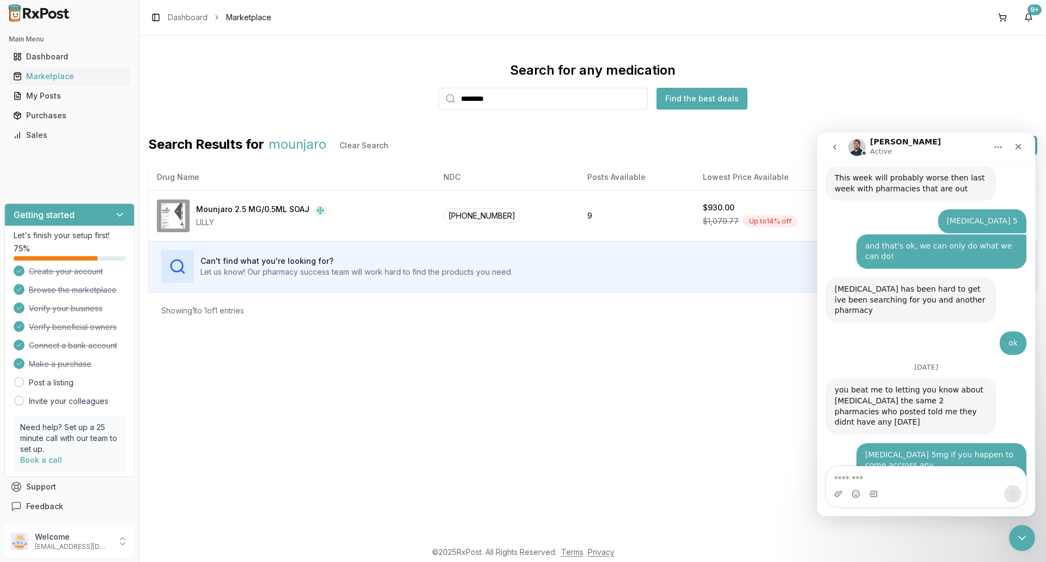
drag, startPoint x: 885, startPoint y: 53, endPoint x: 994, endPoint y: 34, distance: 110.0
click at [887, 52] on div "Search for any medication ******** Find the best deals Search Results for mounj…" at bounding box center [593, 287] width 907 height 505
click at [1001, 20] on button at bounding box center [1002, 17] width 17 height 17
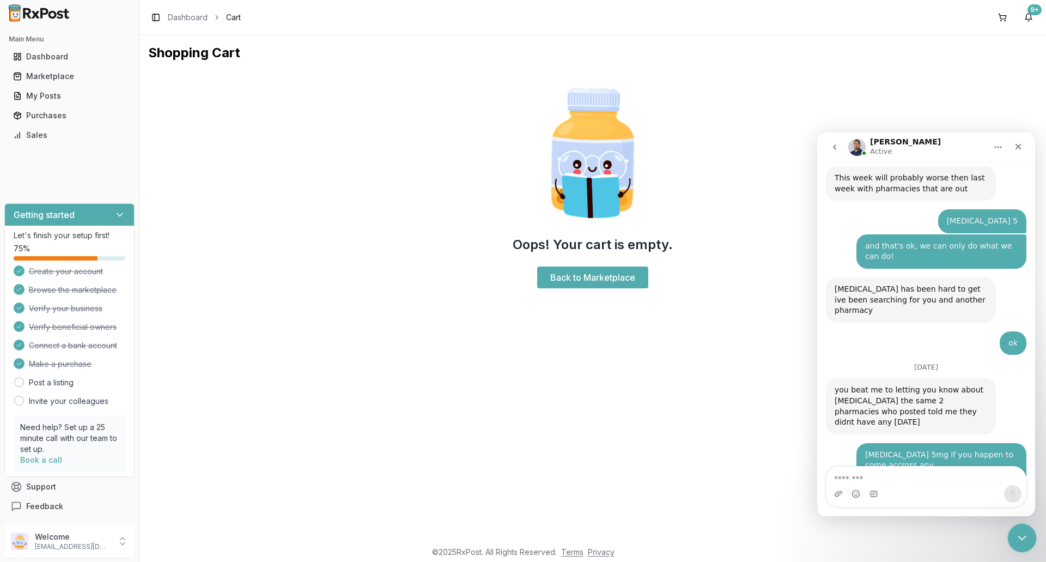
click at [1022, 538] on icon "Close Intercom Messenger" at bounding box center [1020, 536] width 13 height 13
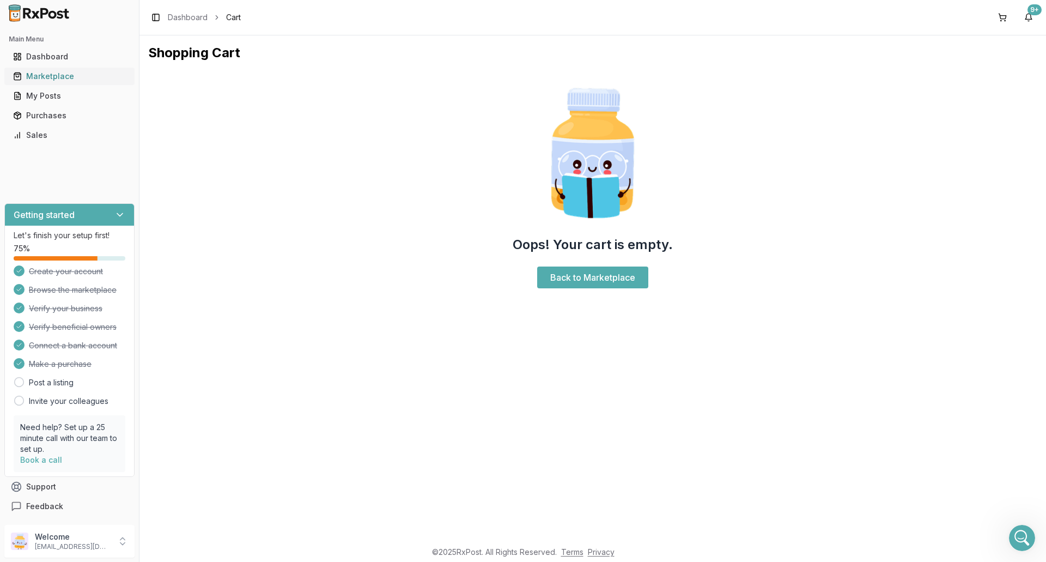
click at [49, 77] on div "Marketplace" at bounding box center [69, 76] width 113 height 11
click at [45, 121] on link "Purchases" at bounding box center [70, 116] width 122 height 20
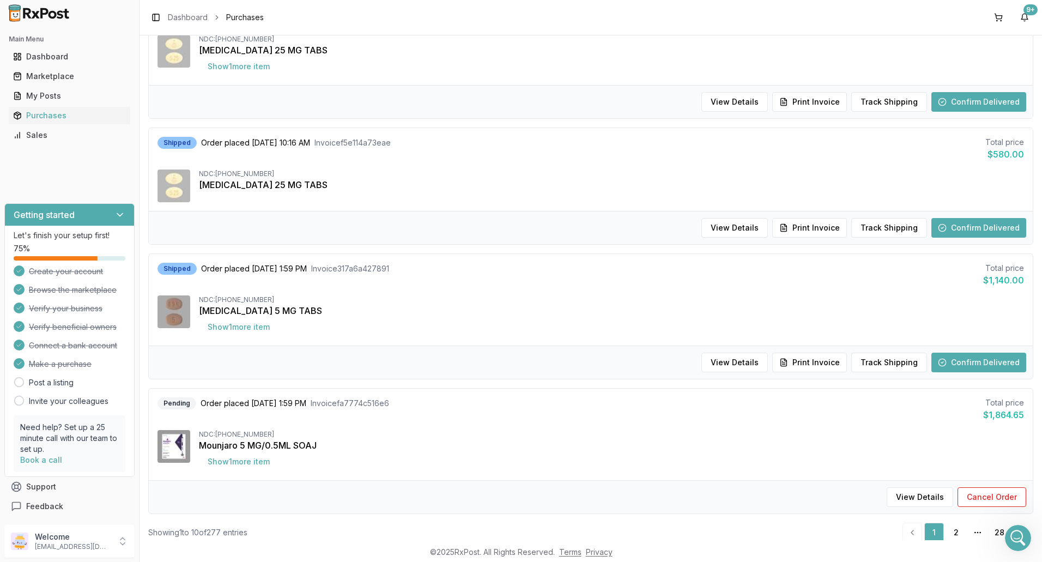
scroll to position [966, 0]
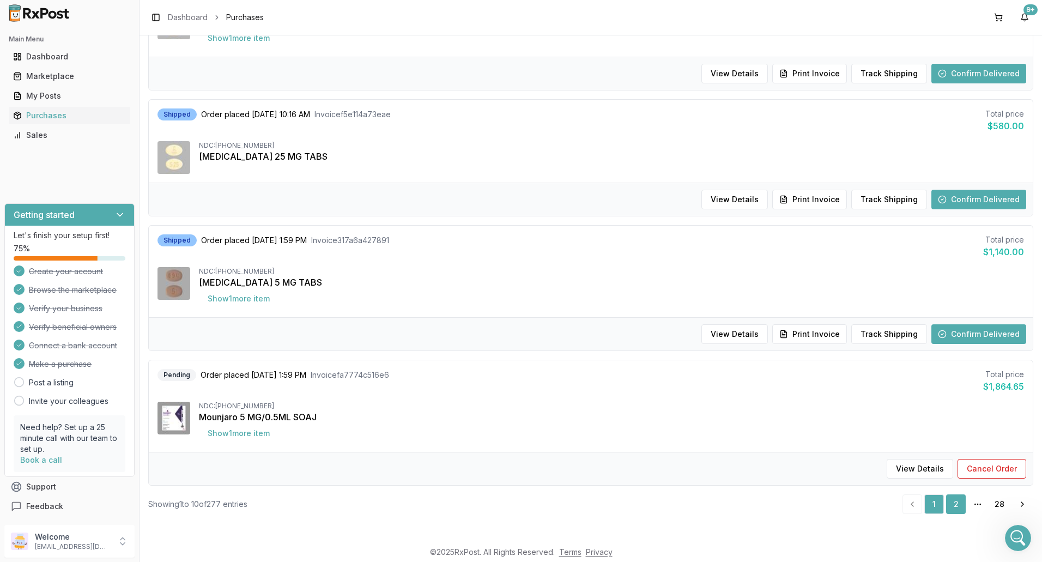
click at [950, 500] on link "2" at bounding box center [956, 504] width 20 height 20
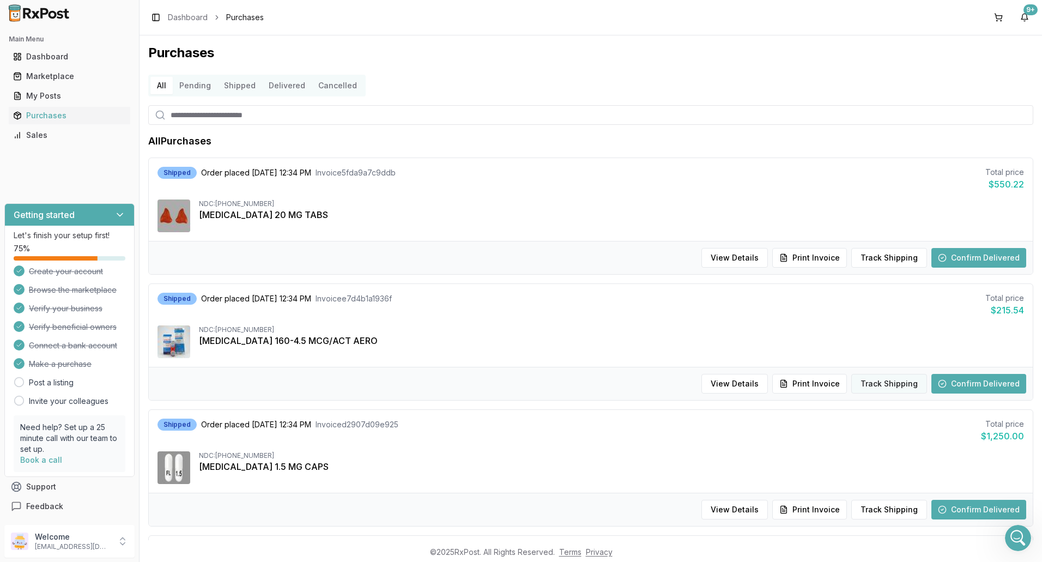
click at [875, 385] on button "Track Shipping" at bounding box center [889, 384] width 76 height 20
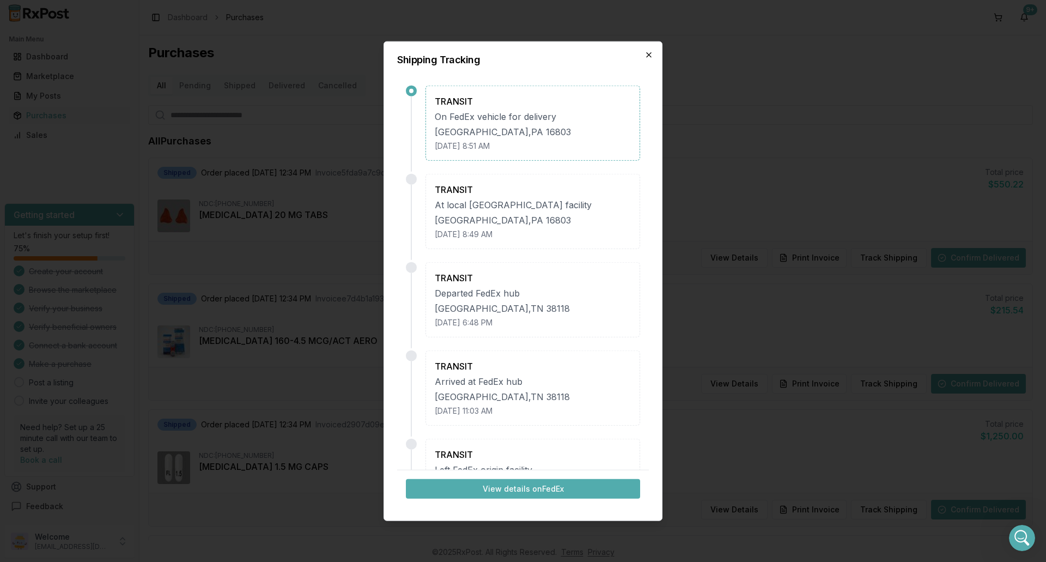
click at [652, 50] on icon "button" at bounding box center [649, 54] width 9 height 9
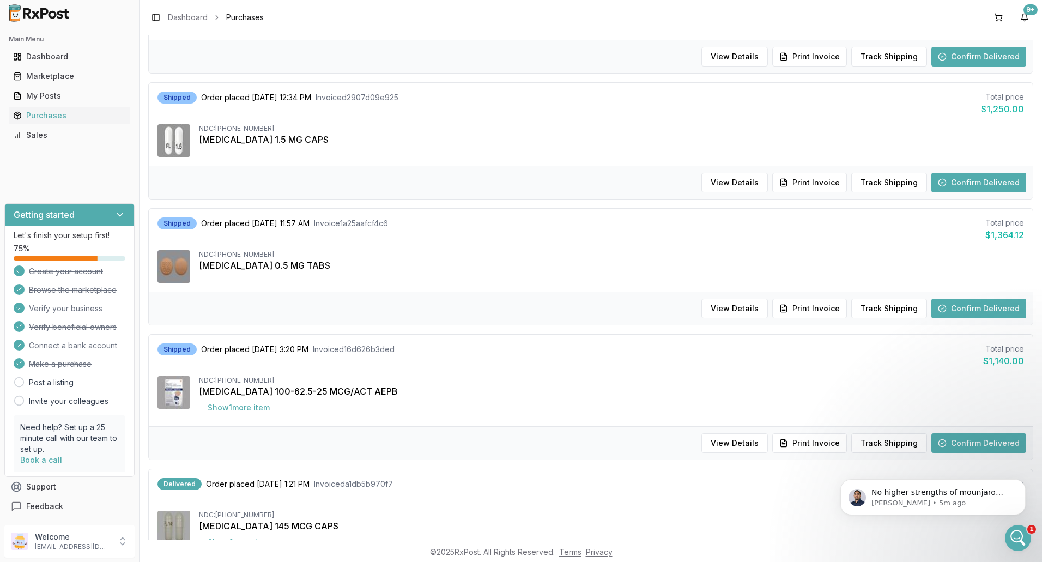
scroll to position [599, 0]
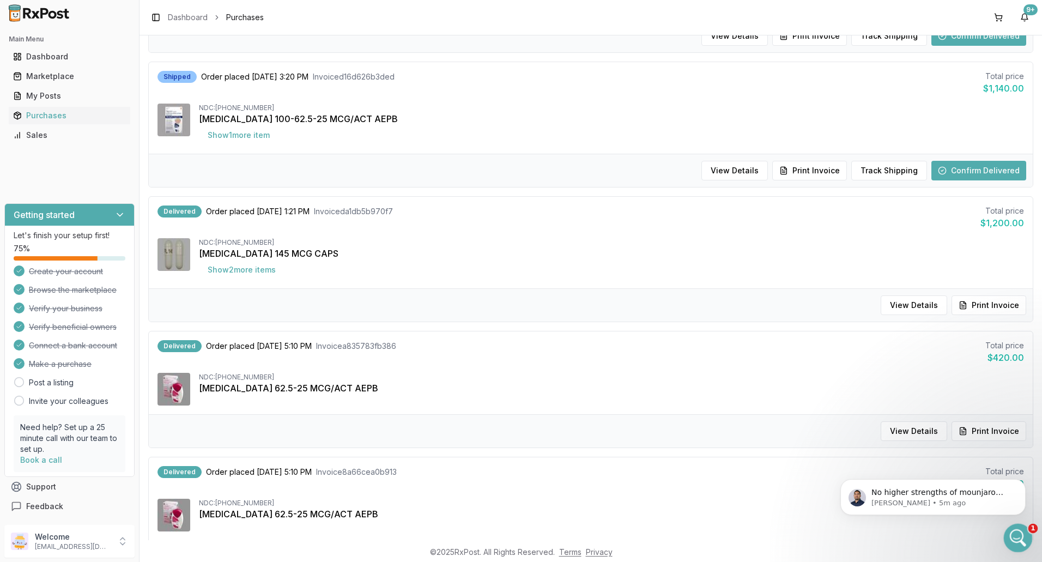
click at [1016, 539] on icon "Open Intercom Messenger" at bounding box center [1017, 537] width 18 height 18
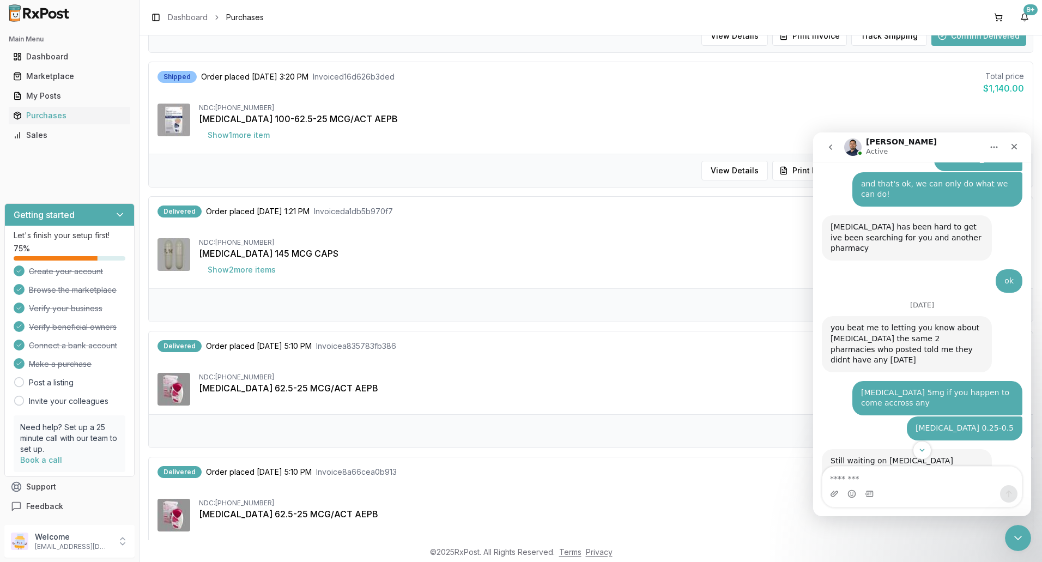
scroll to position [8727, 0]
click at [959, 478] on textarea "Message…" at bounding box center [921, 476] width 199 height 19
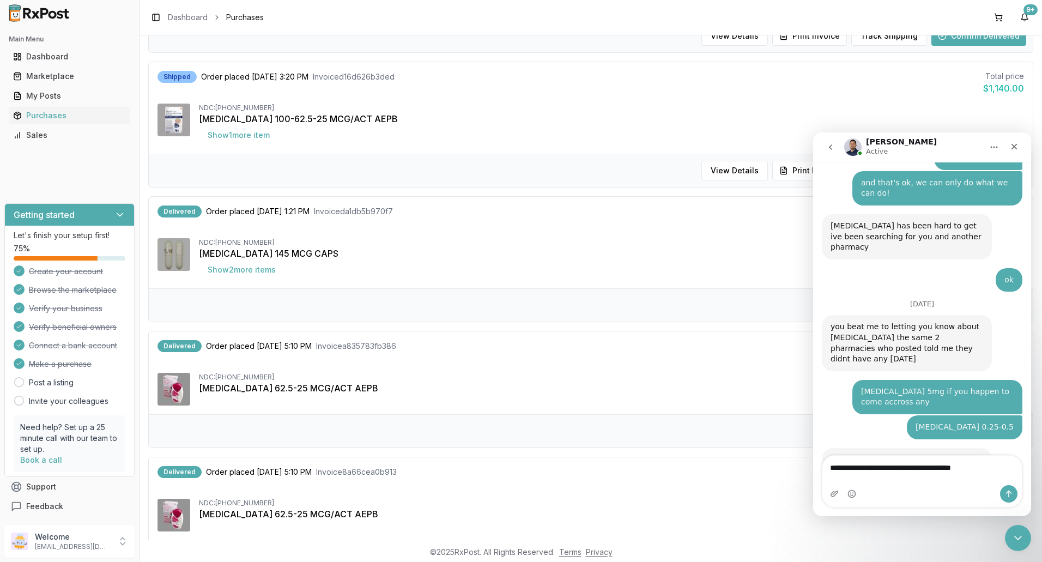
type textarea "**********"
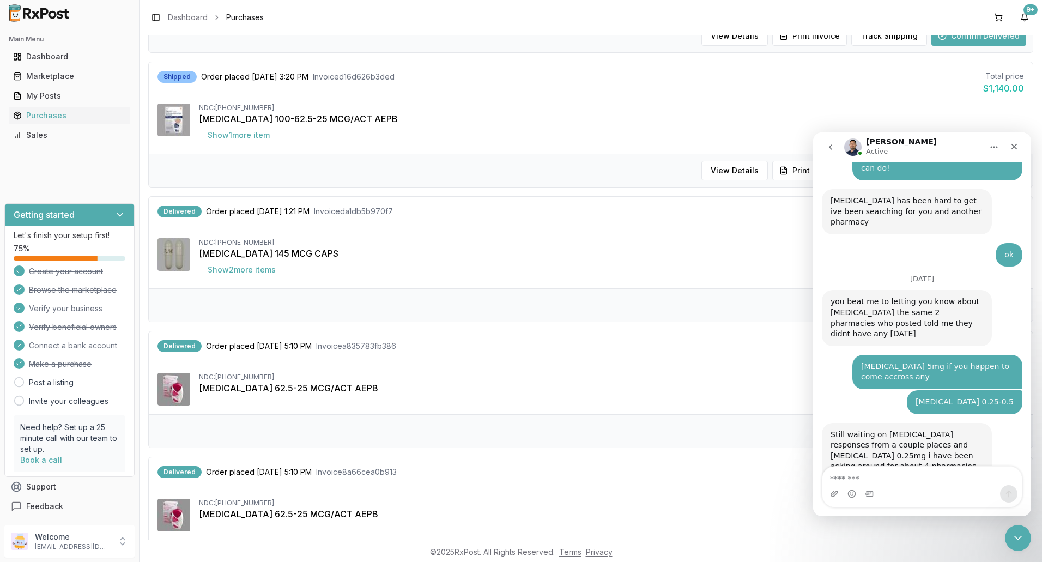
click at [607, 116] on div "[MEDICAL_DATA] 100-62.5-25 MCG/ACT AEPB" at bounding box center [611, 118] width 825 height 13
click at [1012, 535] on icon "Close Intercom Messenger" at bounding box center [1016, 536] width 13 height 13
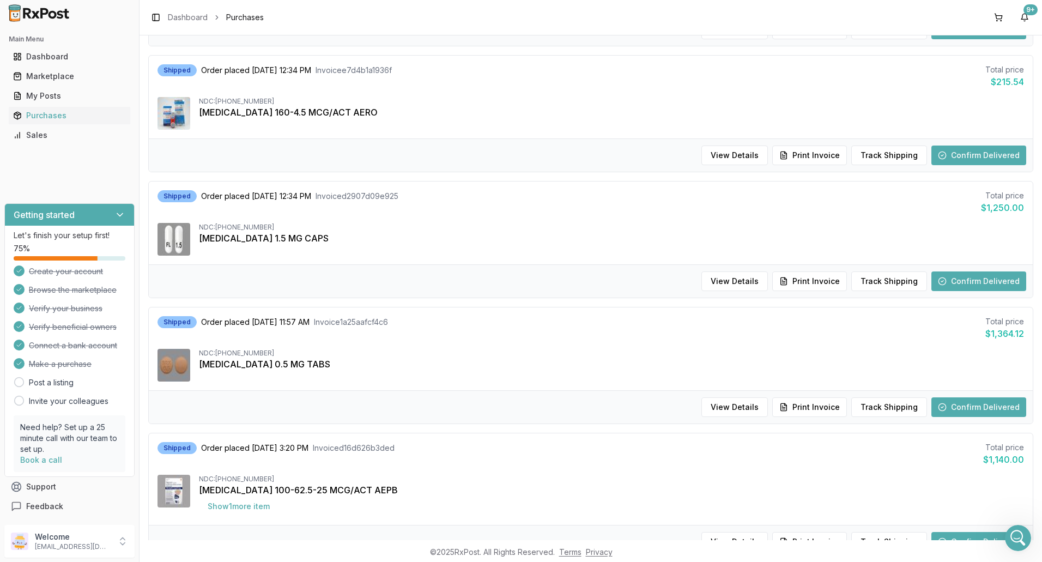
scroll to position [0, 0]
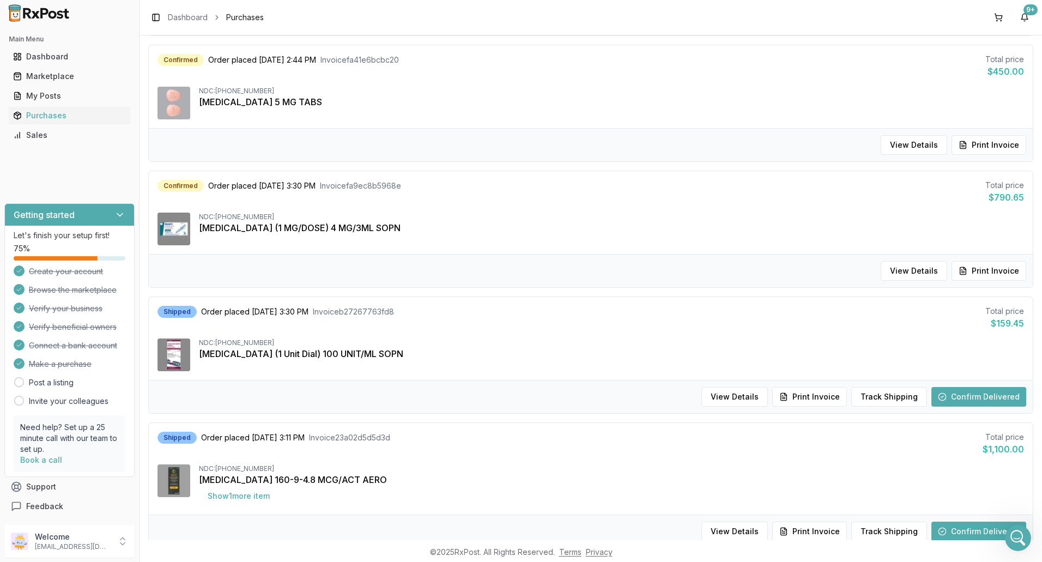
scroll to position [366, 0]
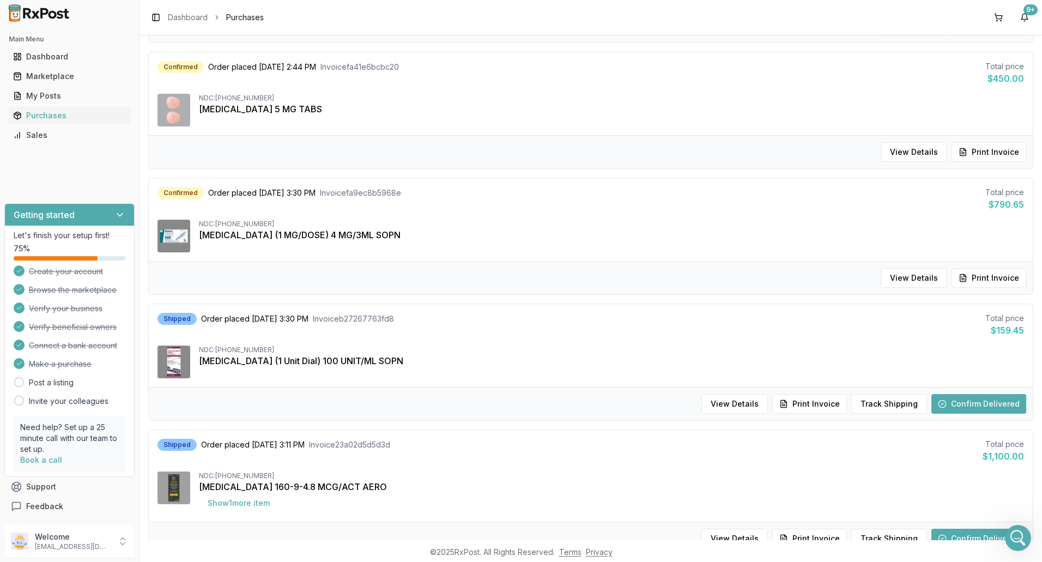
click at [992, 408] on button "Confirm Delivered" at bounding box center [978, 404] width 95 height 20
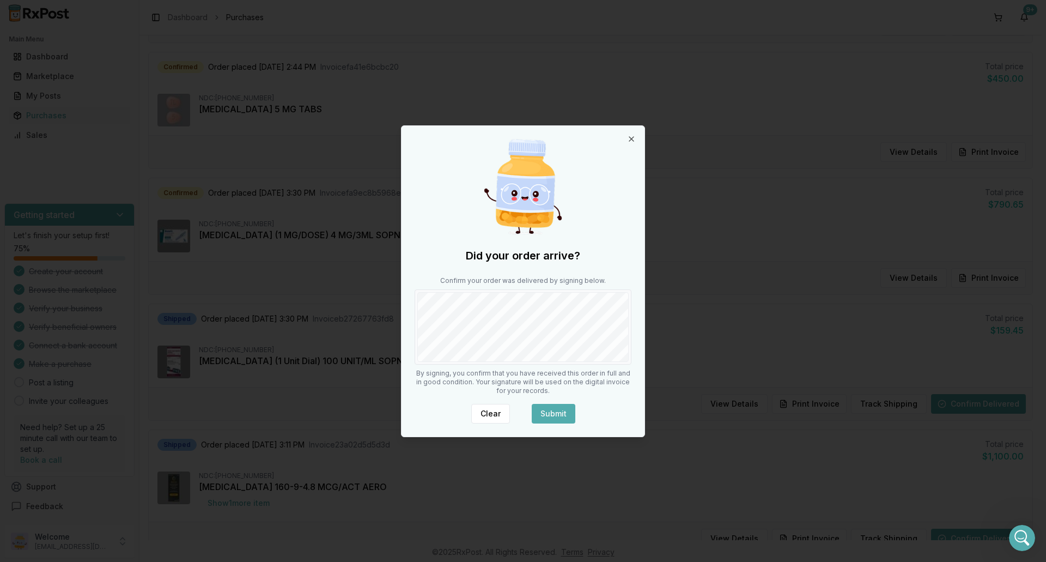
click at [552, 413] on button "Submit" at bounding box center [554, 414] width 44 height 20
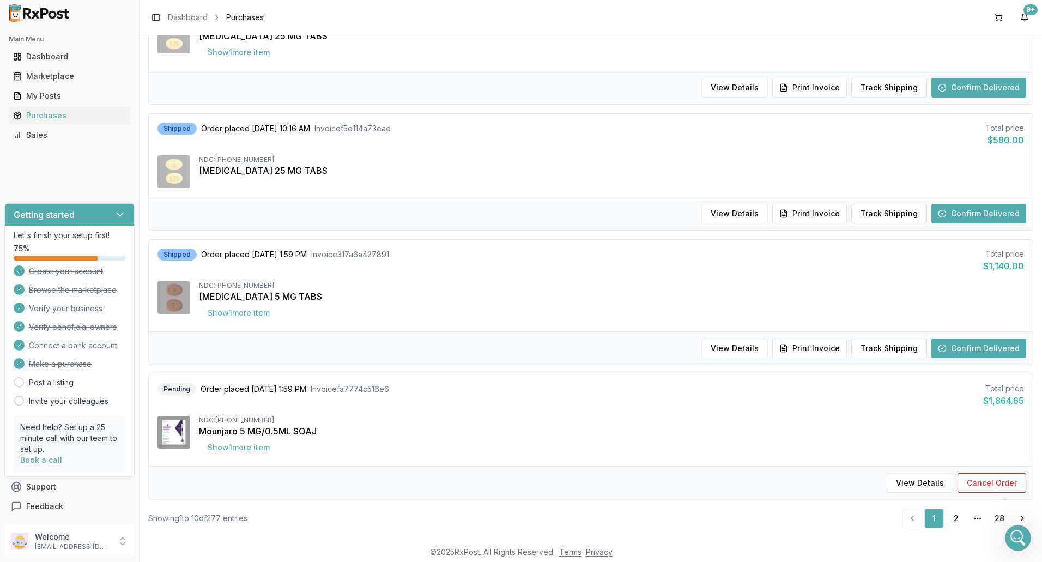
scroll to position [966, 0]
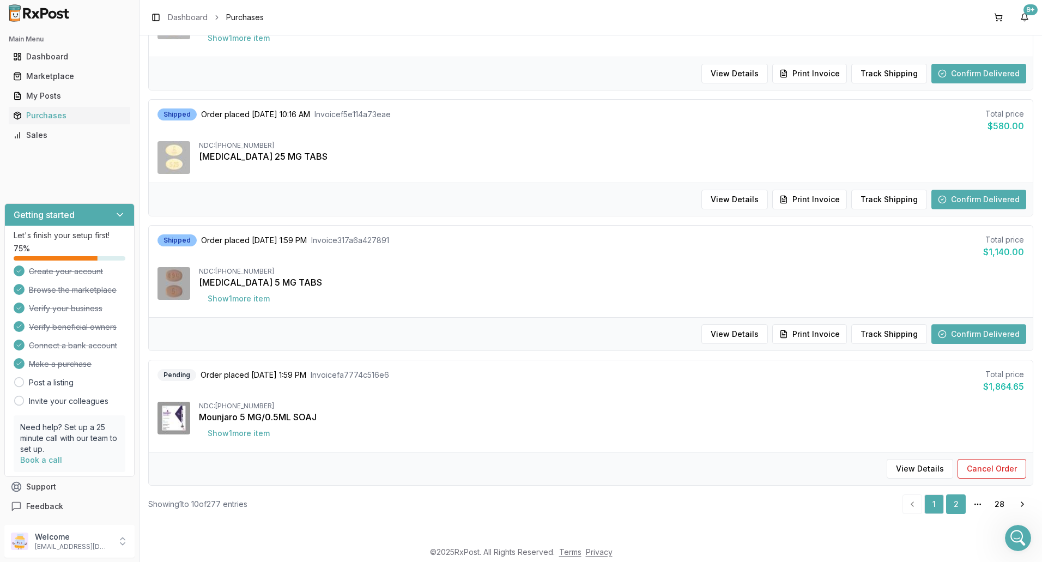
click at [958, 504] on link "2" at bounding box center [956, 504] width 20 height 20
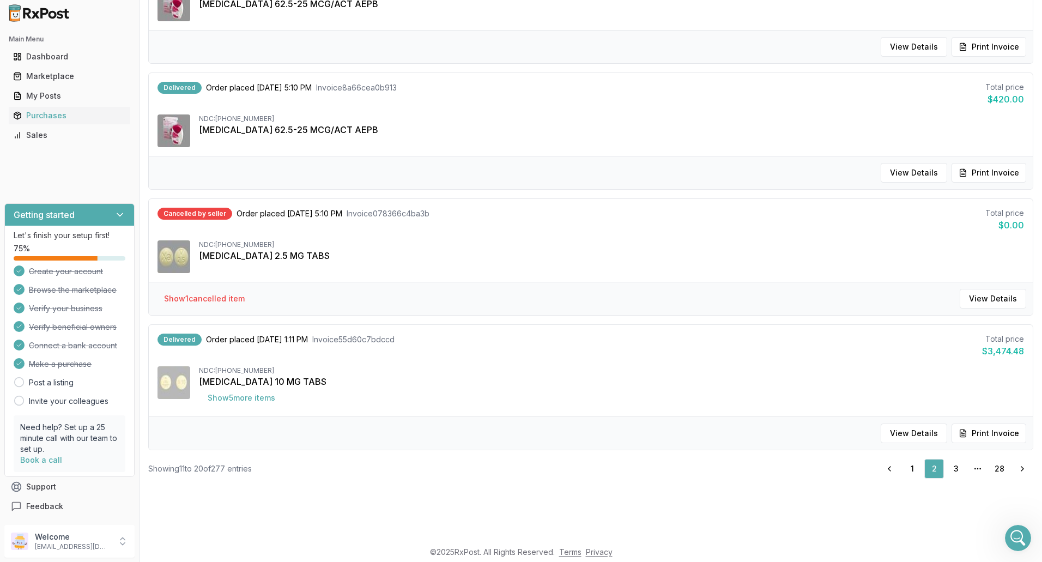
scroll to position [39, 0]
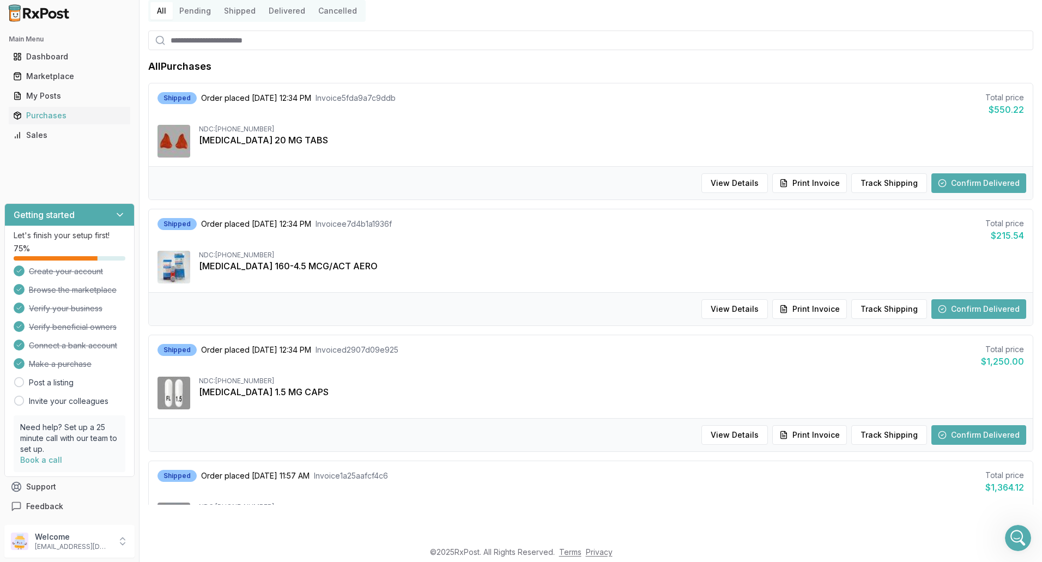
click at [1005, 433] on button "Confirm Delivered" at bounding box center [978, 435] width 95 height 20
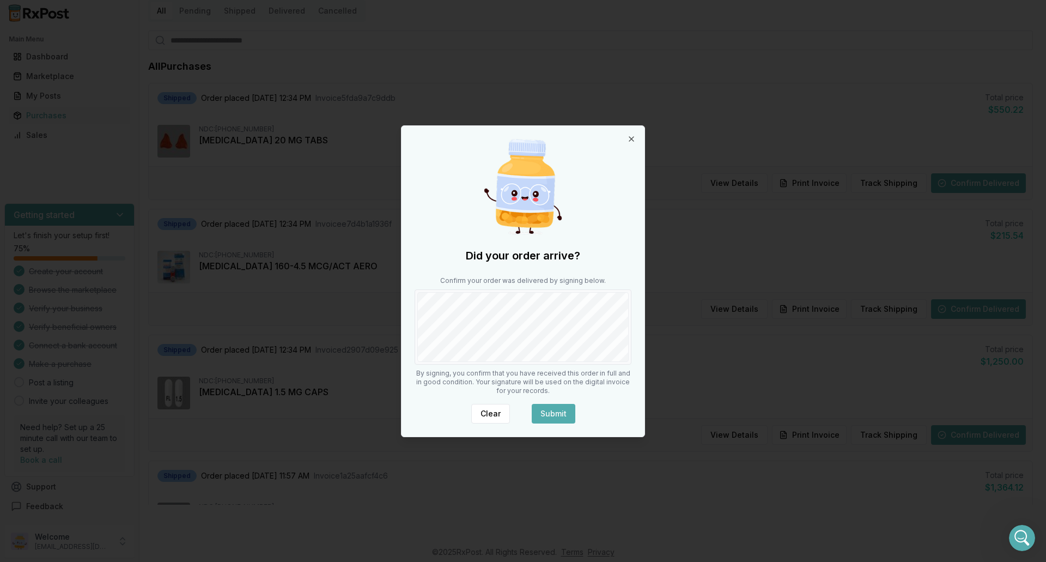
click at [561, 413] on button "Submit" at bounding box center [554, 414] width 44 height 20
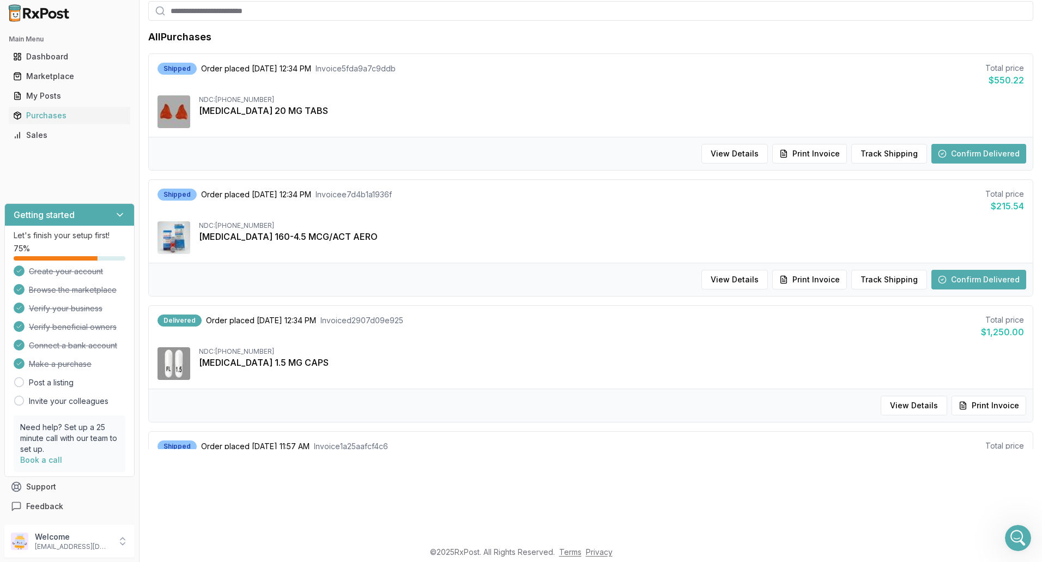
scroll to position [0, 0]
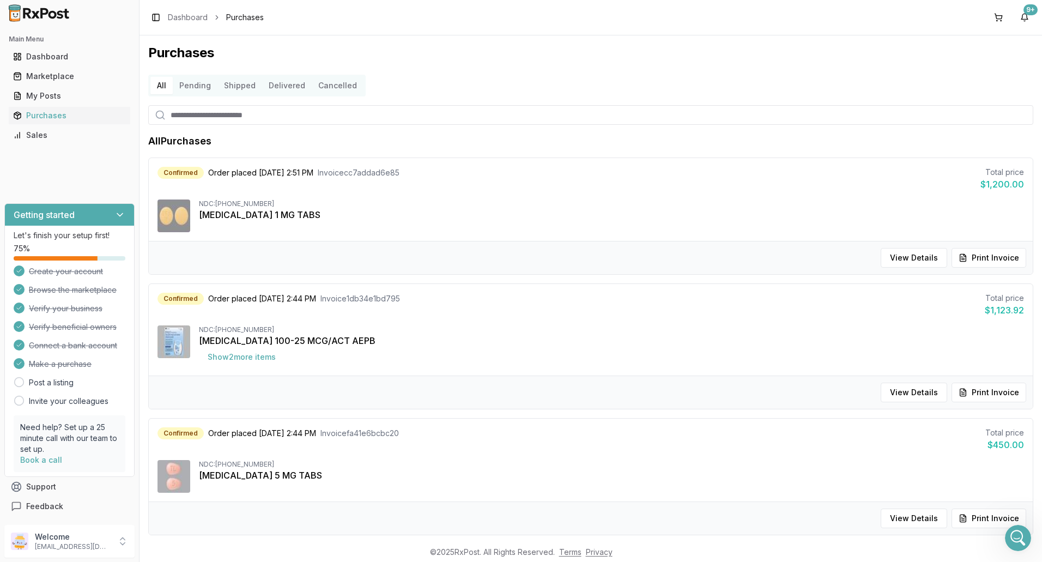
click at [165, 85] on button "All" at bounding box center [161, 85] width 22 height 17
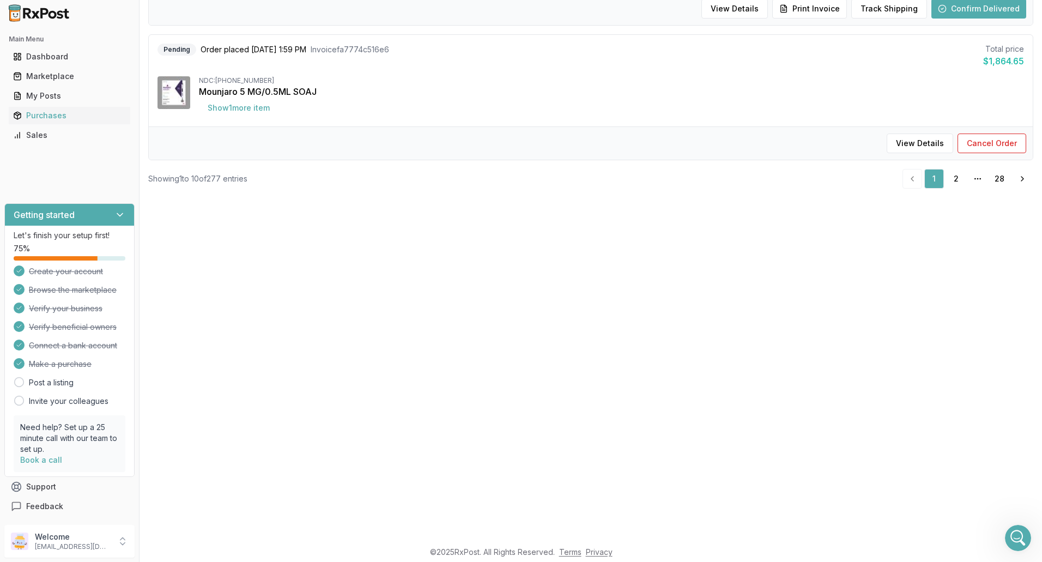
scroll to position [327, 0]
click at [951, 178] on link "2" at bounding box center [956, 177] width 20 height 20
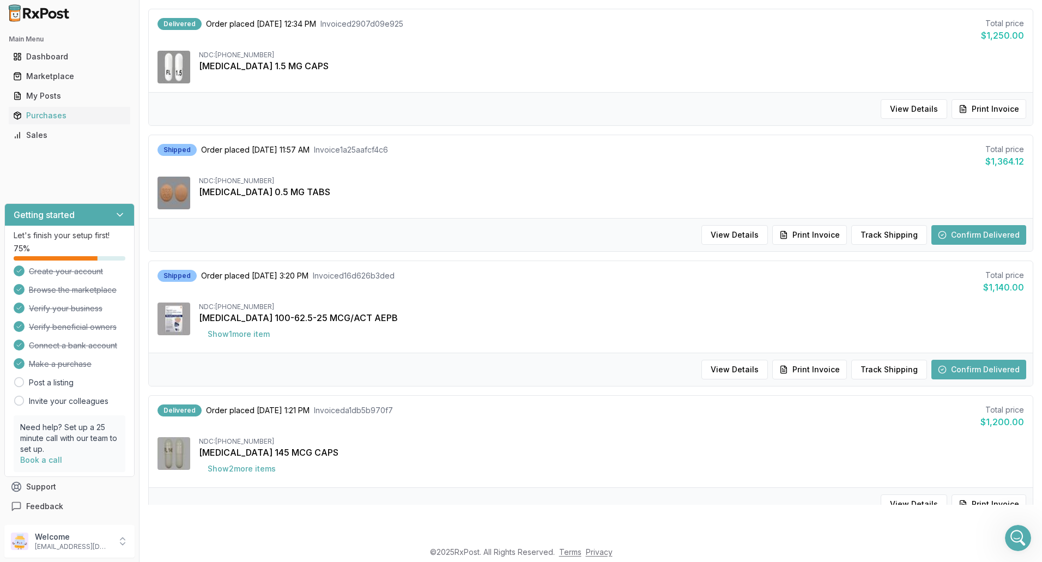
scroll to position [366, 0]
click at [216, 331] on button "Show 1 more item" at bounding box center [239, 333] width 80 height 20
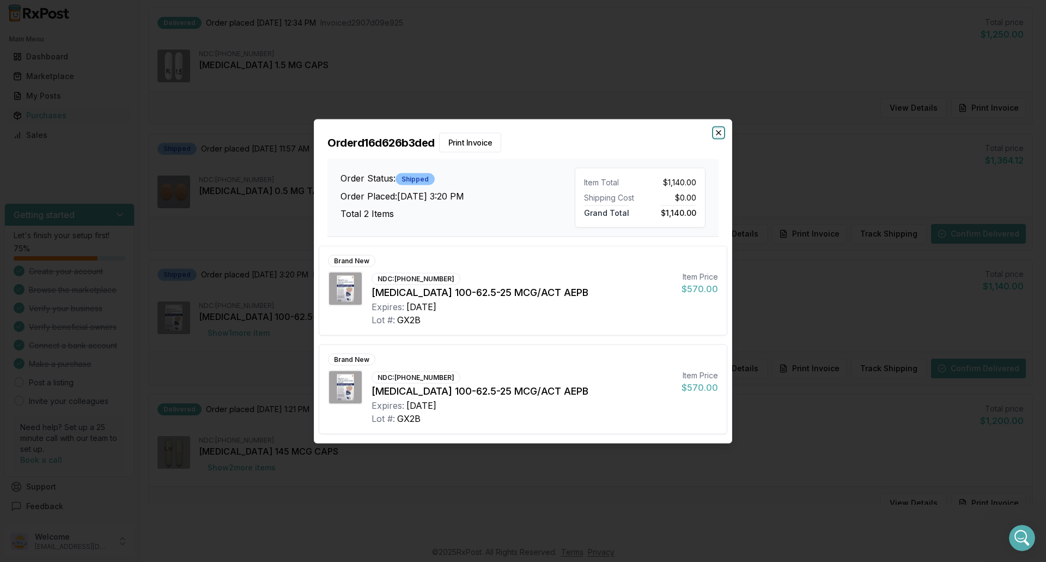
click at [719, 134] on icon "button" at bounding box center [718, 132] width 9 height 9
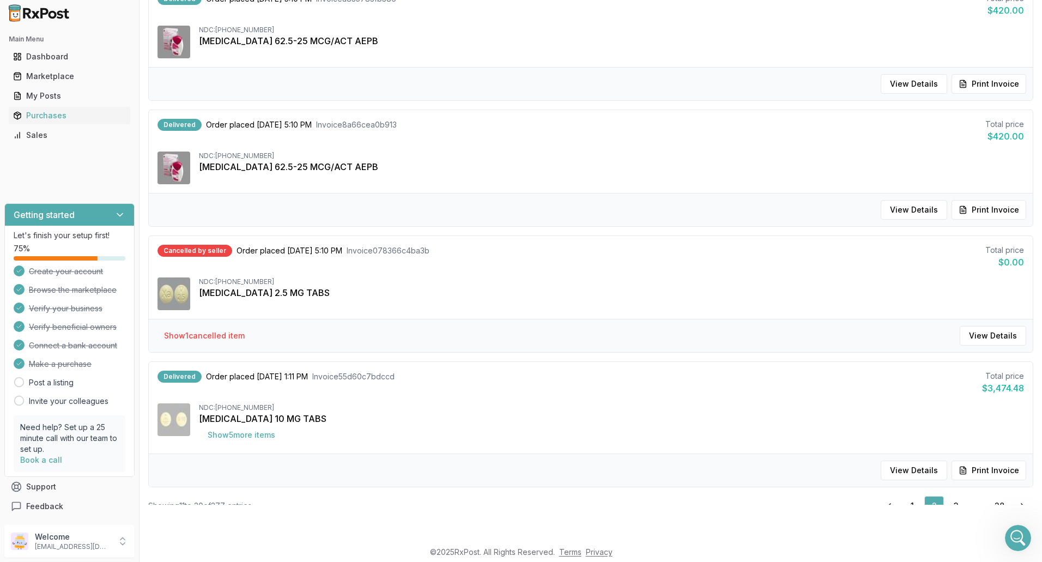
scroll to position [948, 0]
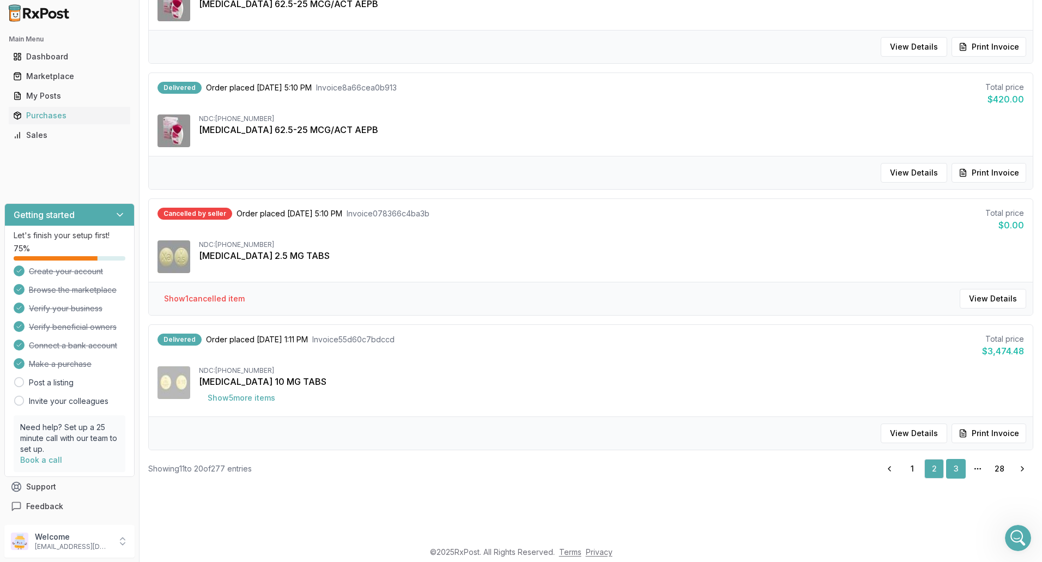
click at [952, 470] on link "3" at bounding box center [956, 469] width 20 height 20
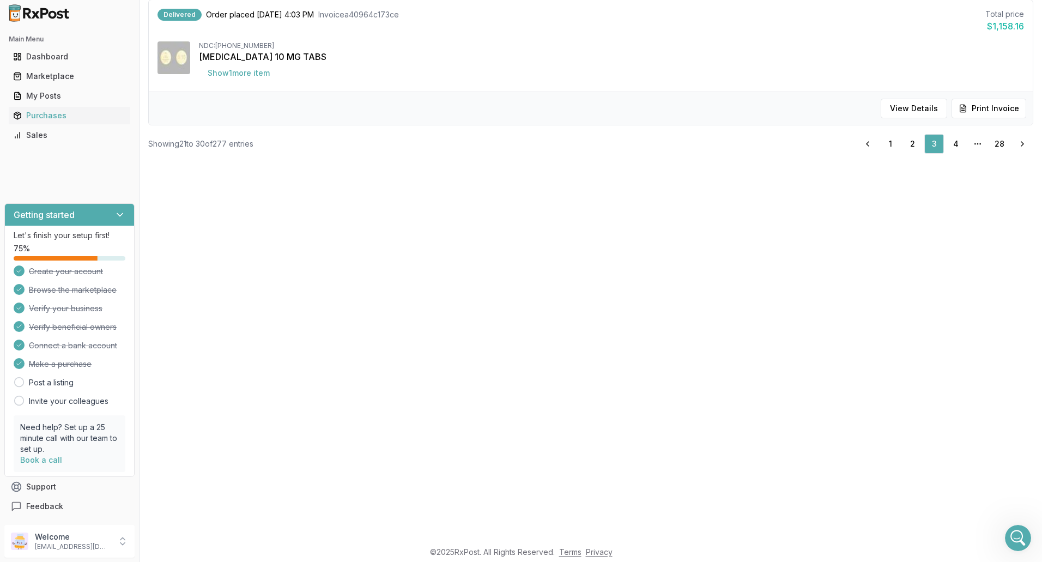
scroll to position [362, 0]
click at [912, 146] on link "2" at bounding box center [912, 142] width 20 height 20
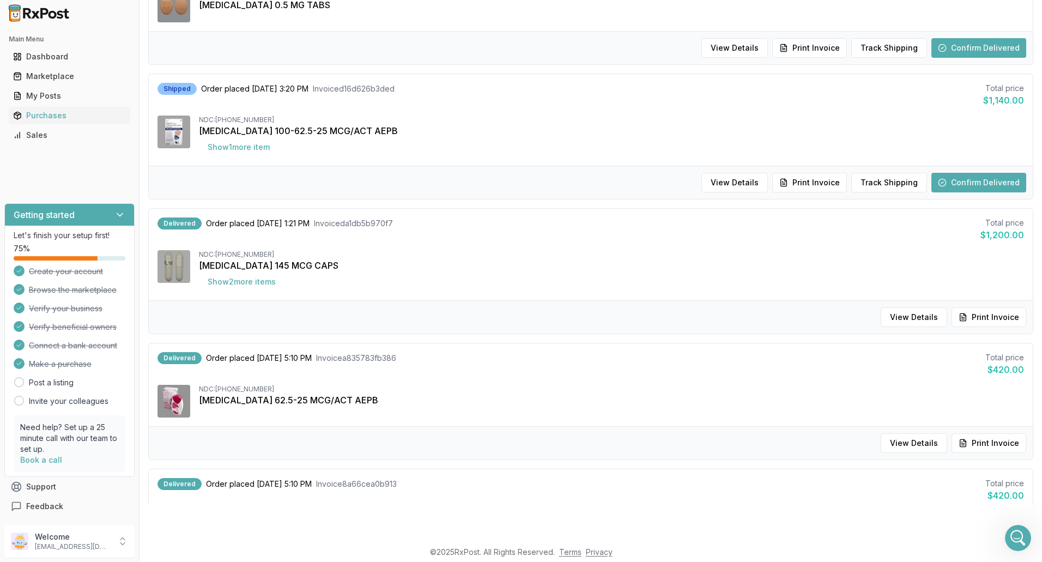
scroll to position [584, 0]
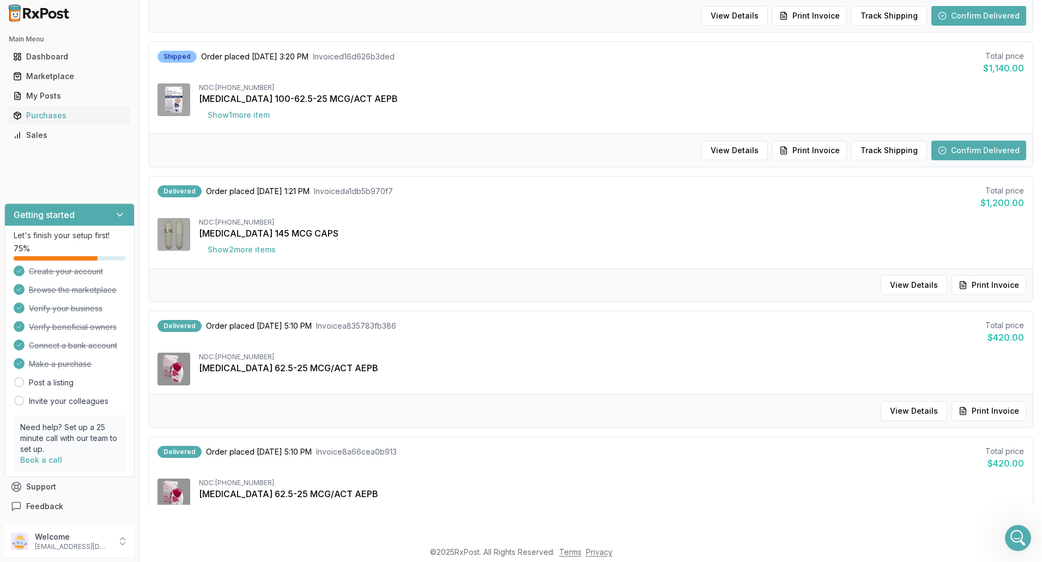
click at [946, 149] on button "Confirm Delivered" at bounding box center [978, 151] width 95 height 20
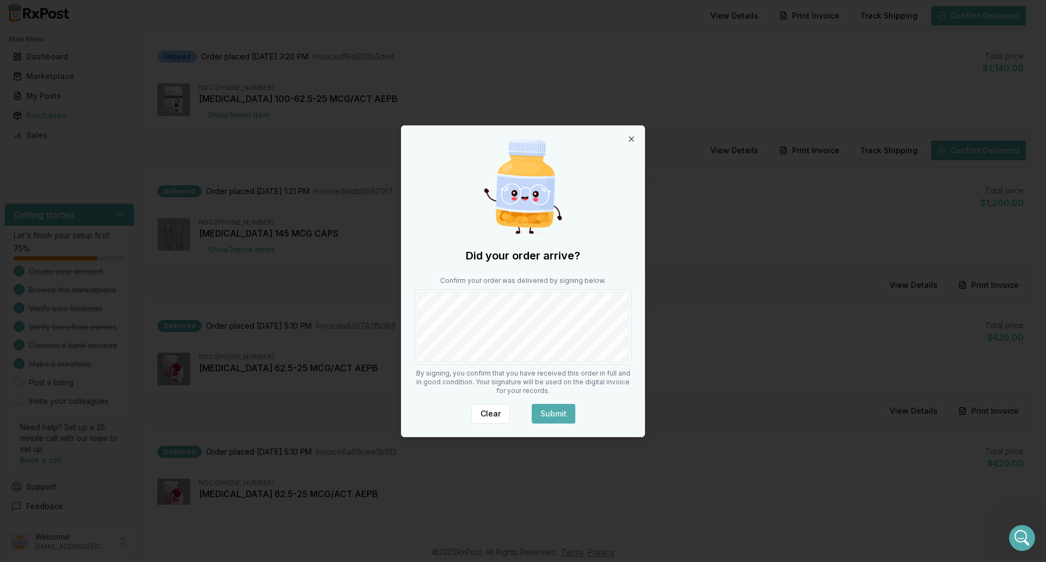
click at [549, 414] on button "Submit" at bounding box center [554, 414] width 44 height 20
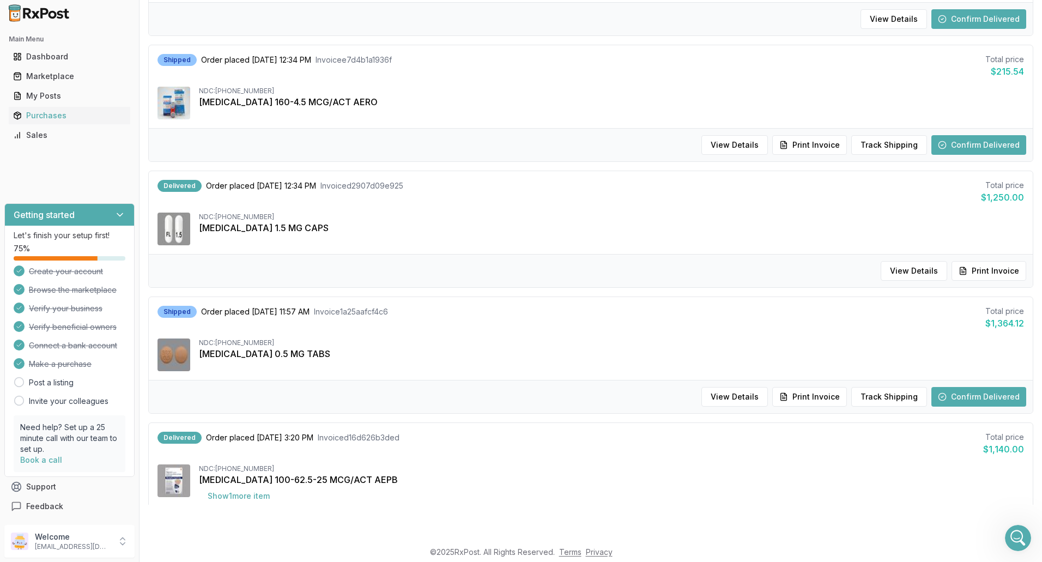
scroll to position [0, 0]
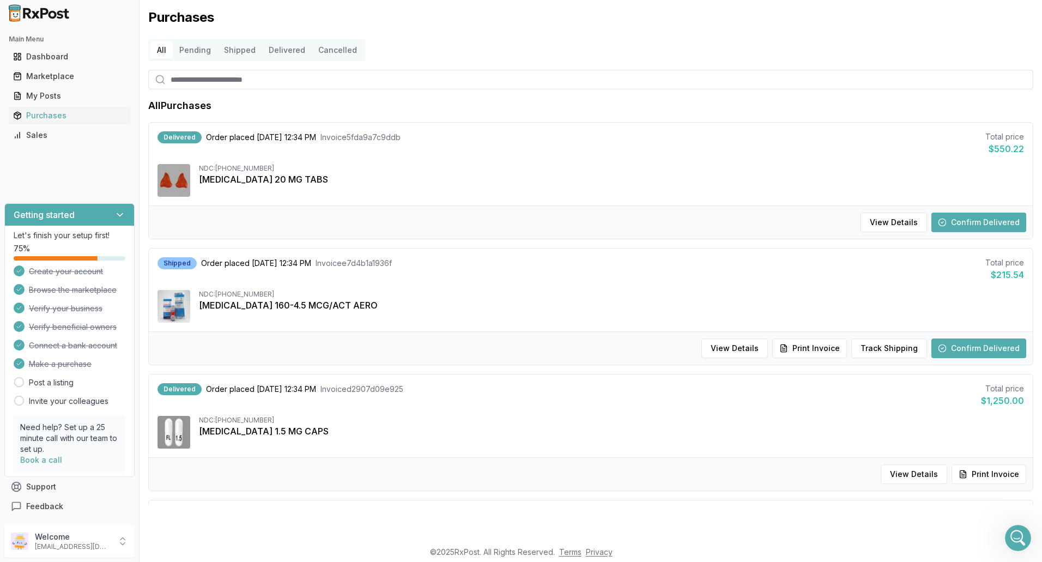
click at [985, 222] on button "Confirm Delivered" at bounding box center [978, 223] width 95 height 20
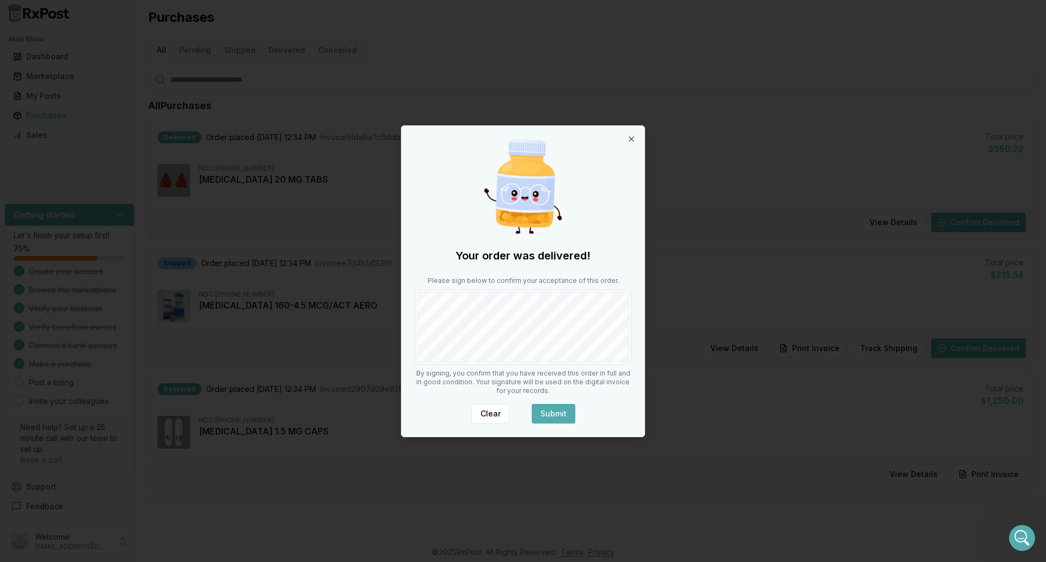
click at [553, 410] on button "Submit" at bounding box center [554, 414] width 44 height 20
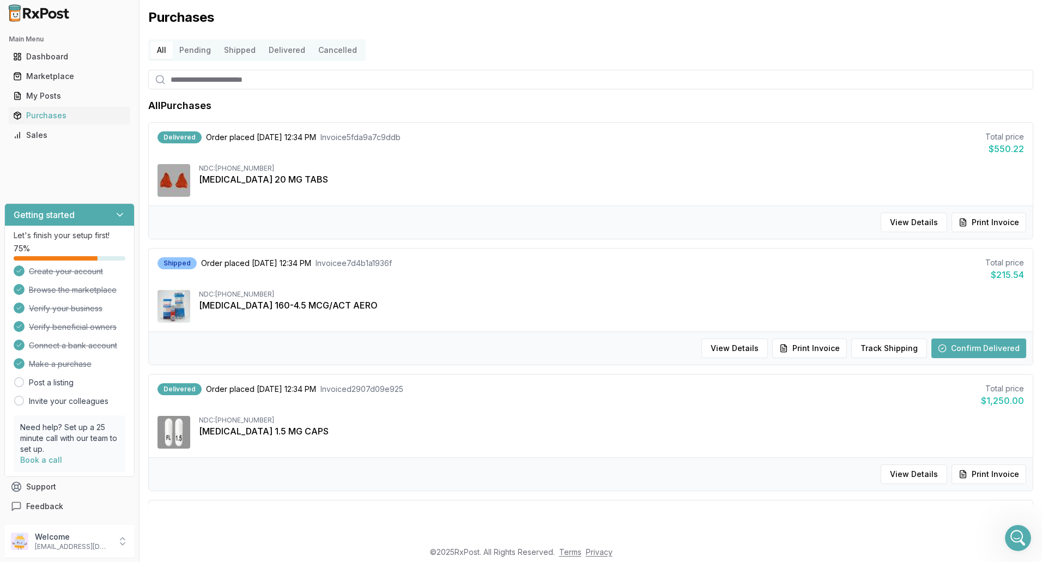
click at [166, 49] on button "All" at bounding box center [161, 49] width 22 height 17
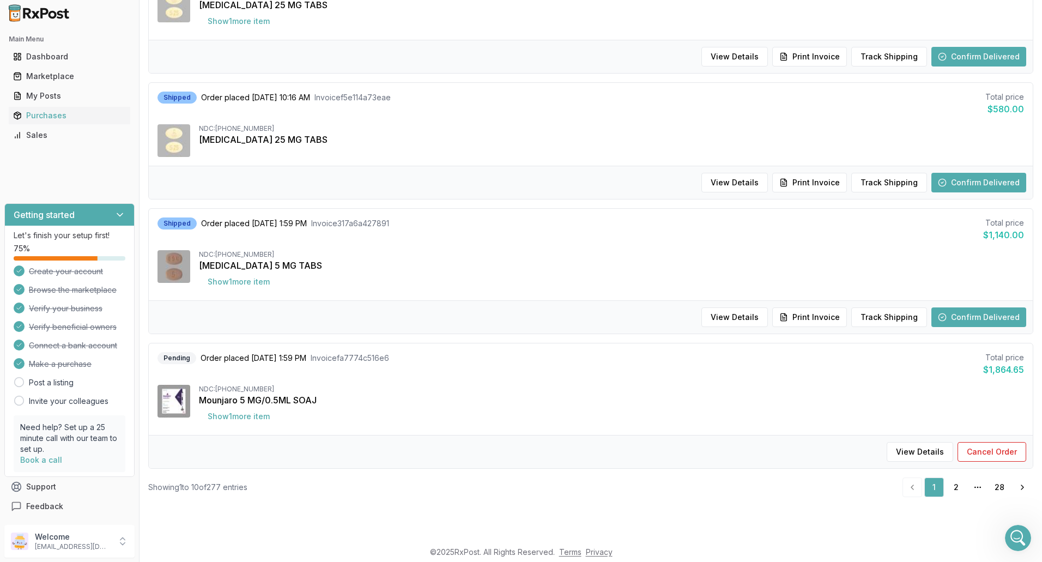
scroll to position [966, 0]
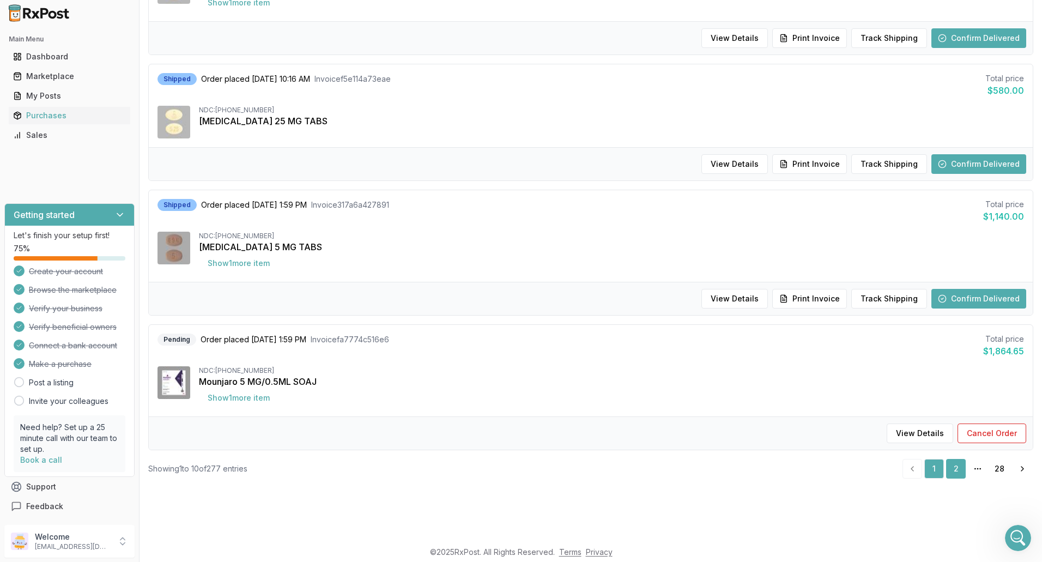
click at [948, 474] on link "2" at bounding box center [956, 469] width 20 height 20
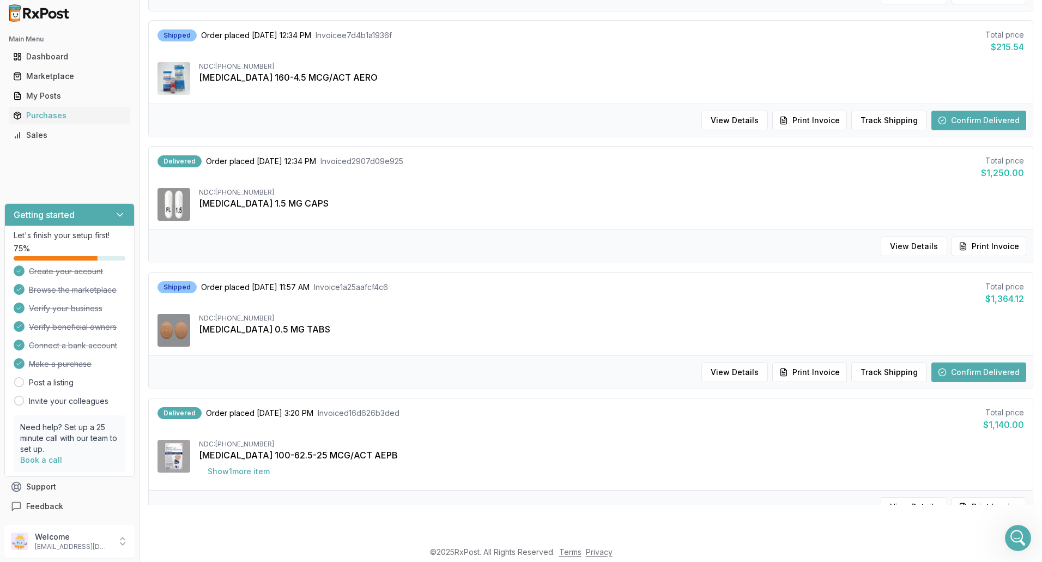
scroll to position [257, 0]
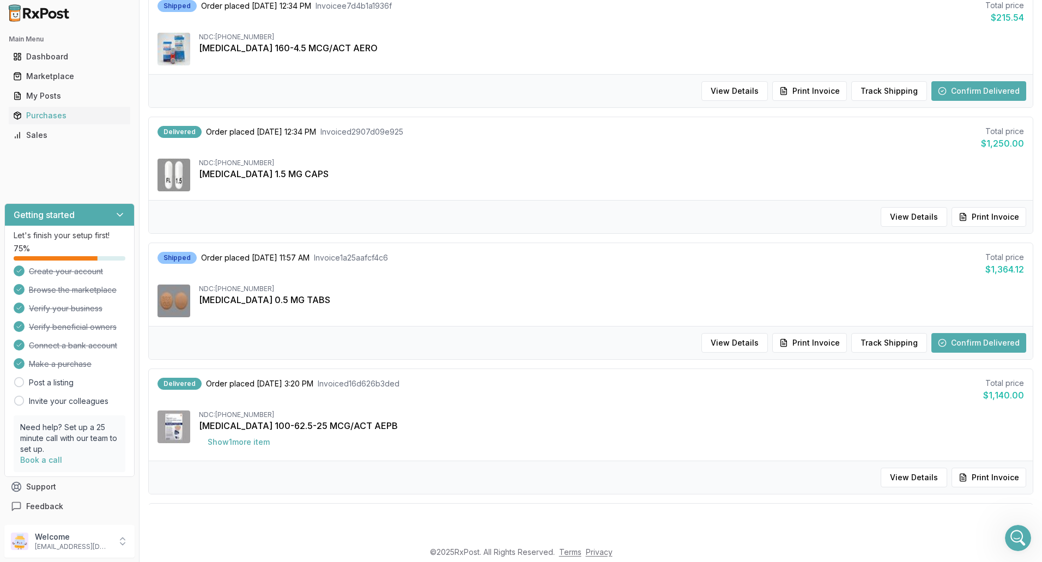
click at [979, 341] on button "Confirm Delivered" at bounding box center [978, 343] width 95 height 20
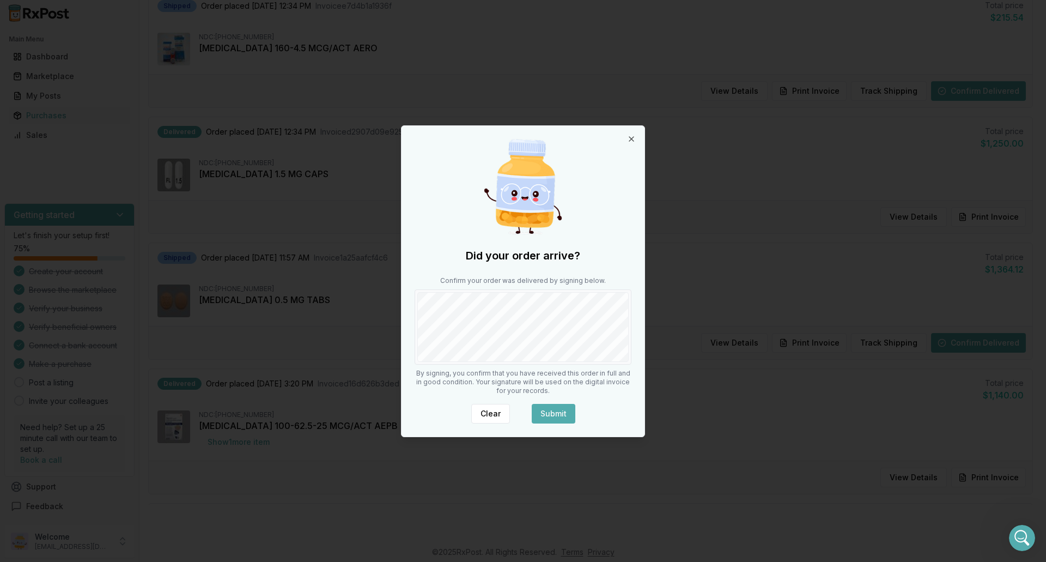
click at [611, 284] on div "Confirm your order was delivered by signing below." at bounding box center [523, 320] width 217 height 88
click at [559, 414] on button "Submit" at bounding box center [554, 414] width 44 height 20
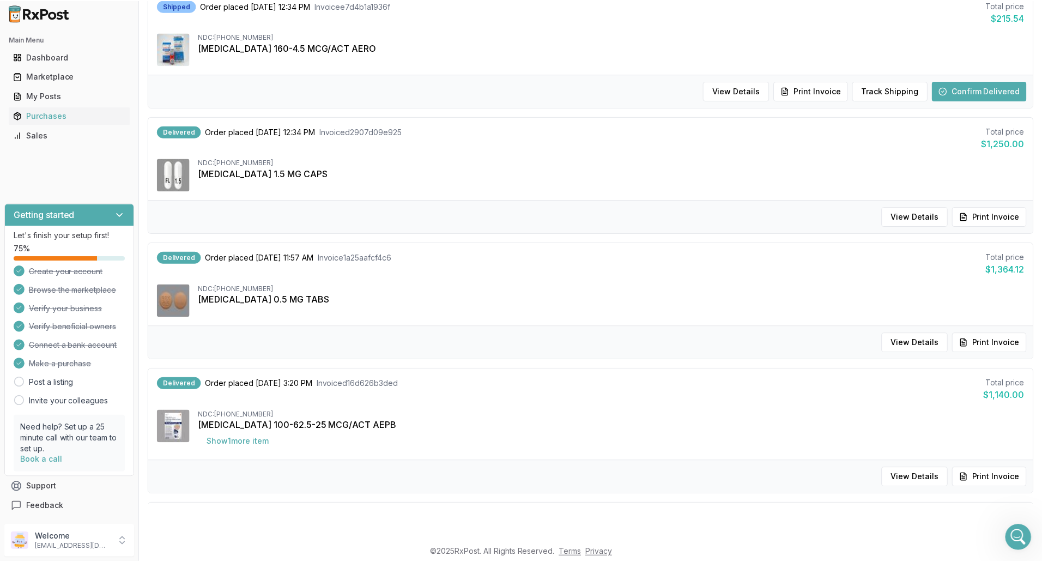
scroll to position [0, 0]
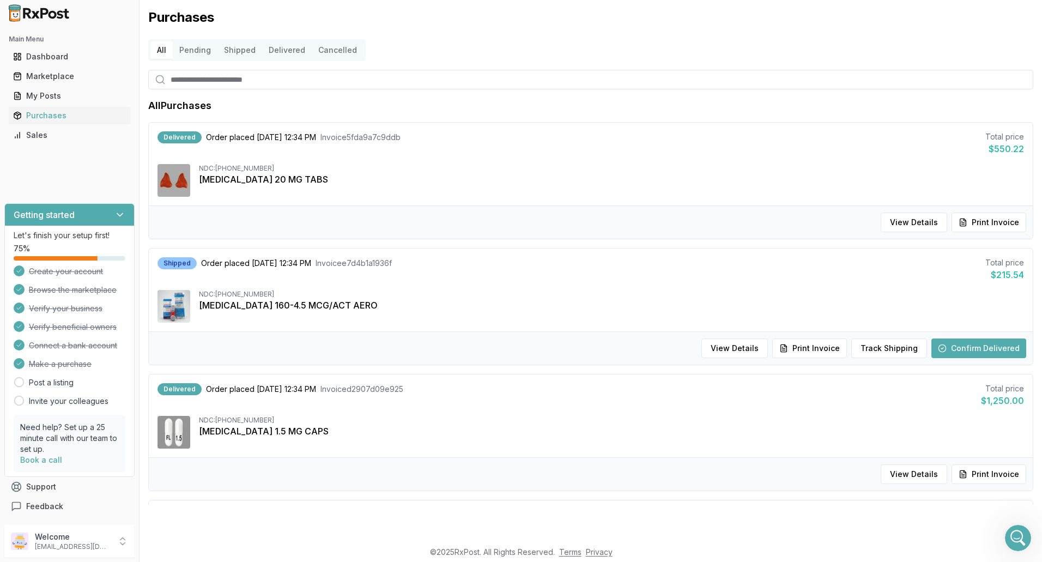
click at [976, 348] on button "Confirm Delivered" at bounding box center [978, 348] width 95 height 20
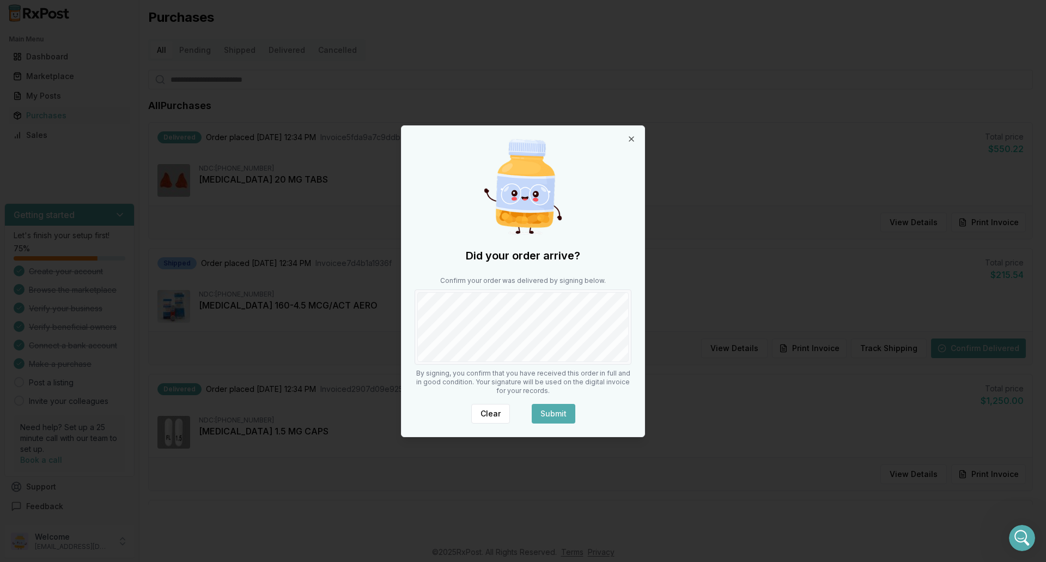
drag, startPoint x: 553, startPoint y: 399, endPoint x: 554, endPoint y: 408, distance: 9.3
click at [554, 402] on div "Did your order arrive? Confirm your order was delivered by signing below. By si…" at bounding box center [523, 281] width 243 height 311
click at [554, 408] on button "Submit" at bounding box center [554, 414] width 44 height 20
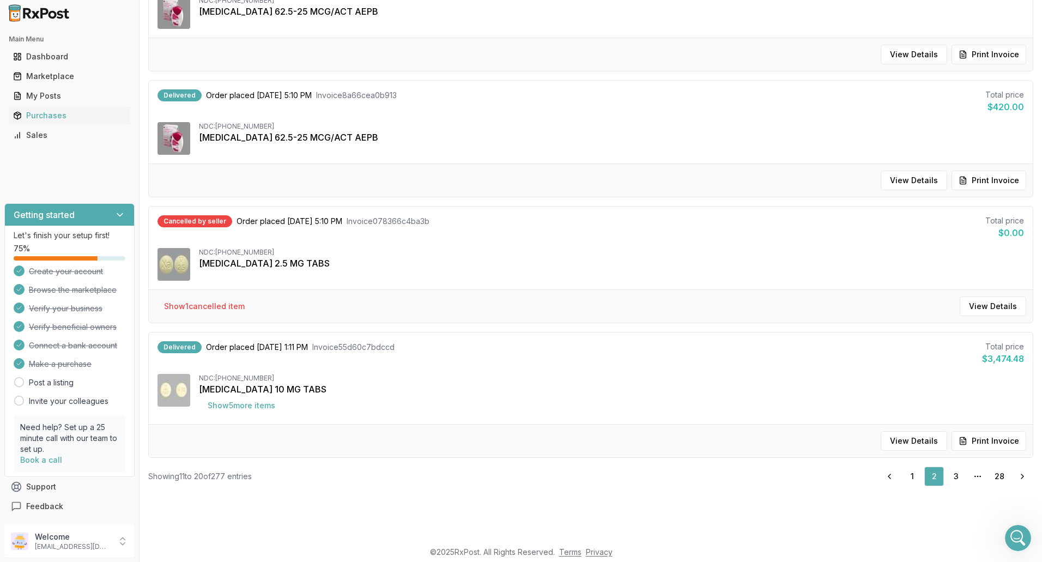
scroll to position [948, 0]
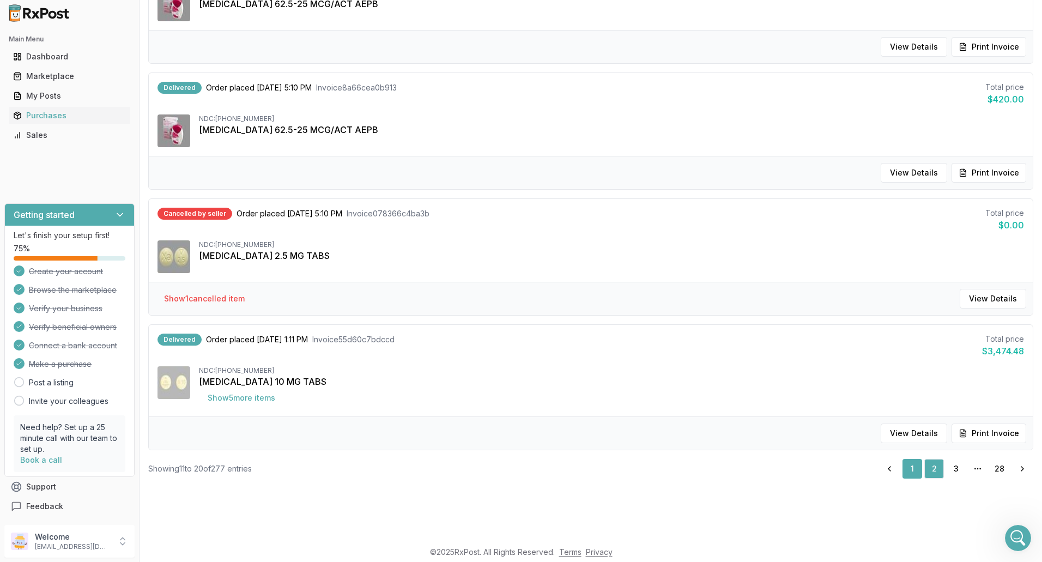
click at [909, 470] on link "1" at bounding box center [912, 469] width 20 height 20
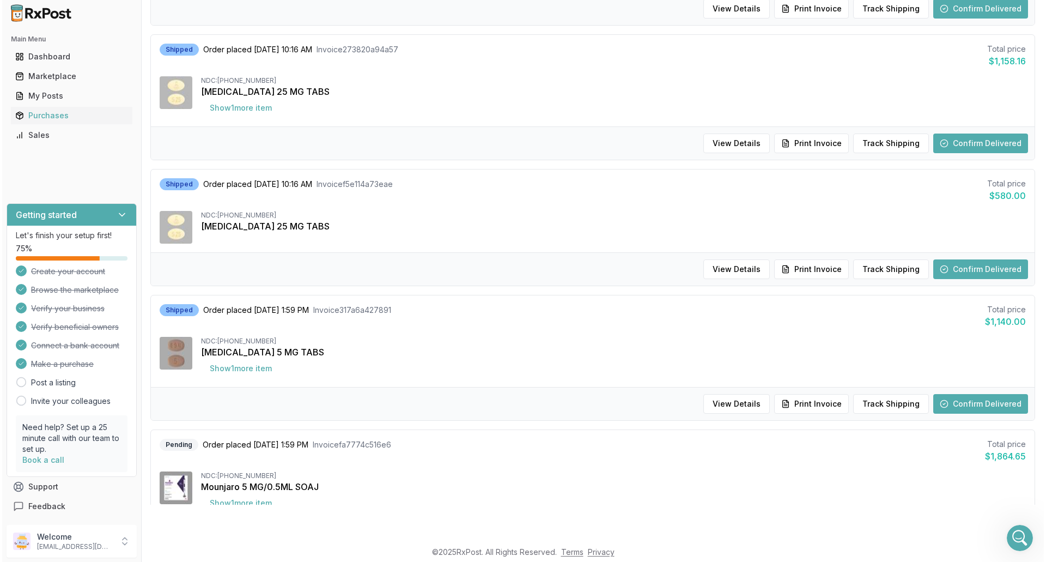
scroll to position [911, 0]
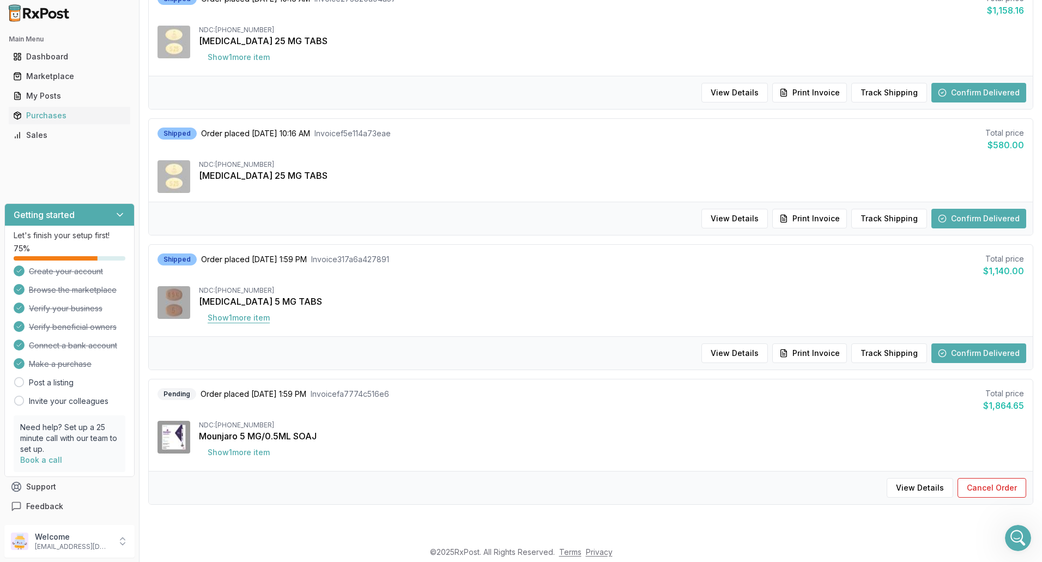
click at [242, 315] on button "Show 1 more item" at bounding box center [239, 318] width 80 height 20
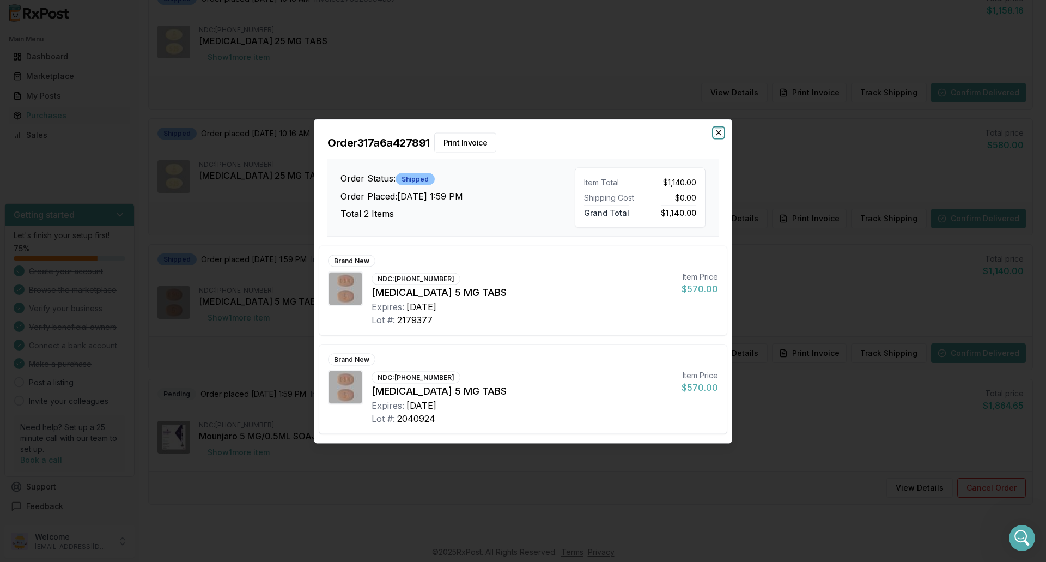
click at [719, 131] on icon "button" at bounding box center [718, 132] width 9 height 9
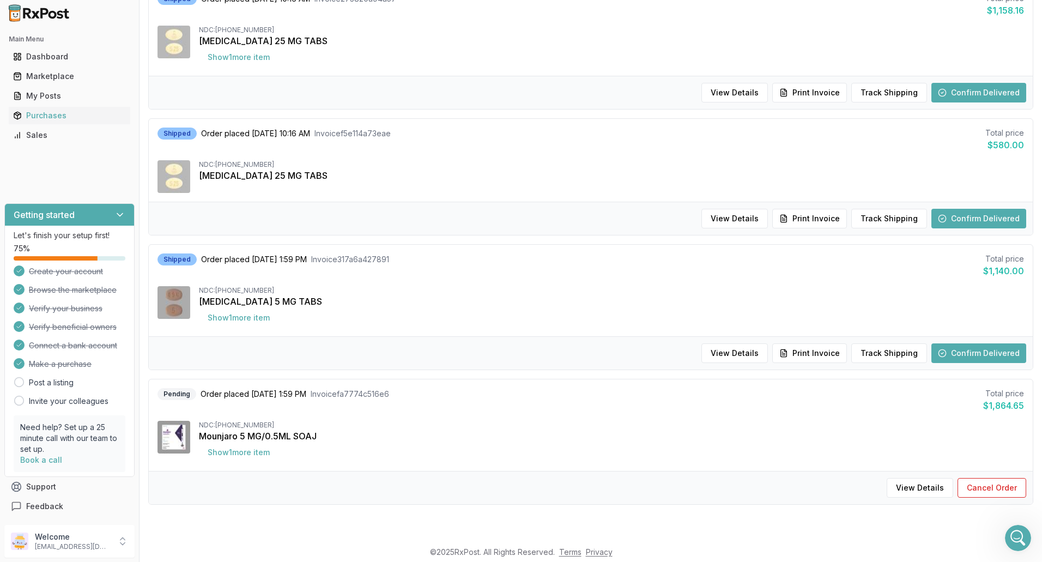
click at [958, 355] on button "Confirm Delivered" at bounding box center [978, 353] width 95 height 20
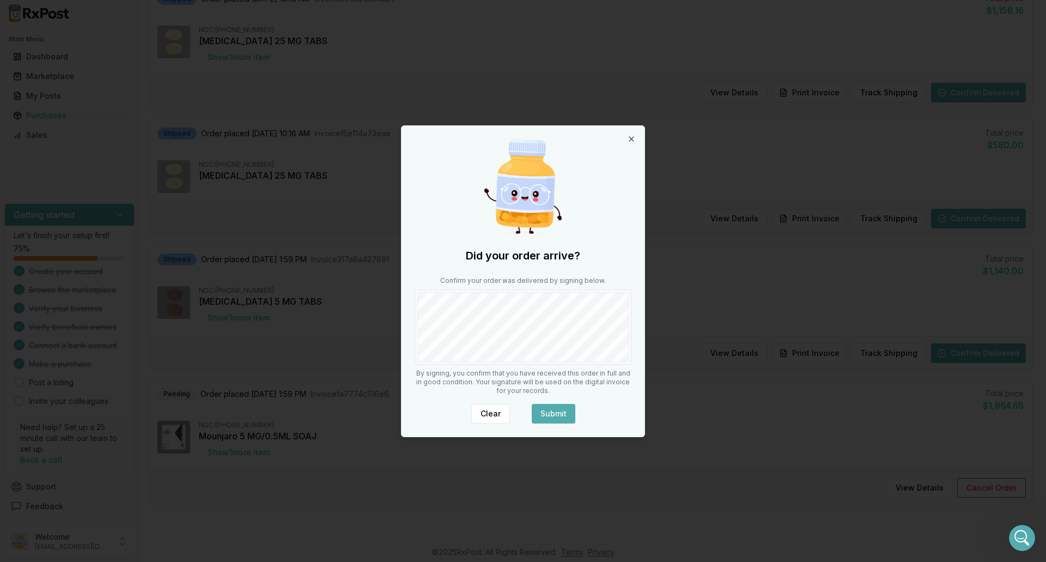
click at [557, 420] on button "Submit" at bounding box center [554, 414] width 44 height 20
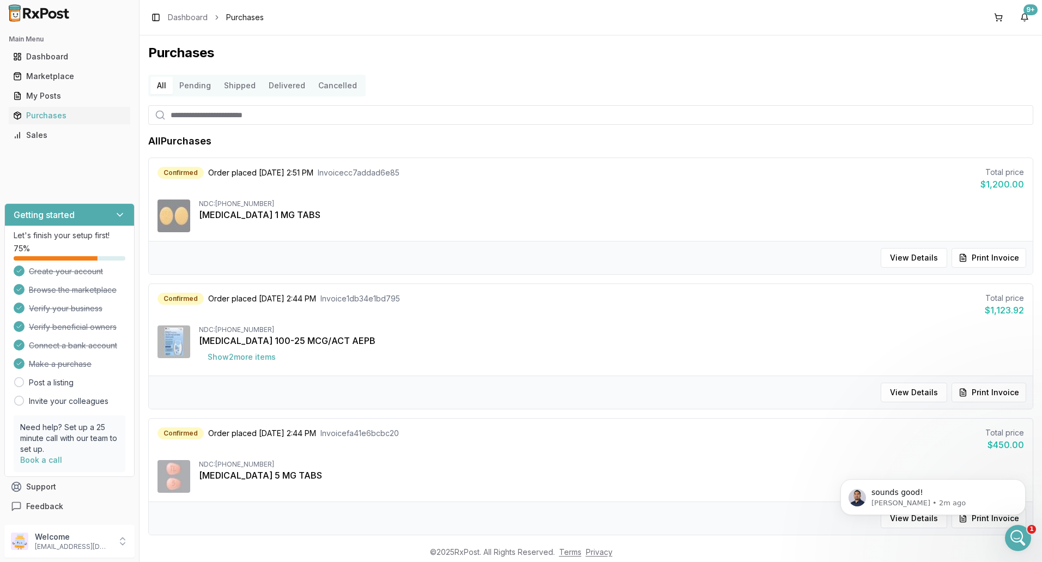
scroll to position [8817, 0]
